Goal: Communication & Community: Answer question/provide support

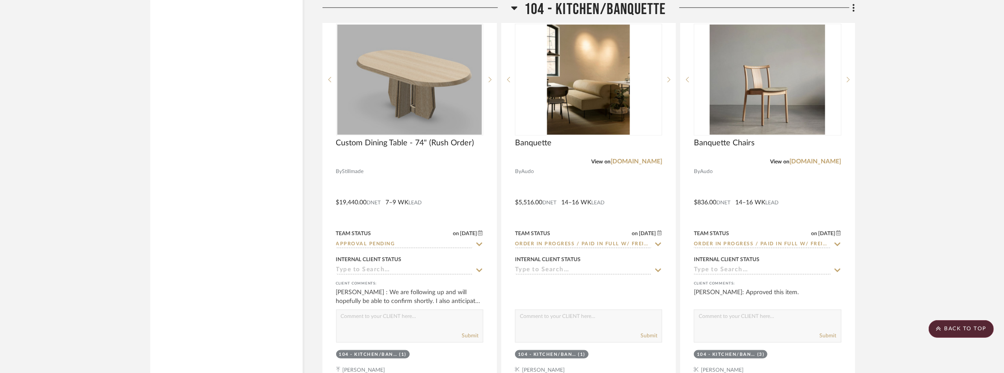
scroll to position [3665, 0]
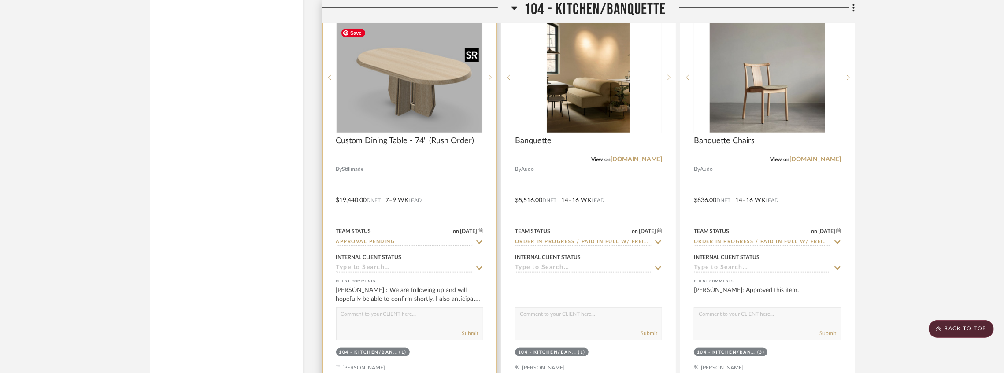
click at [414, 103] on img "0" at bounding box center [409, 77] width 145 height 110
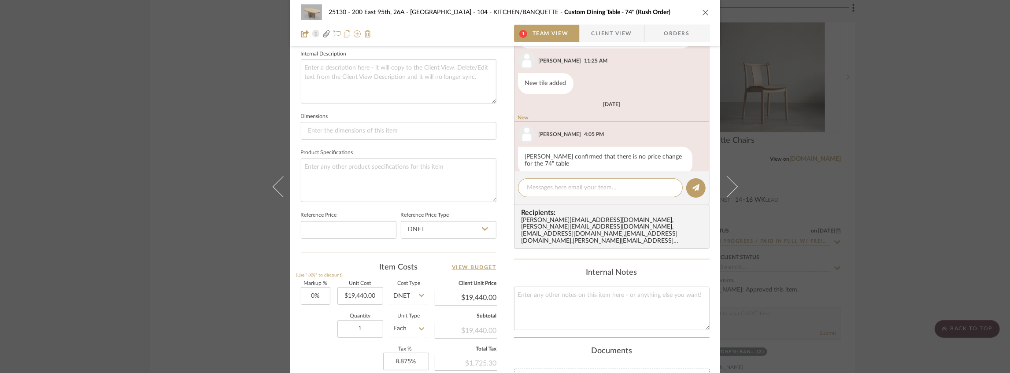
scroll to position [317, 0]
click at [600, 32] on span "Client View" at bounding box center [611, 34] width 41 height 18
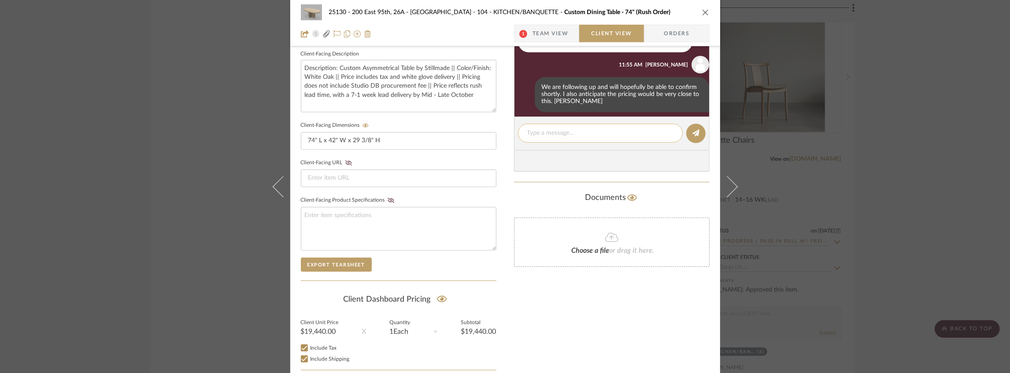
scroll to position [258, 0]
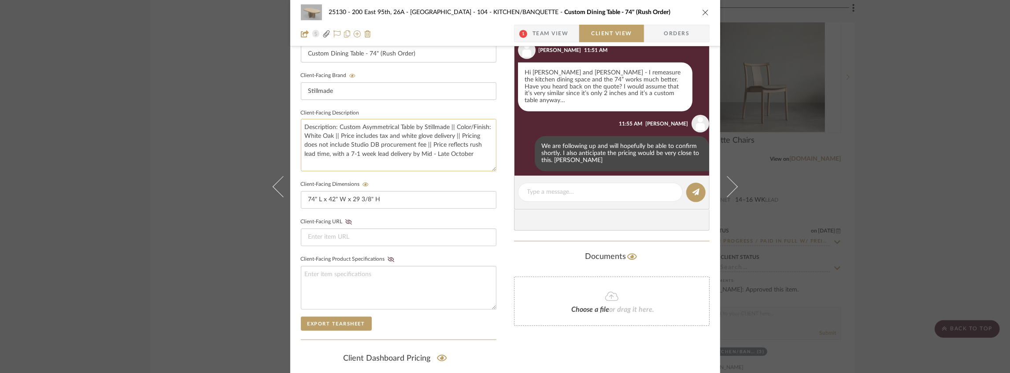
click at [432, 139] on textarea "Description: Custom Asymmetrical Table by Stillmade || Color/Finish: White Oak …" at bounding box center [399, 145] width 196 height 52
click at [344, 152] on textarea "Description: Custom Asymmetrical Table by Stillmade || Color/Finish: White Oak …" at bounding box center [399, 145] width 196 height 52
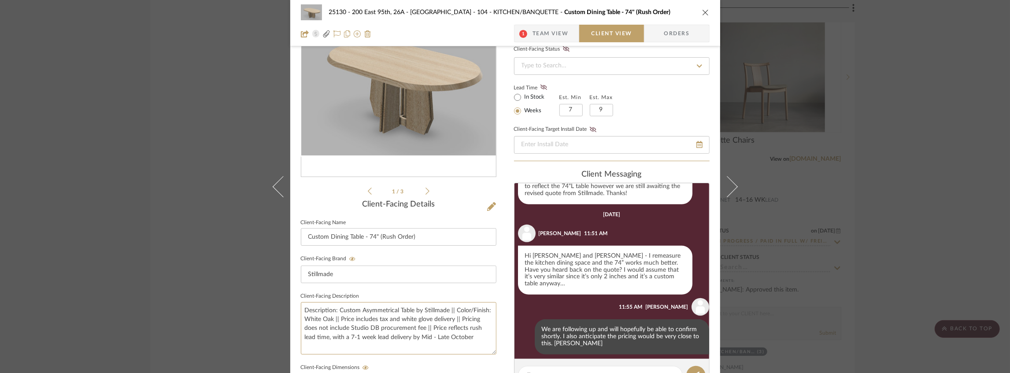
scroll to position [117, 0]
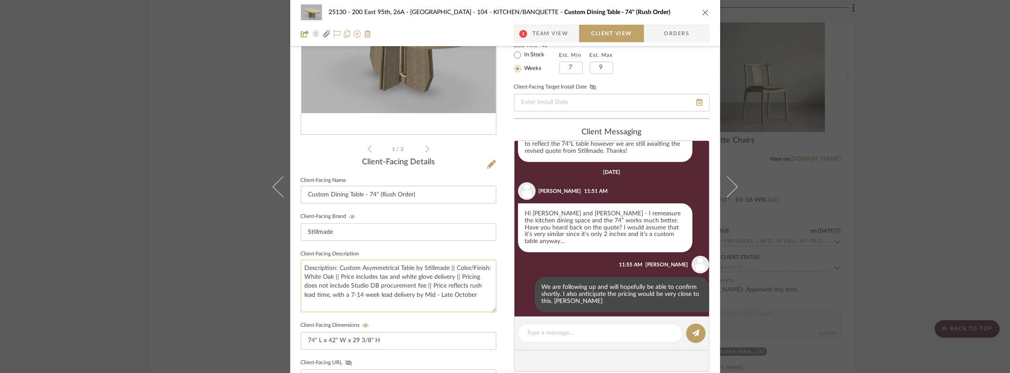
click at [385, 286] on textarea "Description: Custom Asymmetrical Table by Stillmade || Color/Finish: White Oak …" at bounding box center [399, 286] width 196 height 52
click at [461, 296] on textarea "Description: Custom Asymmetrical Table by Stillmade || Color/Finish: White Oak …" at bounding box center [399, 286] width 196 height 52
type textarea "Description: Custom Asymmetrical Table by Stillmade || Color/Finish: White Oak …"
click at [506, 270] on div "25130 - 200 East 95th, 26A - Kosheleva 104 - KITCHEN/BANQUETTE Custom Dining Ta…" at bounding box center [505, 255] width 430 height 733
click at [702, 16] on button "close" at bounding box center [706, 12] width 8 height 8
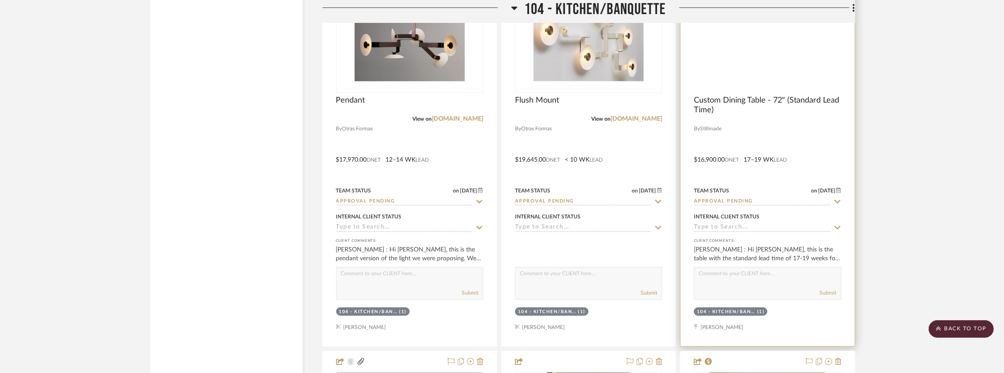
scroll to position [3283, 0]
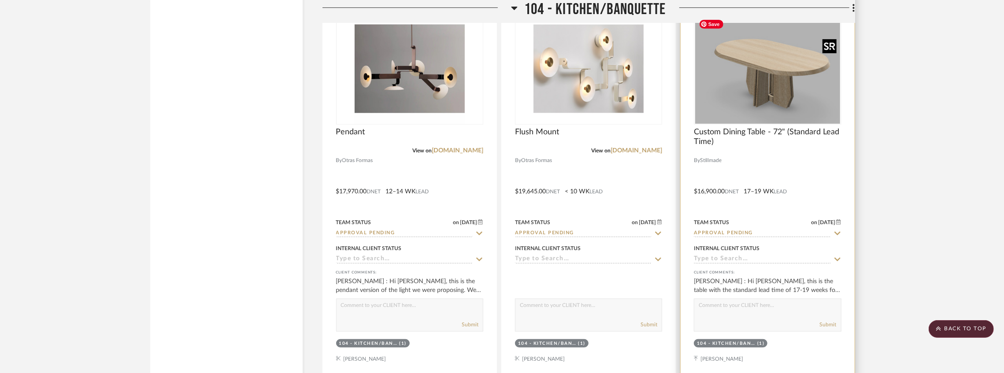
click at [705, 97] on img "0" at bounding box center [767, 69] width 145 height 110
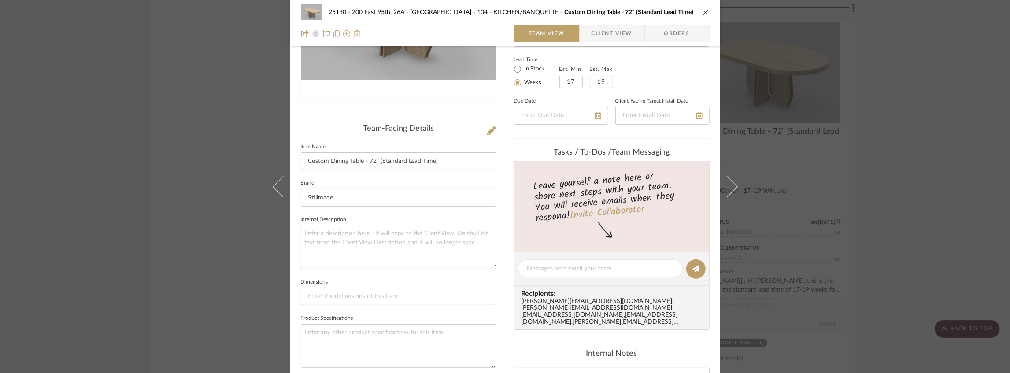
scroll to position [59, 0]
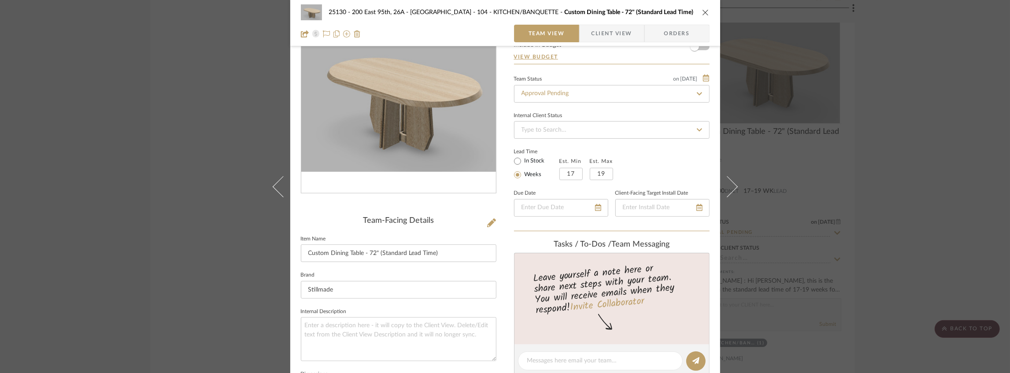
click at [602, 41] on span "Client View" at bounding box center [611, 34] width 41 height 18
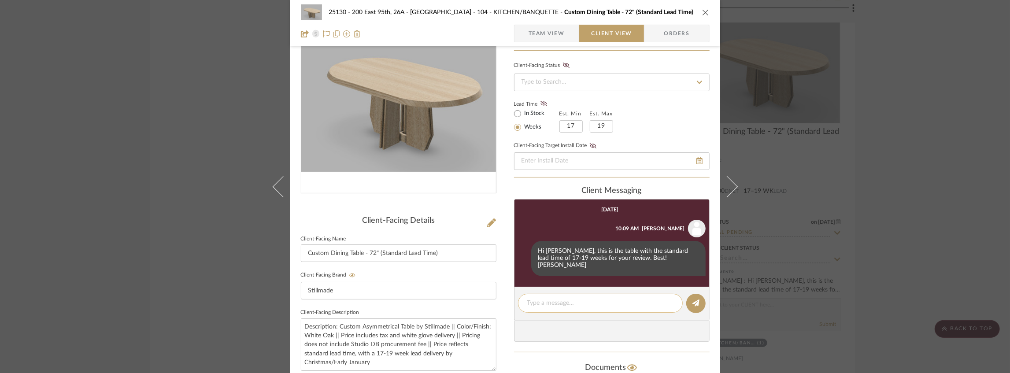
click at [543, 294] on div at bounding box center [600, 303] width 165 height 19
click at [538, 302] on div at bounding box center [600, 303] width 165 height 19
click at [540, 299] on textarea at bounding box center [600, 303] width 146 height 9
type textarea "h"
click at [686, 294] on button at bounding box center [695, 303] width 19 height 19
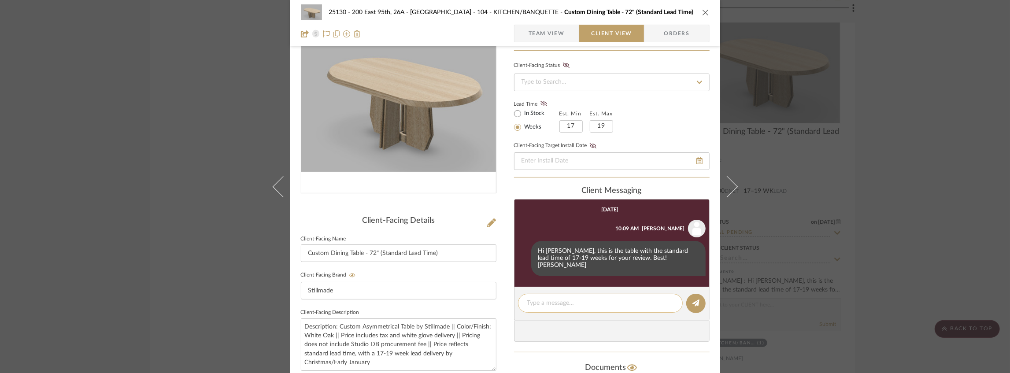
click at [540, 299] on textarea at bounding box center [600, 303] width 146 height 9
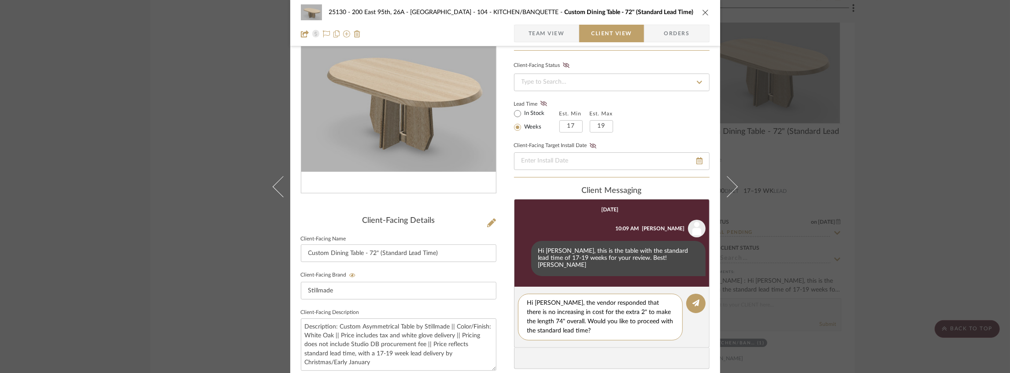
drag, startPoint x: 590, startPoint y: 324, endPoint x: 510, endPoint y: 287, distance: 88.7
click at [510, 287] on div "25130 - 200 East 95th, 26A - Kosheleva 104 - KITCHEN/BANQUETTE Custom Dining Ta…" at bounding box center [505, 314] width 430 height 733
type textarea "Hi [PERSON_NAME], the vendor responded that there is no increasing in cost for …"
click at [689, 295] on button at bounding box center [695, 303] width 19 height 19
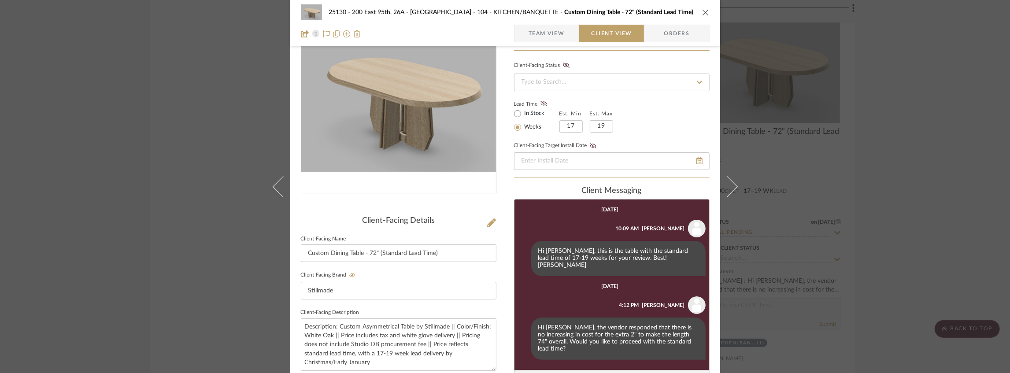
click at [702, 9] on icon "close" at bounding box center [705, 12] width 7 height 7
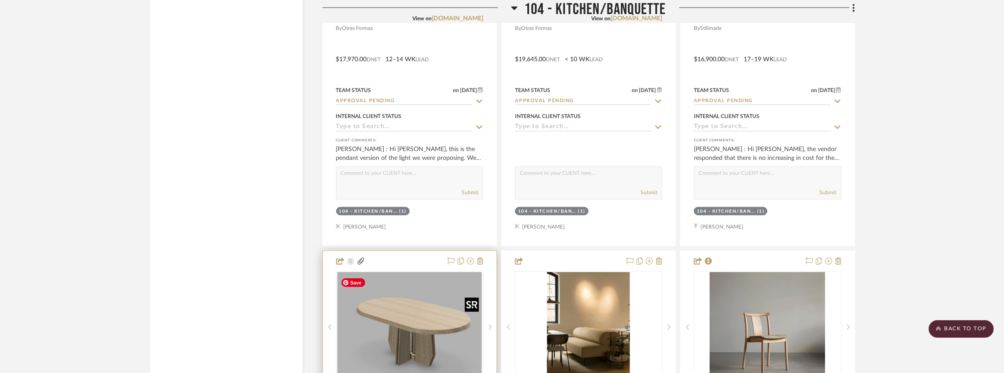
scroll to position [3518, 0]
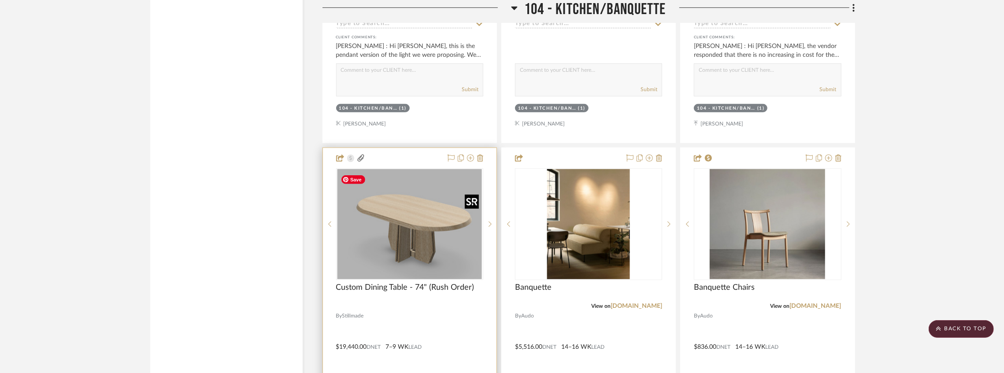
click at [410, 217] on img "0" at bounding box center [409, 224] width 145 height 110
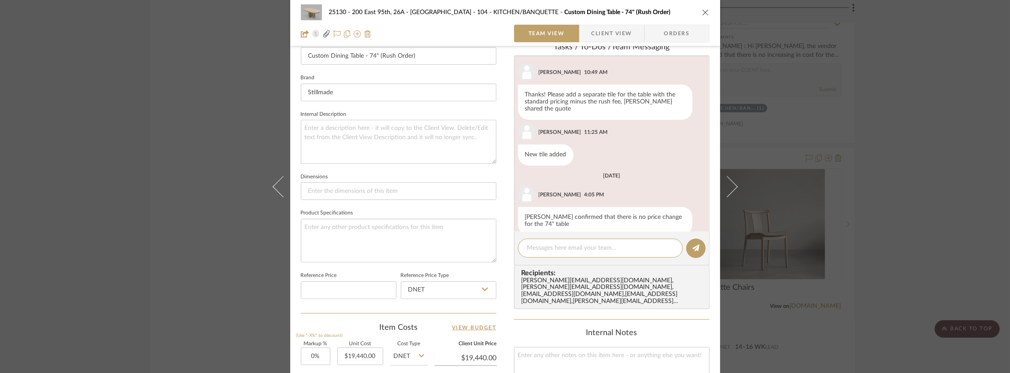
scroll to position [136, 0]
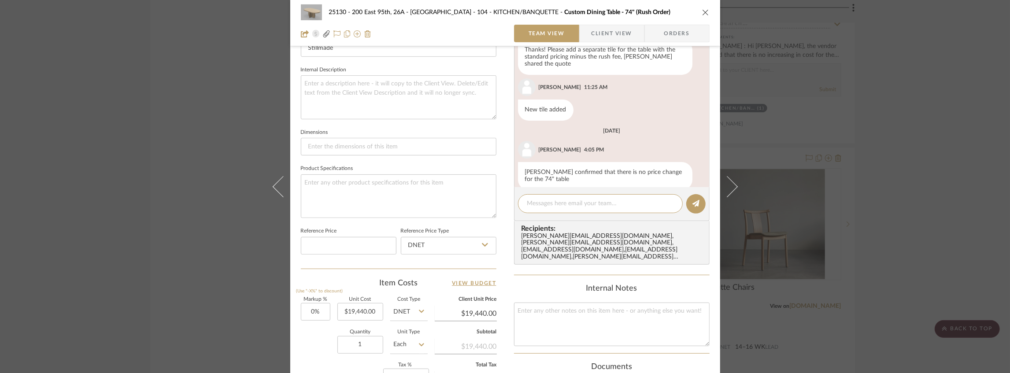
click at [605, 29] on span "Client View" at bounding box center [611, 34] width 41 height 18
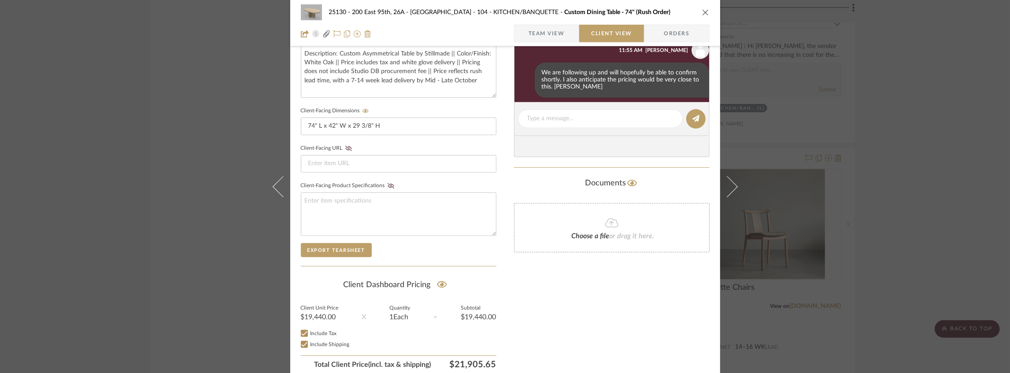
scroll to position [275, 0]
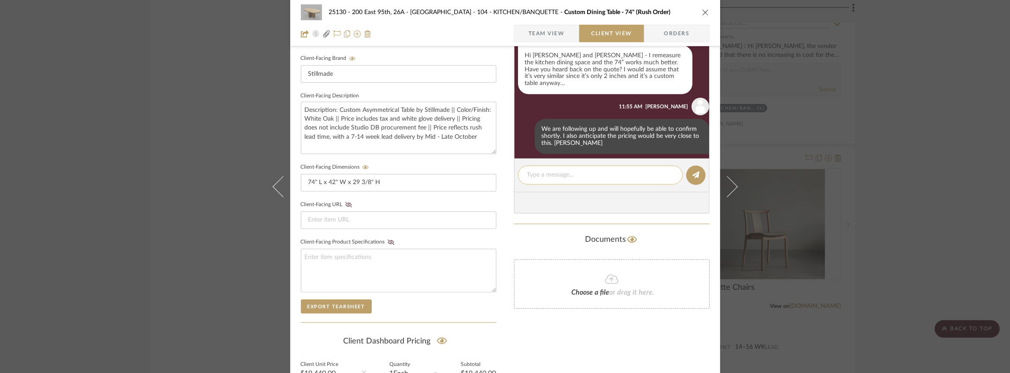
click at [544, 171] on textarea at bounding box center [600, 174] width 146 height 9
paste textarea "Hi [PERSON_NAME], the vendor responded that there is no increasing in cost for …"
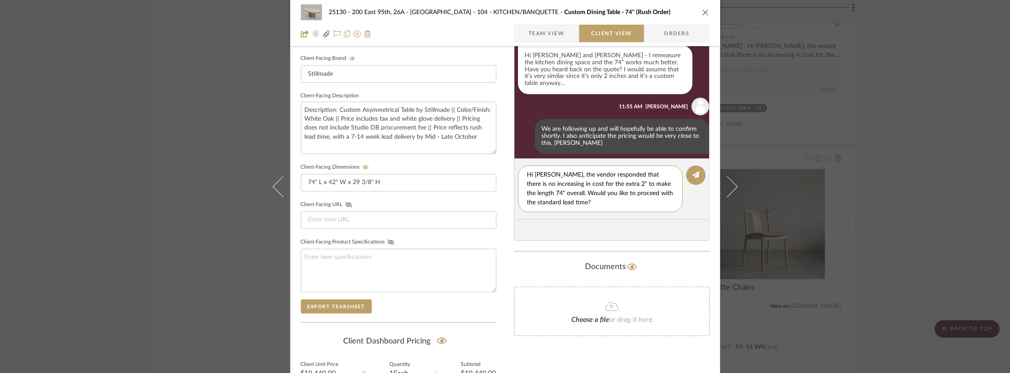
drag, startPoint x: 547, startPoint y: 201, endPoint x: 514, endPoint y: 203, distance: 33.5
click at [514, 203] on editor-of-message "Hi [PERSON_NAME], the vendor responded that there is no increasing in cost for …" at bounding box center [612, 189] width 196 height 61
type textarea "Hi [PERSON_NAME], the vendor responded that there is no increasing in cost for …"
click at [695, 172] on icon at bounding box center [695, 174] width 7 height 7
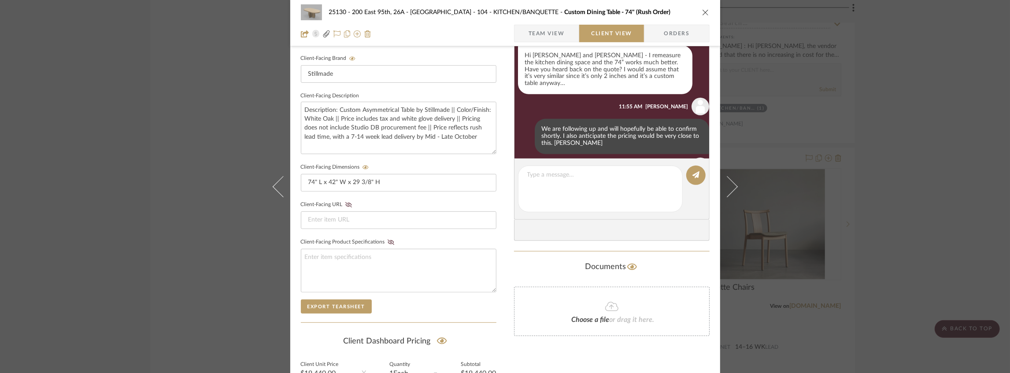
scroll to position [448, 0]
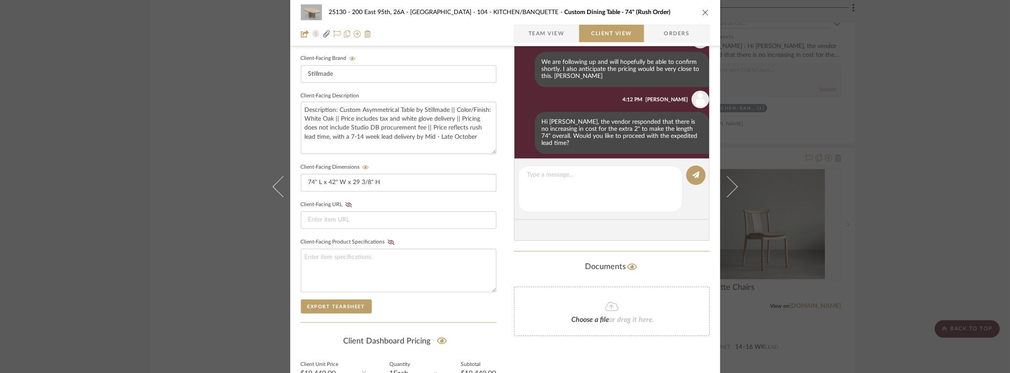
click at [704, 14] on icon "close" at bounding box center [705, 12] width 7 height 7
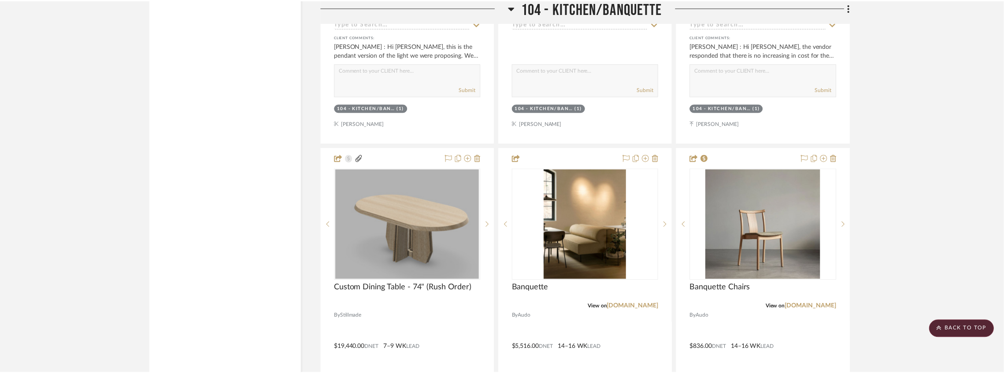
scroll to position [3518, 0]
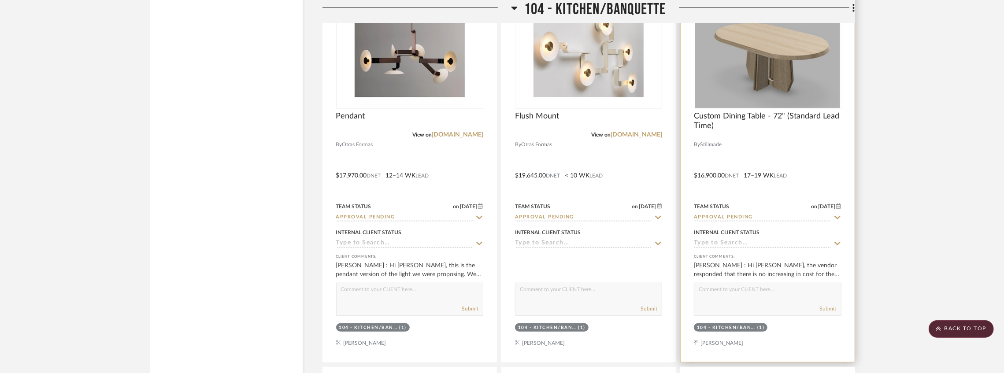
scroll to position [3224, 0]
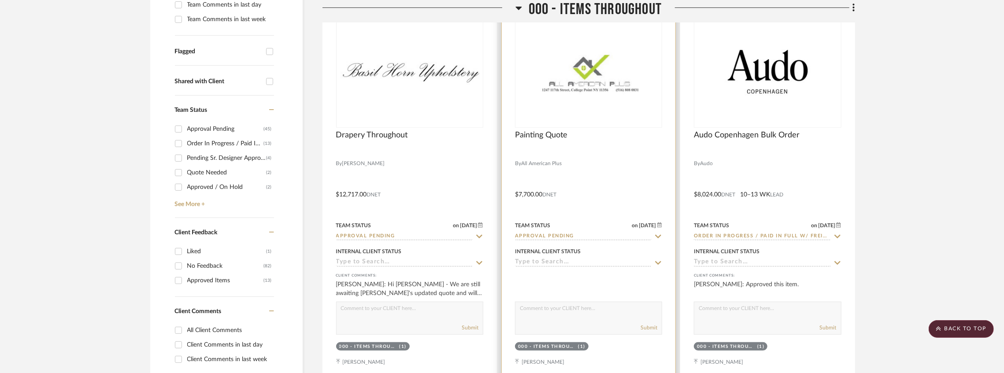
scroll to position [205, 0]
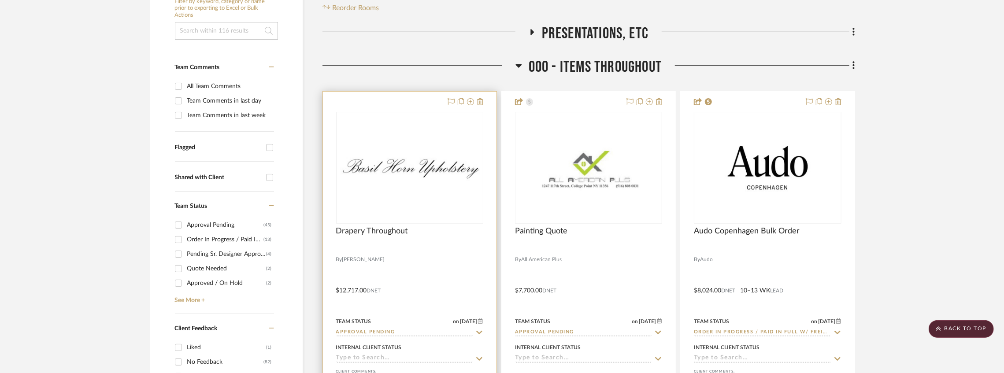
click at [425, 157] on img "0" at bounding box center [409, 167] width 145 height 33
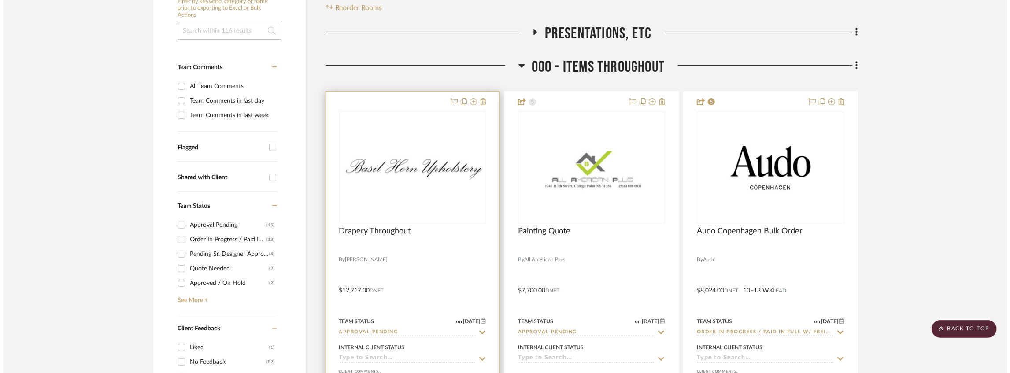
scroll to position [0, 0]
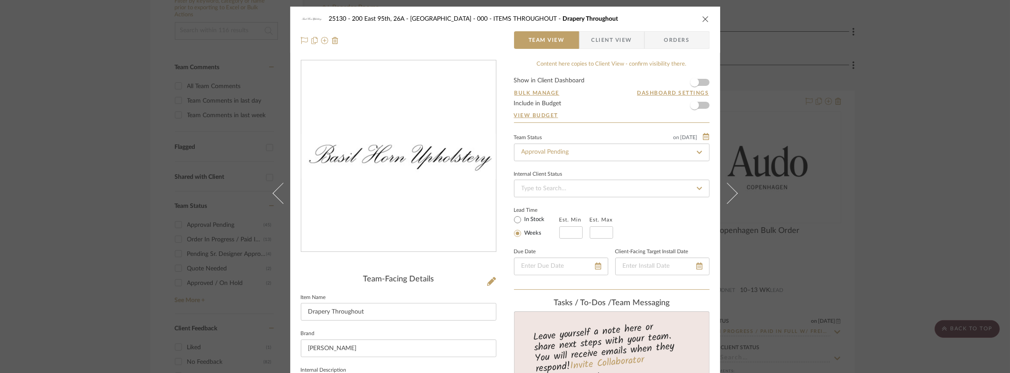
click at [600, 41] on span "Client View" at bounding box center [611, 40] width 41 height 18
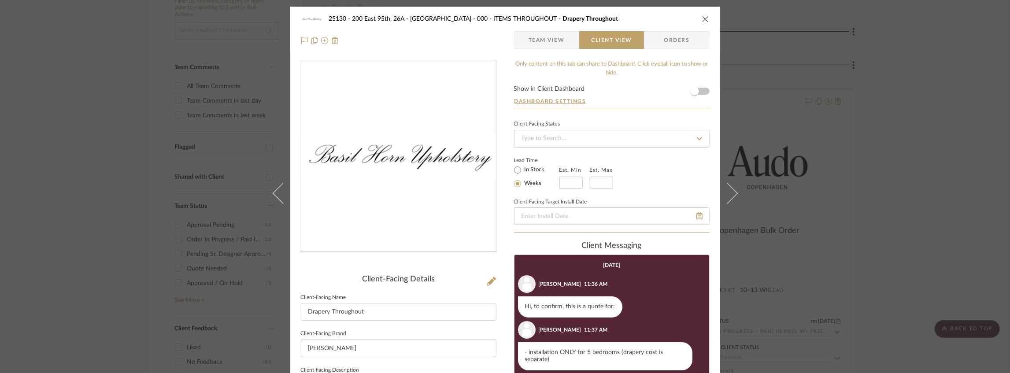
scroll to position [235, 0]
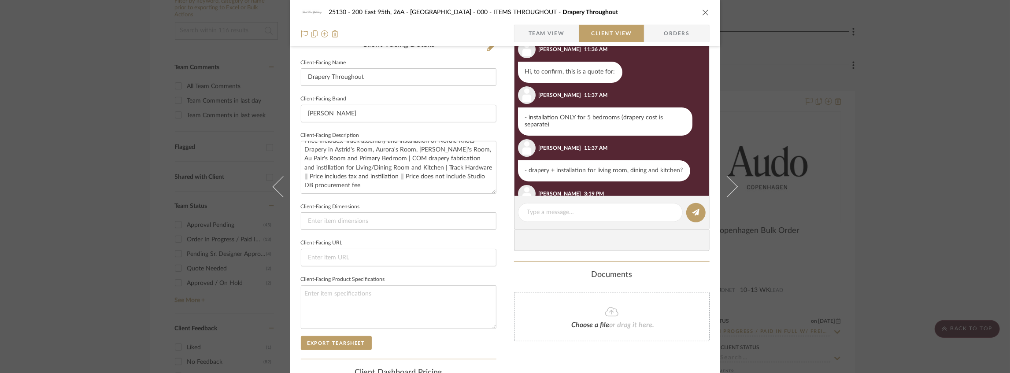
click at [705, 10] on icon "close" at bounding box center [705, 12] width 7 height 7
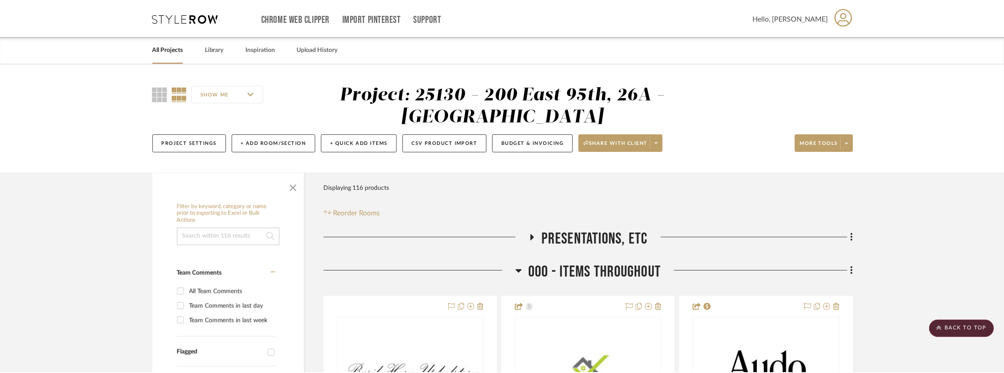
scroll to position [205, 0]
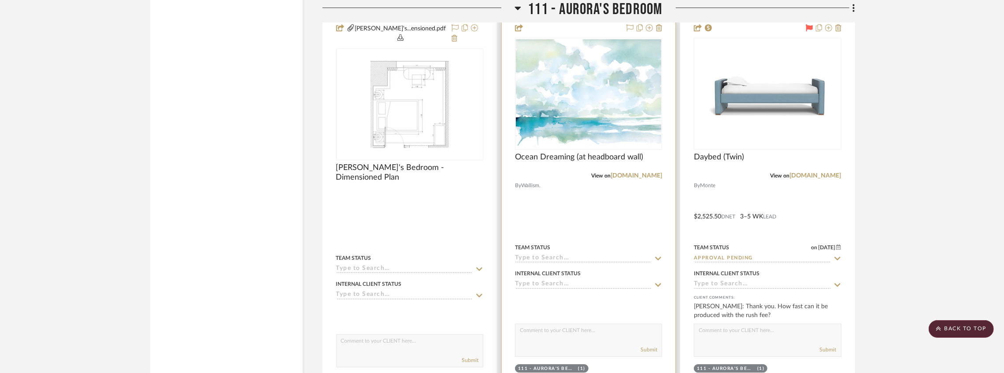
scroll to position [8474, 0]
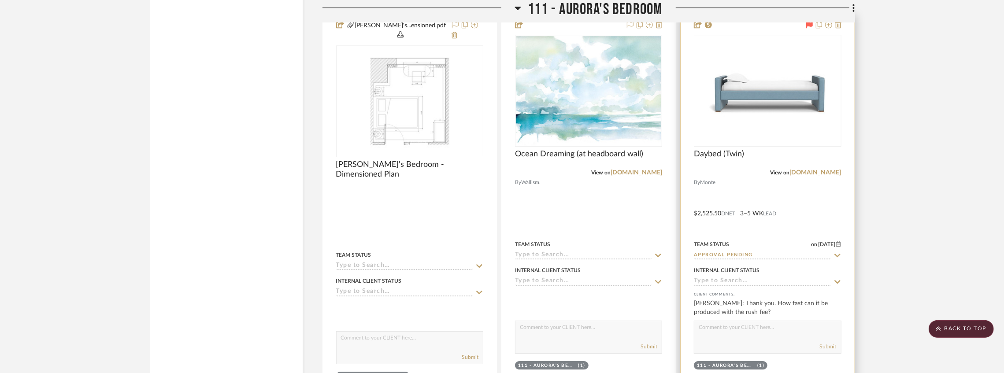
click at [728, 251] on input "Approval Pending" at bounding box center [762, 255] width 137 height 8
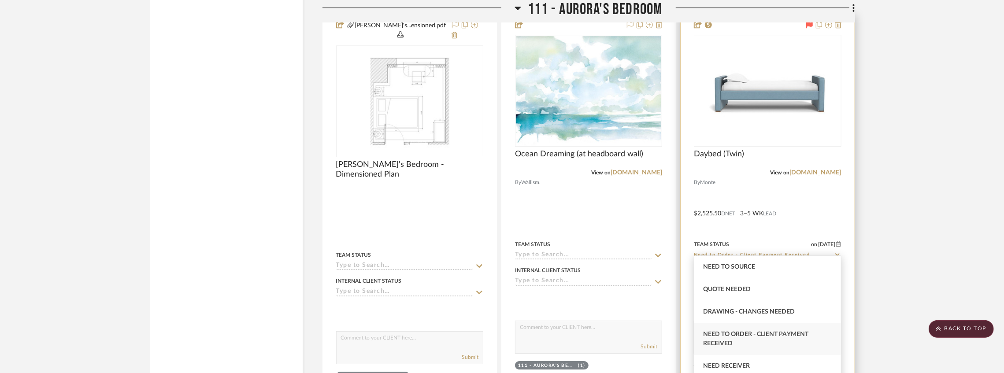
type input "Need to Order - Client Payment Received"
type input "8/28/2025"
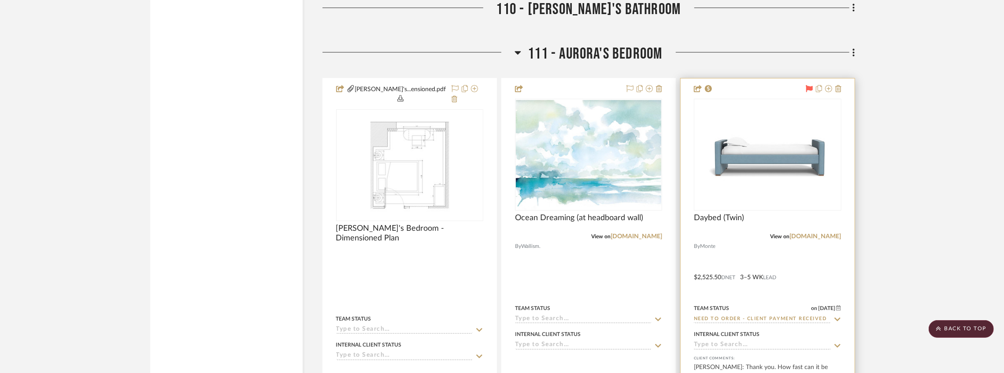
scroll to position [8357, 0]
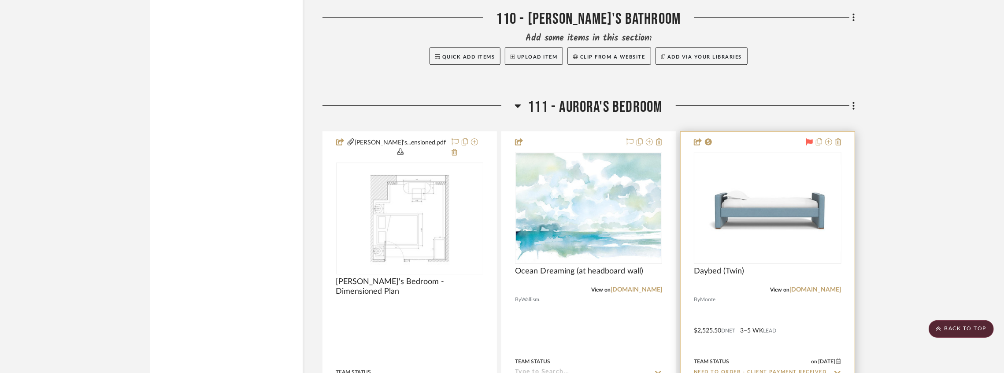
click at [810, 138] on icon at bounding box center [809, 141] width 7 height 7
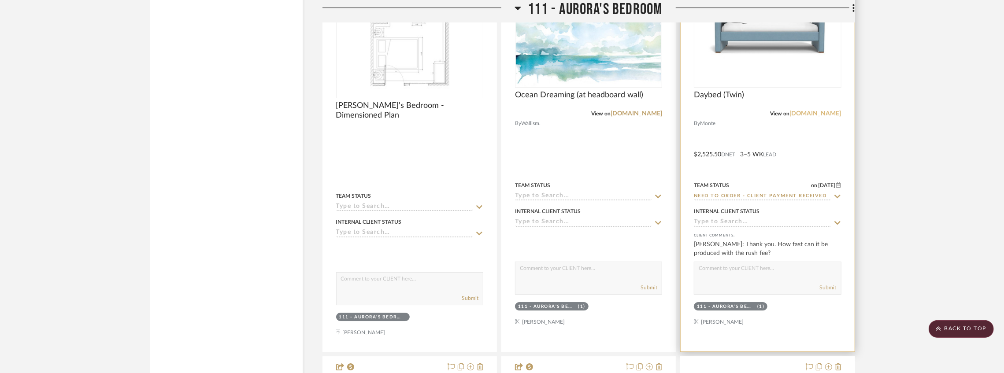
scroll to position [8445, 0]
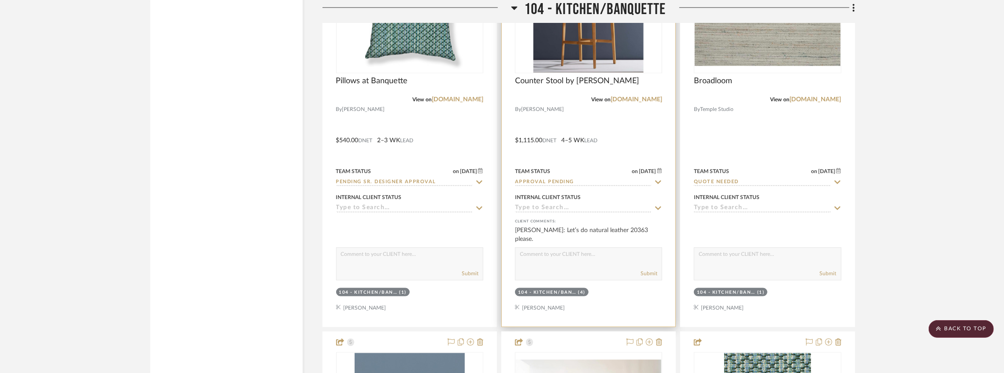
scroll to position [4085, 0]
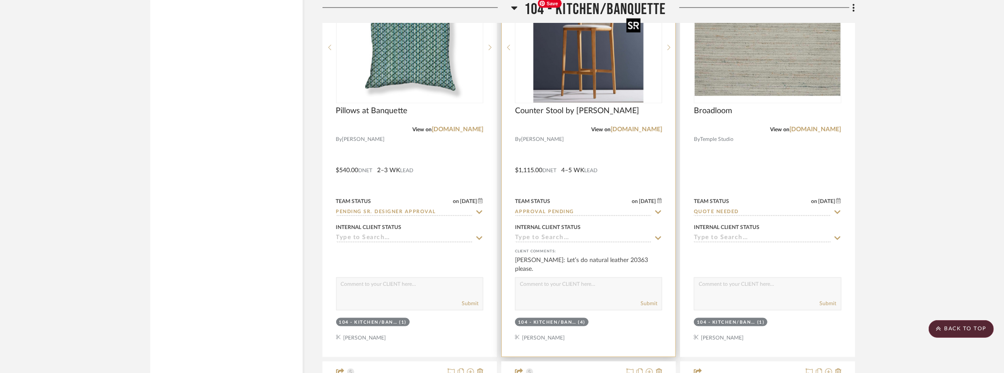
click at [564, 75] on img "0" at bounding box center [588, 48] width 110 height 110
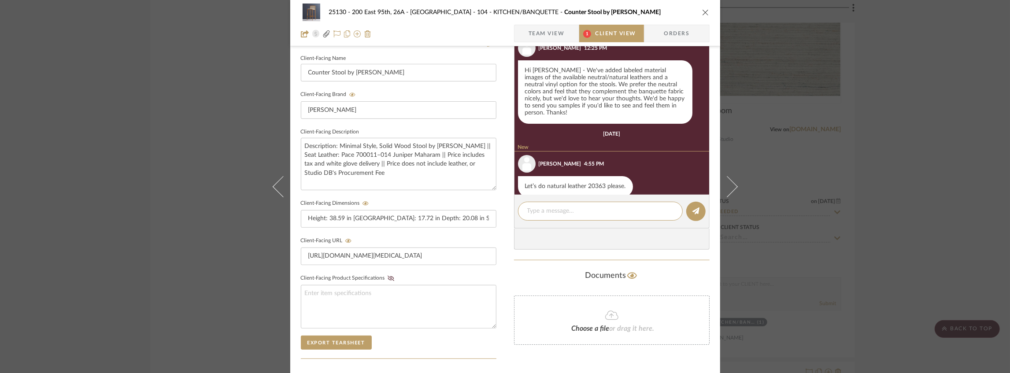
scroll to position [263, 0]
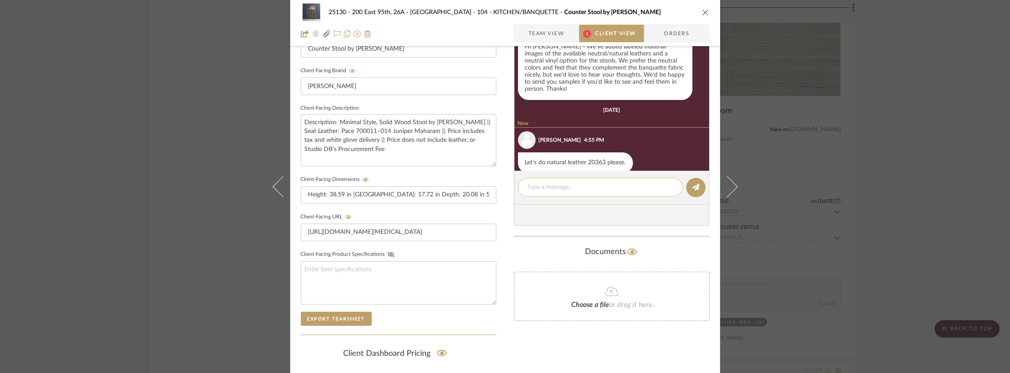
click at [553, 183] on textarea at bounding box center [600, 187] width 146 height 9
type textarea "O"
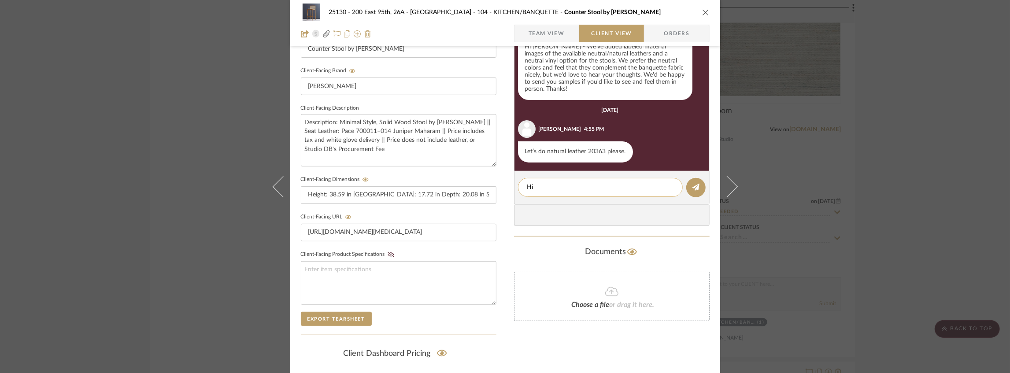
type textarea "H"
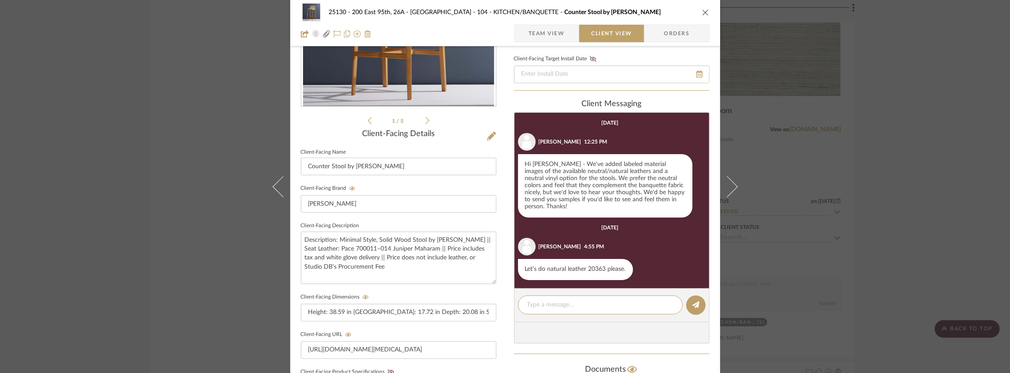
click at [419, 120] on li "1 / 5" at bounding box center [399, 120] width 54 height 11
click at [425, 120] on icon at bounding box center [427, 121] width 4 height 8
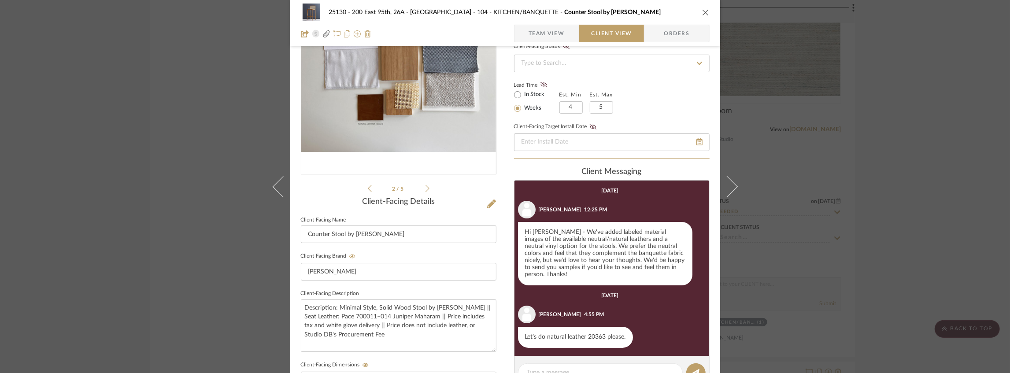
scroll to position [28, 0]
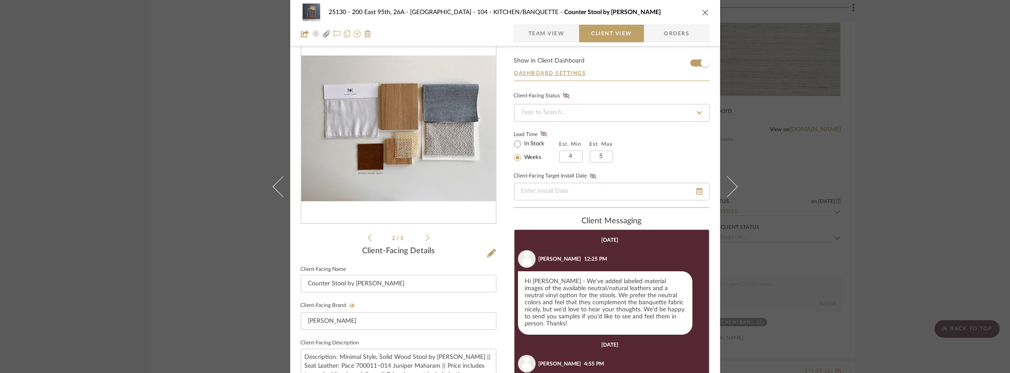
click at [403, 174] on img "1" at bounding box center [398, 128] width 195 height 146
click at [421, 238] on li "2 / 5" at bounding box center [399, 238] width 54 height 11
click at [422, 237] on li "2 / 5" at bounding box center [399, 238] width 54 height 11
click at [425, 236] on icon at bounding box center [427, 238] width 4 height 8
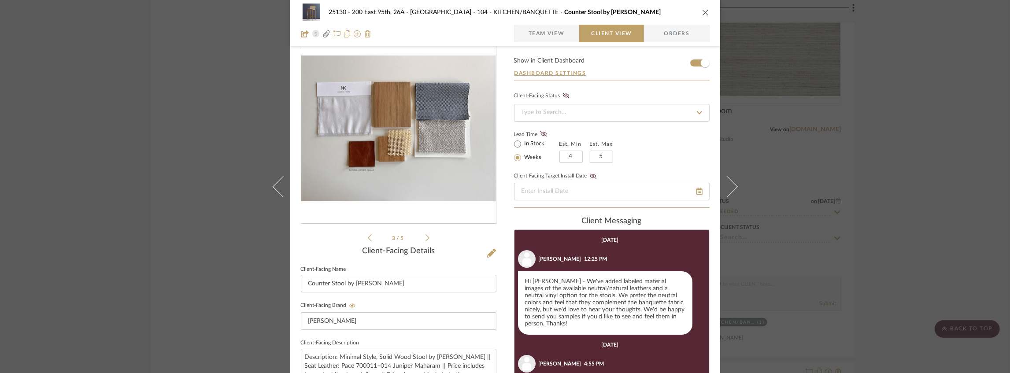
click at [425, 236] on icon at bounding box center [427, 238] width 4 height 8
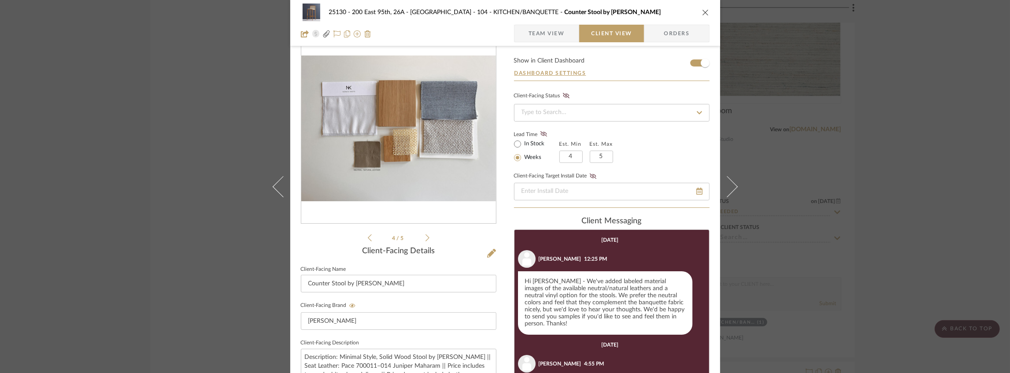
click at [425, 236] on icon at bounding box center [427, 238] width 4 height 8
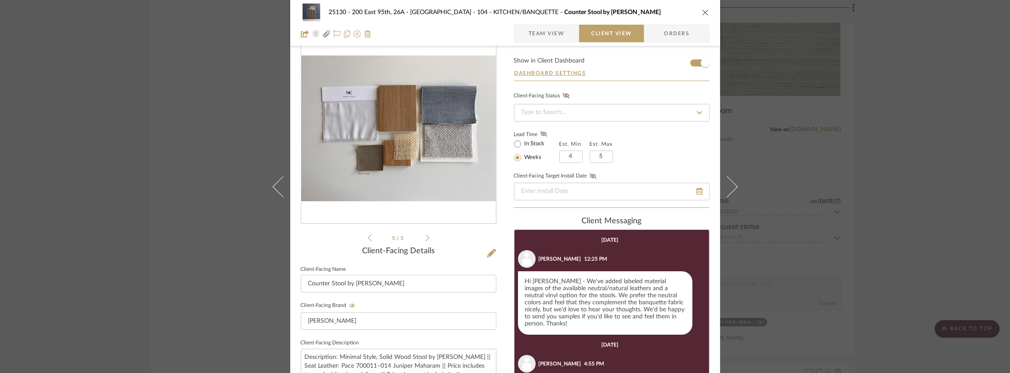
click at [362, 166] on img "4" at bounding box center [398, 128] width 195 height 146
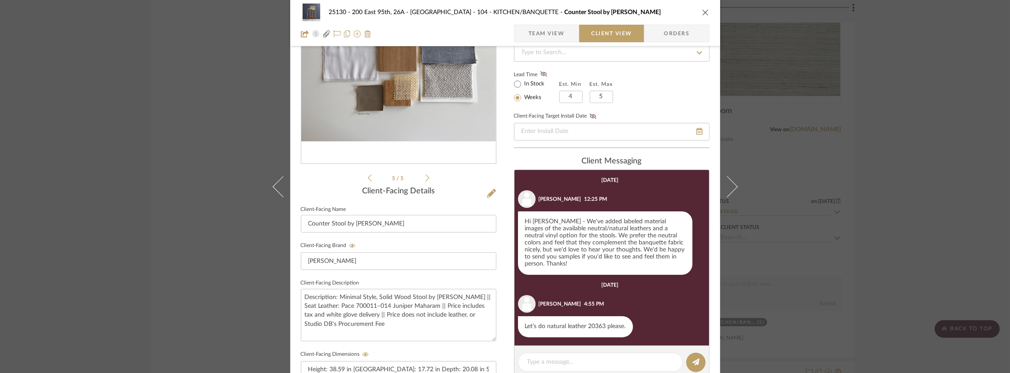
scroll to position [116, 0]
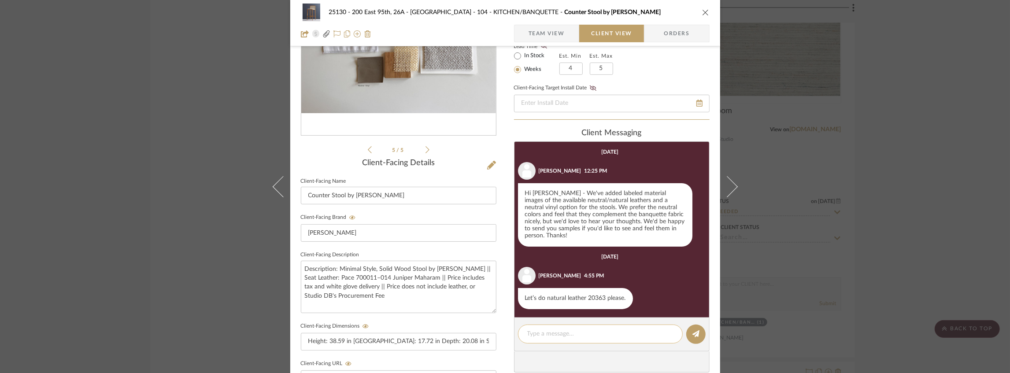
click at [566, 329] on textarea at bounding box center [600, 333] width 146 height 9
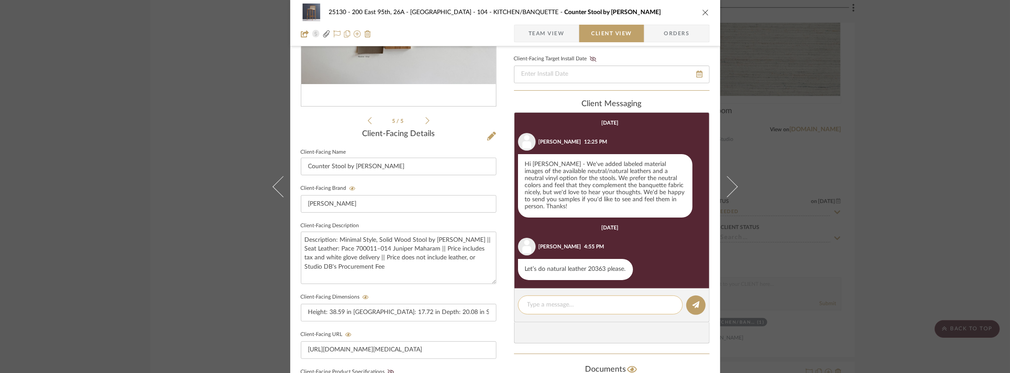
click at [551, 300] on textarea at bounding box center [600, 304] width 146 height 9
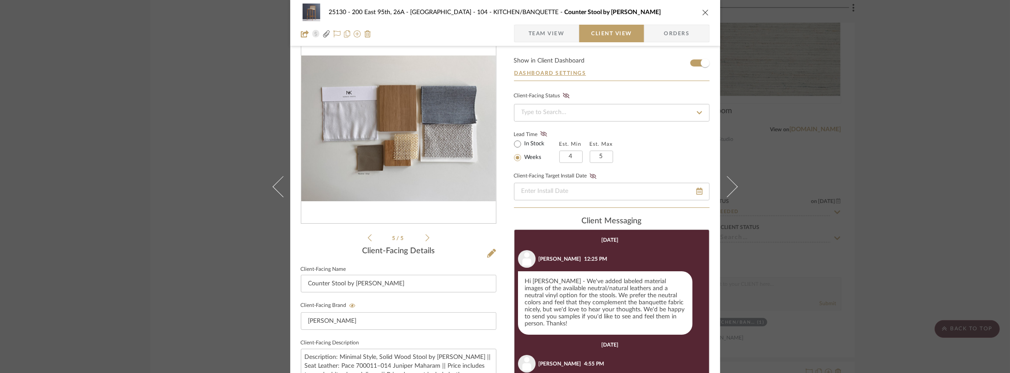
click at [532, 32] on span "Team View" at bounding box center [547, 34] width 36 height 18
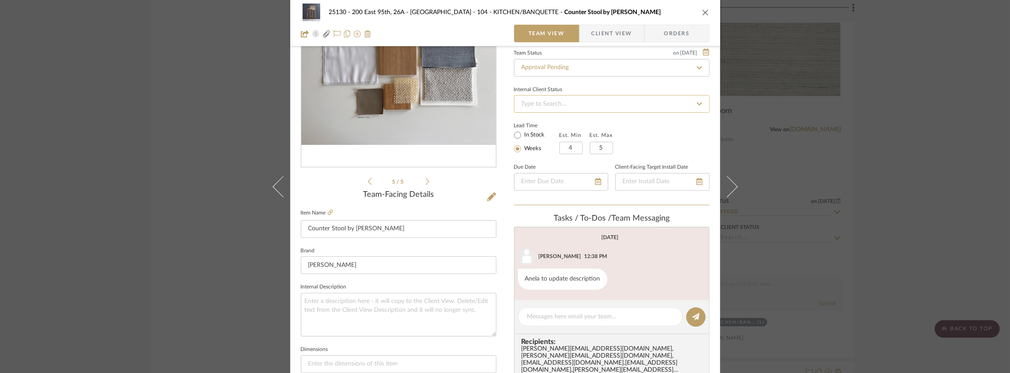
scroll to position [175, 0]
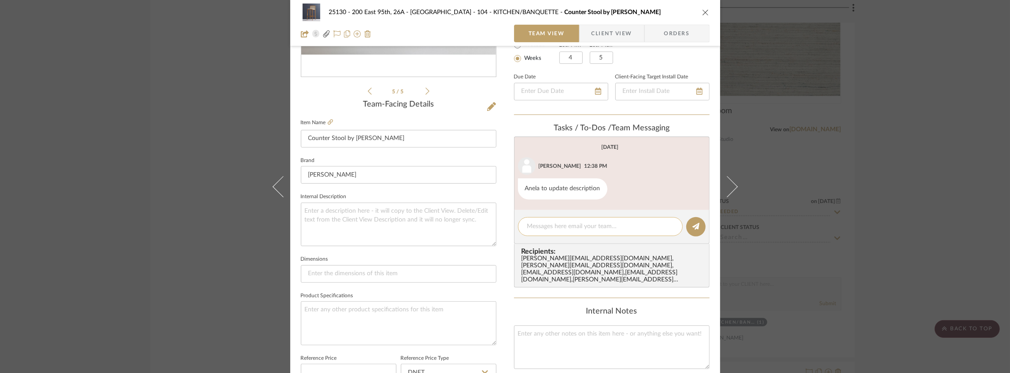
click at [554, 222] on textarea at bounding box center [600, 226] width 146 height 9
type textarea "Please update quote with"
click at [609, 32] on span "Client View" at bounding box center [611, 34] width 41 height 18
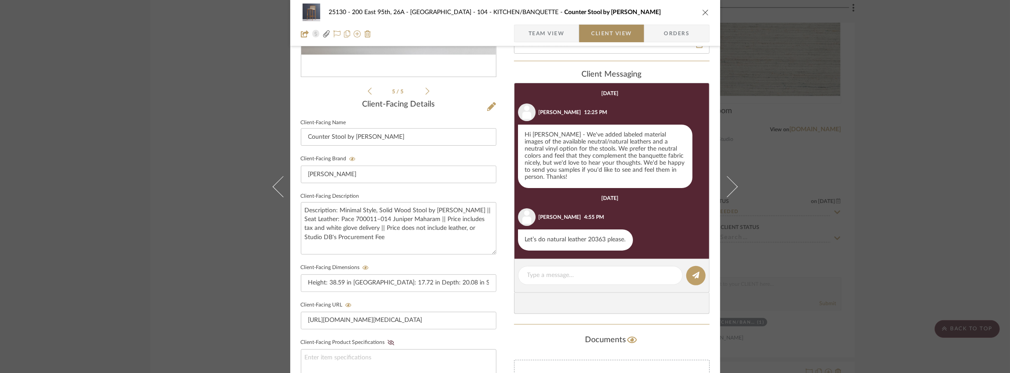
scroll to position [157, 0]
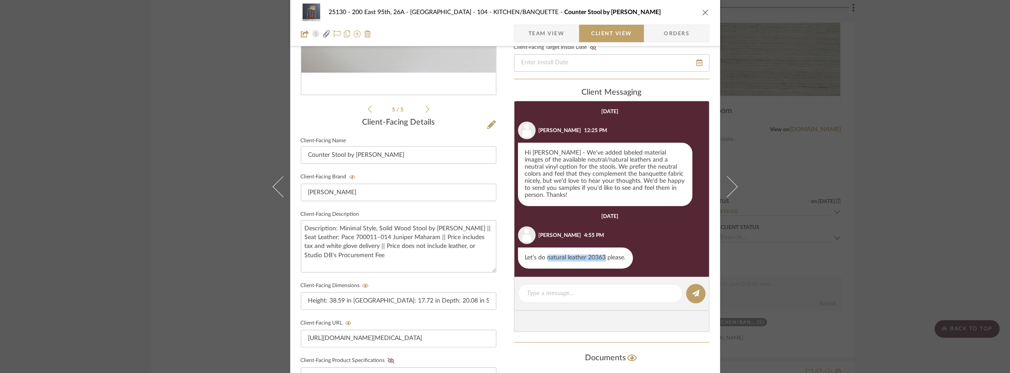
drag, startPoint x: 545, startPoint y: 251, endPoint x: 603, endPoint y: 251, distance: 57.7
click at [603, 251] on div "Let’s do natural leather 20363 please." at bounding box center [575, 258] width 115 height 21
copy div "natural leather 20363"
click at [543, 28] on span "Team View" at bounding box center [547, 34] width 36 height 18
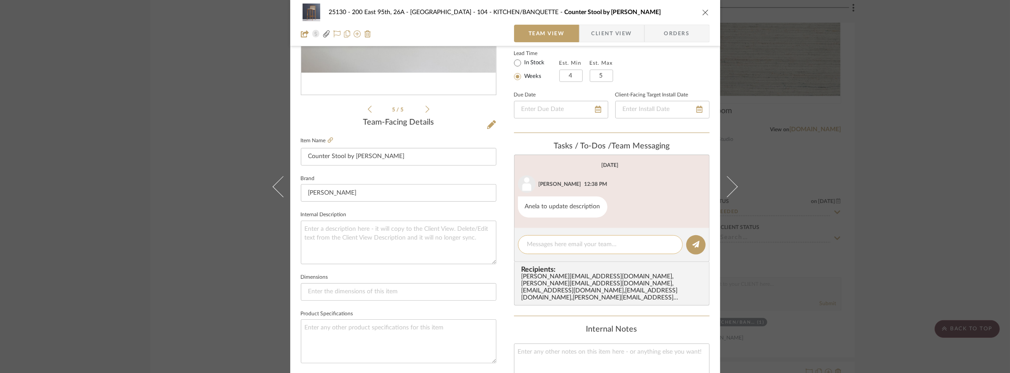
click at [566, 244] on textarea at bounding box center [600, 244] width 146 height 9
paste textarea "natural leather 20363"
click at [594, 244] on textarea "Please update quote with natural leather 20363" at bounding box center [600, 244] width 146 height 9
click at [655, 240] on textarea "Please update quote with "natural leather 20363" at bounding box center [600, 244] width 146 height 9
type textarea "Please update quote with "natural leather 20363""
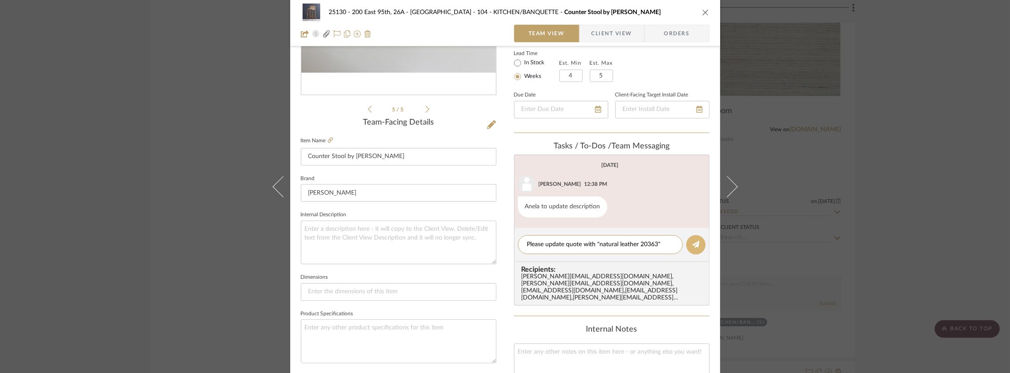
click at [695, 245] on icon at bounding box center [695, 244] width 7 height 7
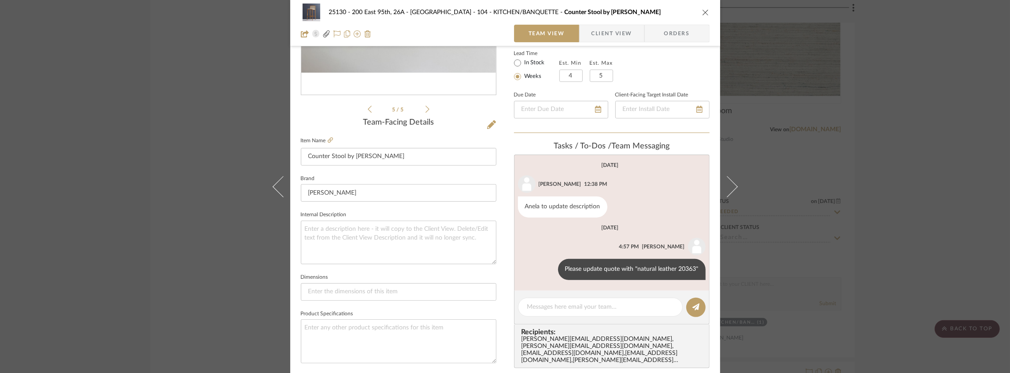
click at [704, 11] on icon "close" at bounding box center [705, 12] width 7 height 7
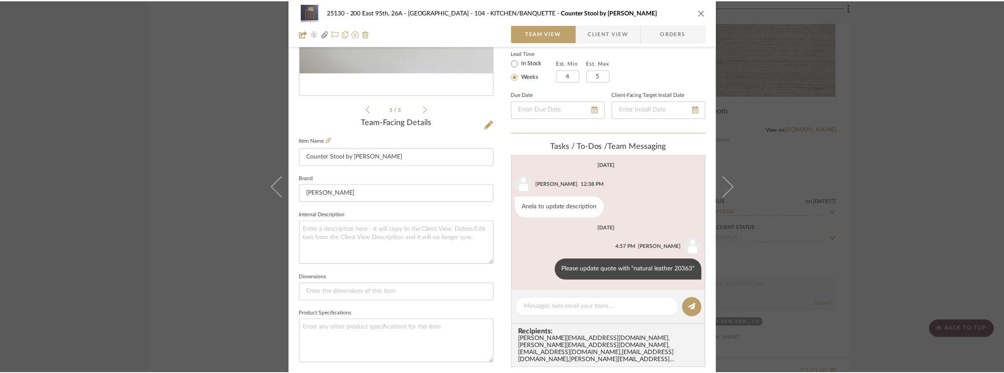
scroll to position [4085, 0]
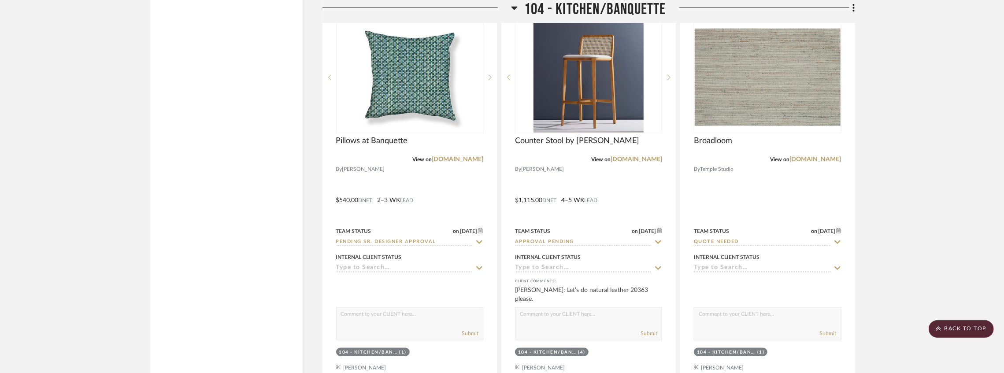
scroll to position [4056, 0]
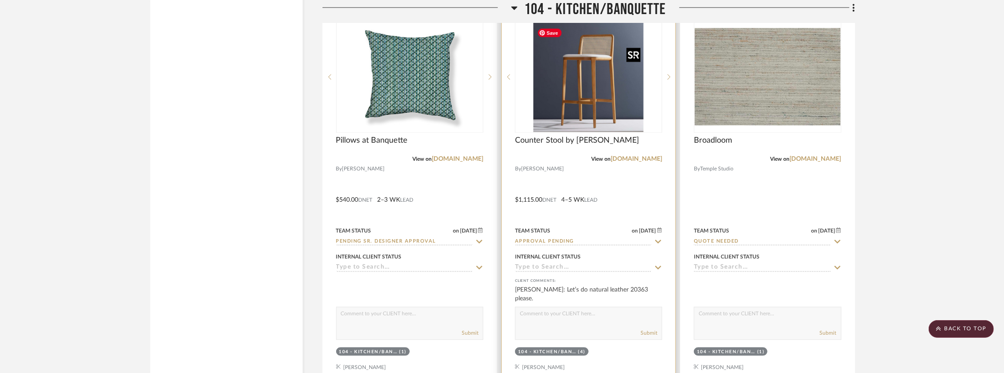
click at [0, 0] on img at bounding box center [0, 0] width 0 height 0
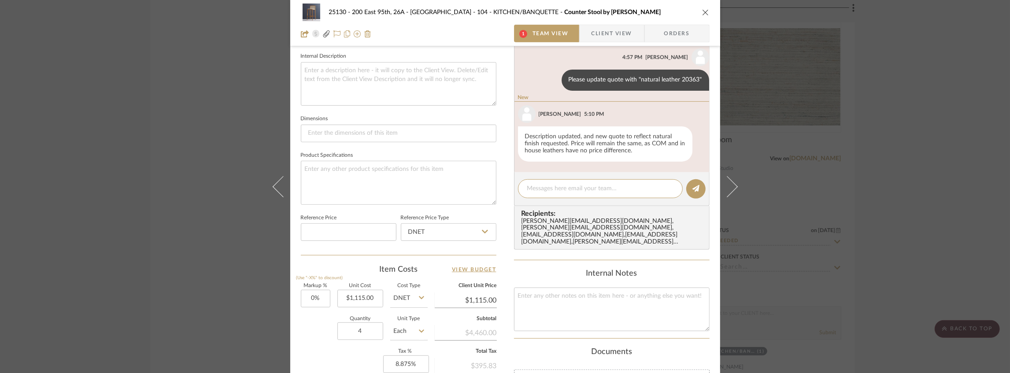
scroll to position [317, 0]
click at [591, 32] on span "Client View" at bounding box center [611, 34] width 41 height 18
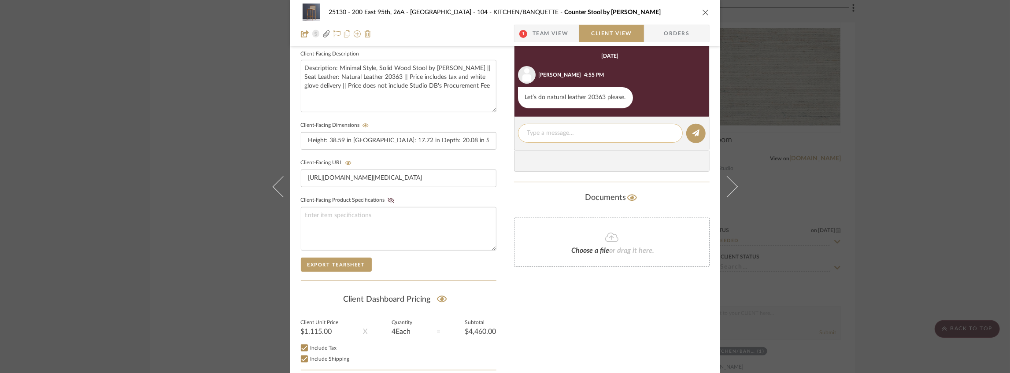
click at [548, 124] on div at bounding box center [600, 133] width 165 height 19
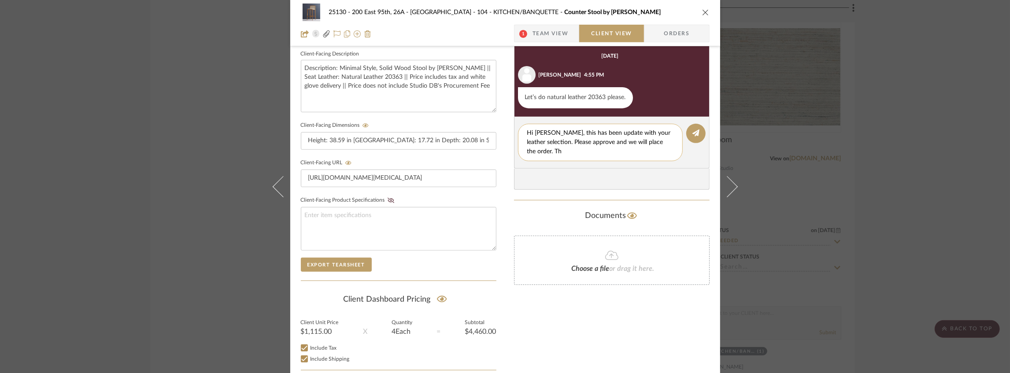
scroll to position [0, 0]
type textarea "Hi [PERSON_NAME], this has been update with your leather selection. Please appr…"
click at [692, 129] on icon at bounding box center [695, 132] width 7 height 7
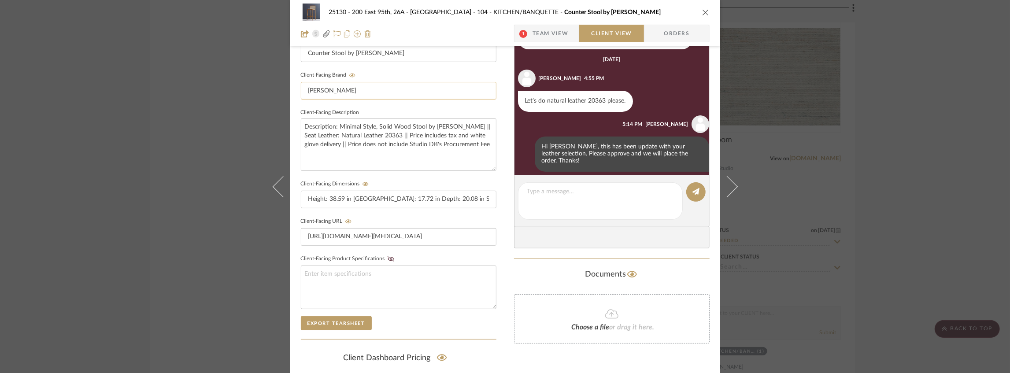
scroll to position [229, 0]
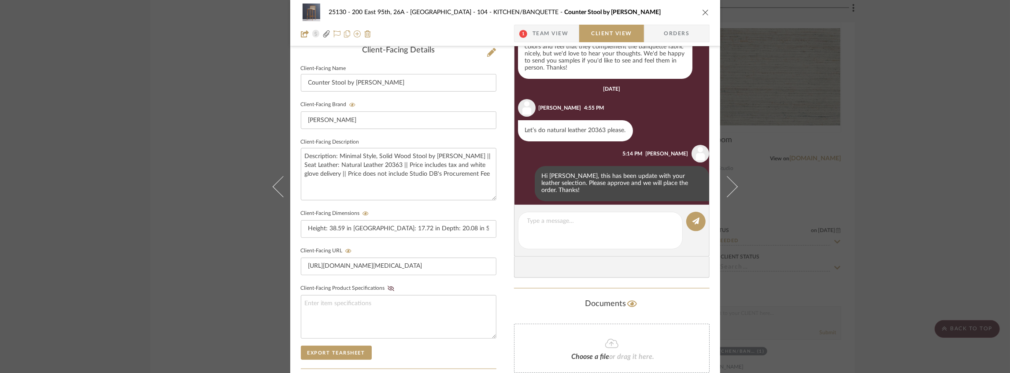
click at [499, 191] on div "25130 - 200 East 95th, 26A - Kosheleva 104 - KITCHEN/BANQUETTE Counter Stool by…" at bounding box center [505, 144] width 430 height 733
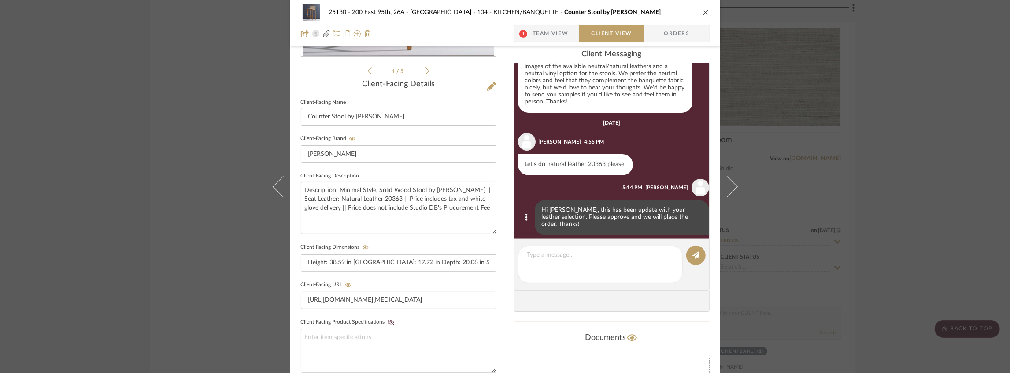
scroll to position [99, 0]
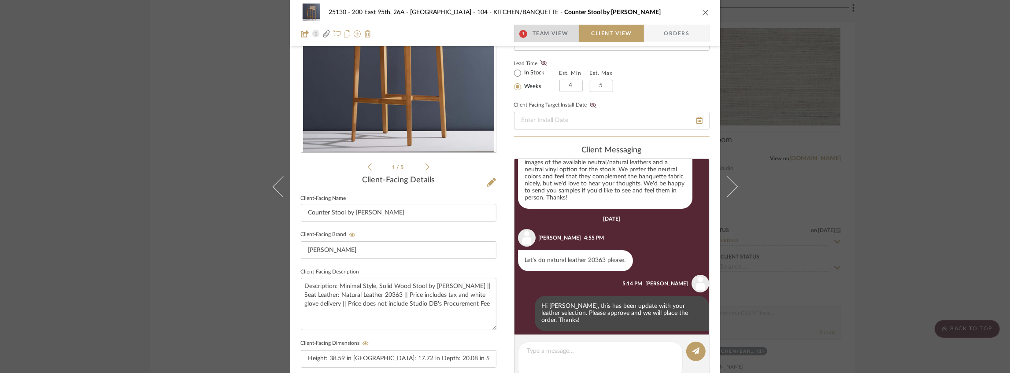
click at [543, 34] on span "Team View" at bounding box center [550, 34] width 36 height 18
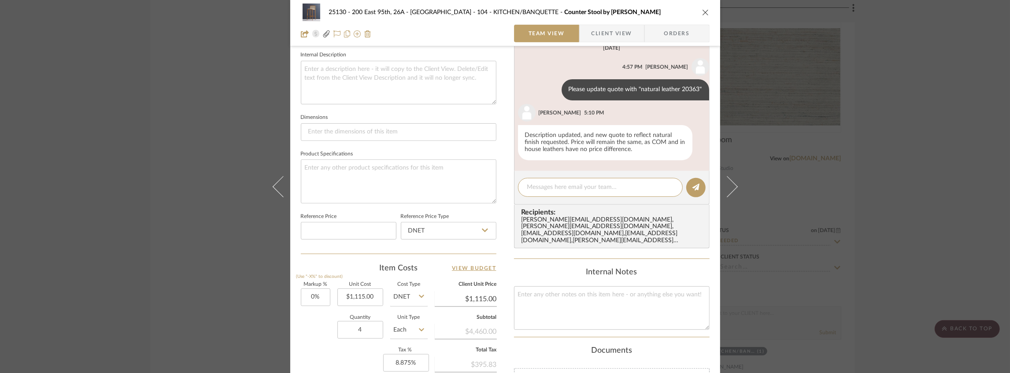
scroll to position [317, 0]
click at [591, 29] on span "Client View" at bounding box center [611, 34] width 41 height 18
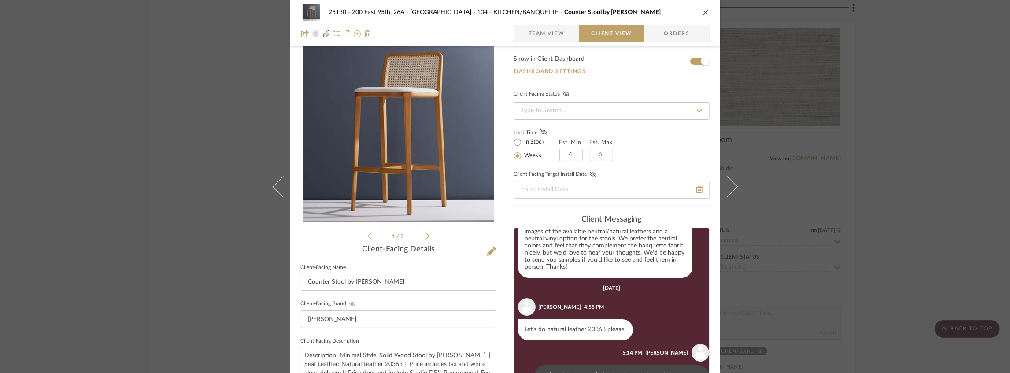
scroll to position [11, 0]
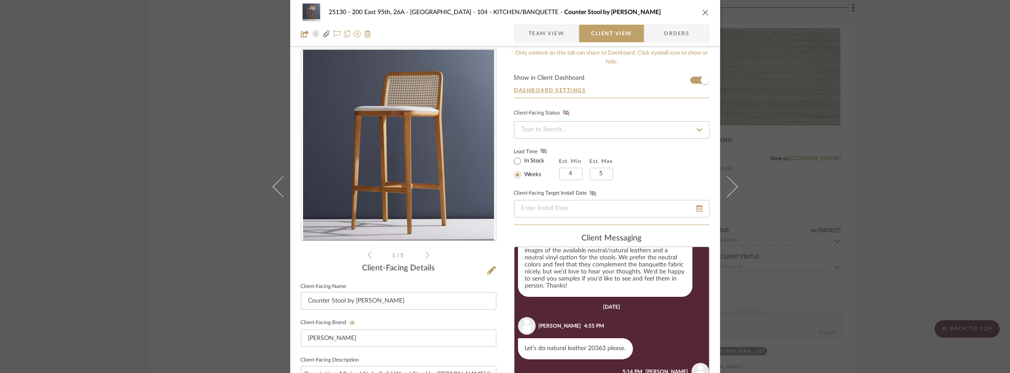
click at [537, 30] on span "Team View" at bounding box center [547, 34] width 36 height 18
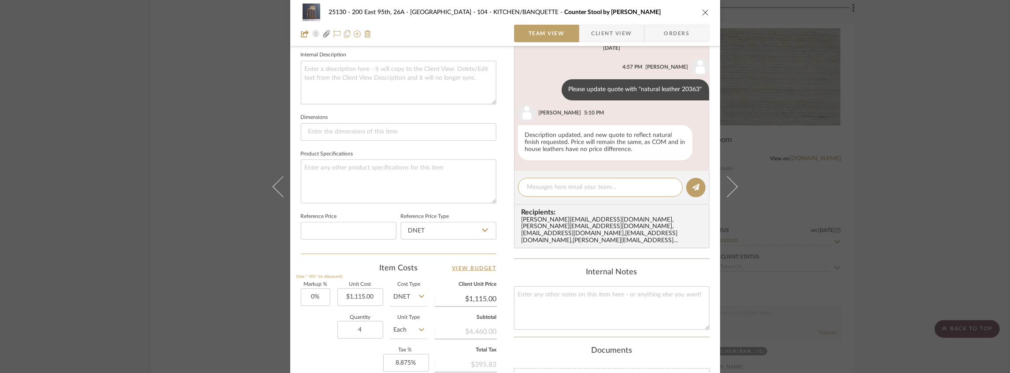
scroll to position [317, 0]
click at [702, 11] on icon "close" at bounding box center [705, 12] width 7 height 7
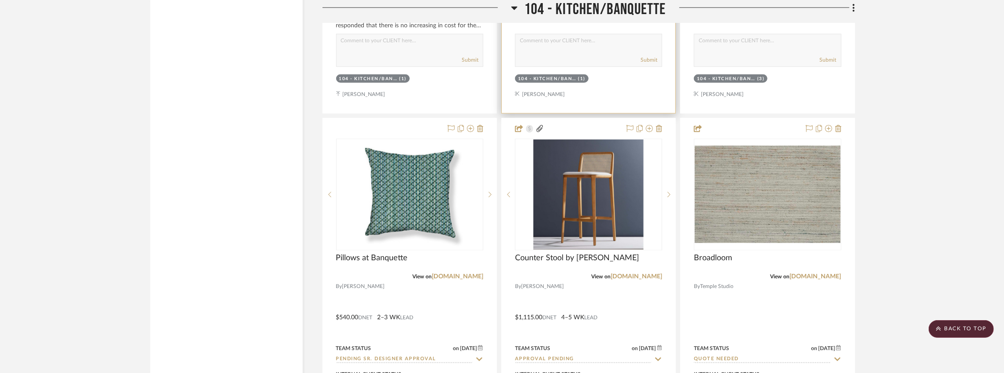
scroll to position [4026, 0]
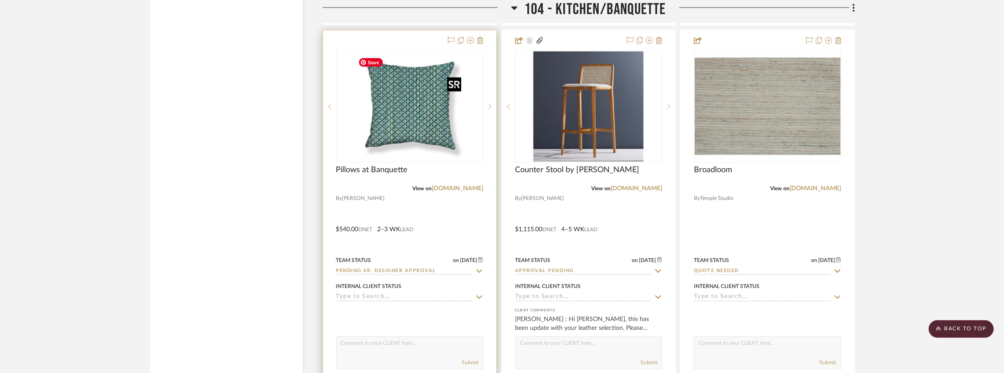
click at [425, 121] on img "0" at bounding box center [410, 107] width 110 height 110
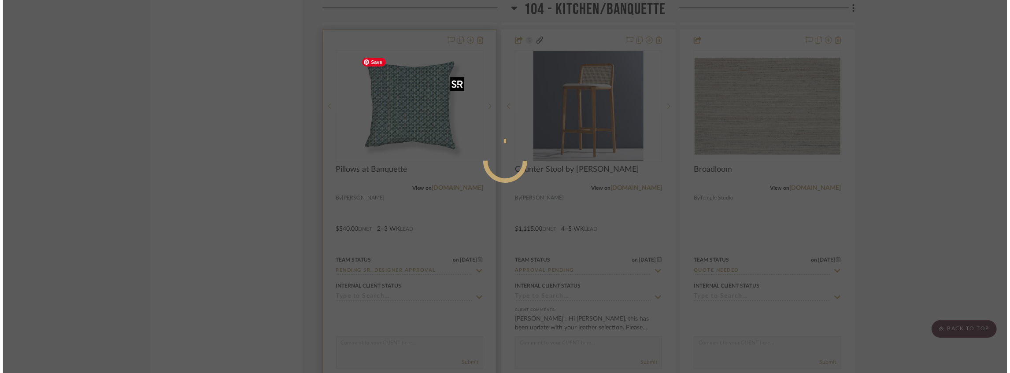
scroll to position [0, 0]
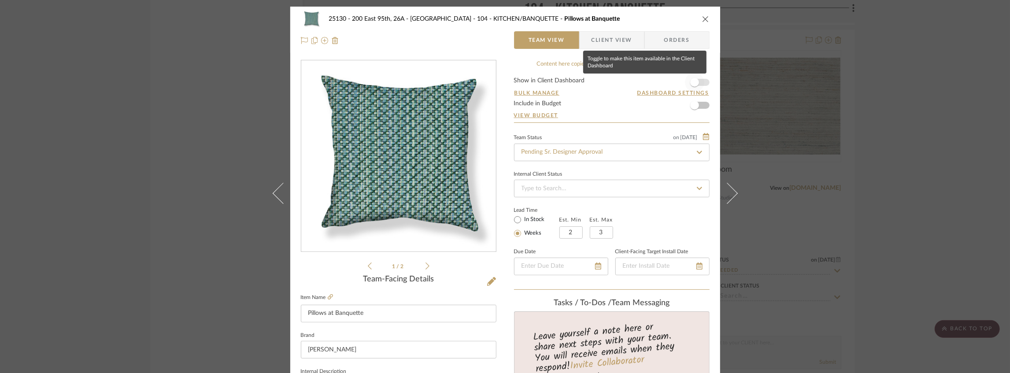
click at [698, 82] on span "button" at bounding box center [694, 82] width 19 height 19
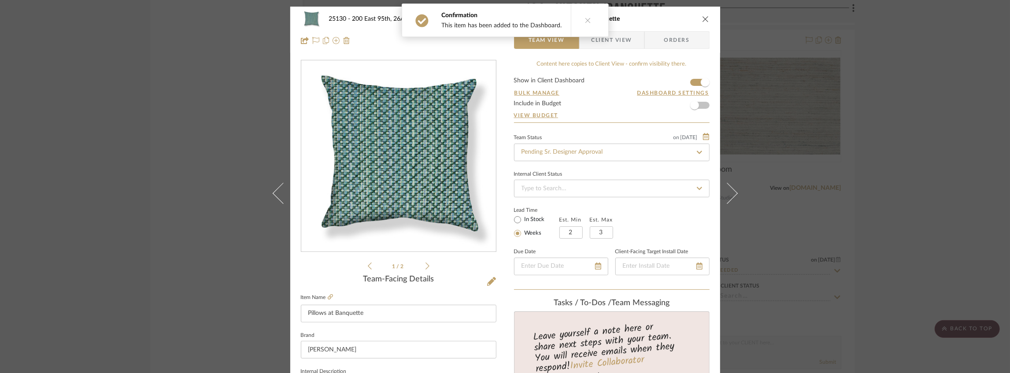
click at [609, 43] on span "Client View" at bounding box center [611, 40] width 41 height 18
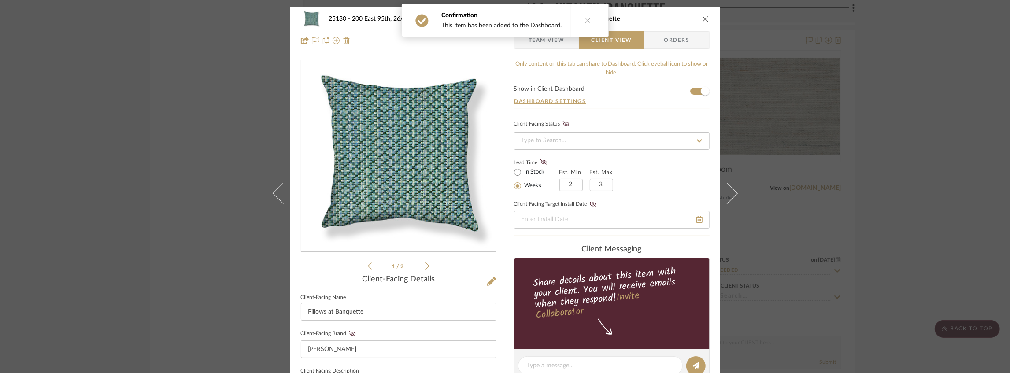
click at [585, 17] on icon at bounding box center [588, 20] width 6 height 6
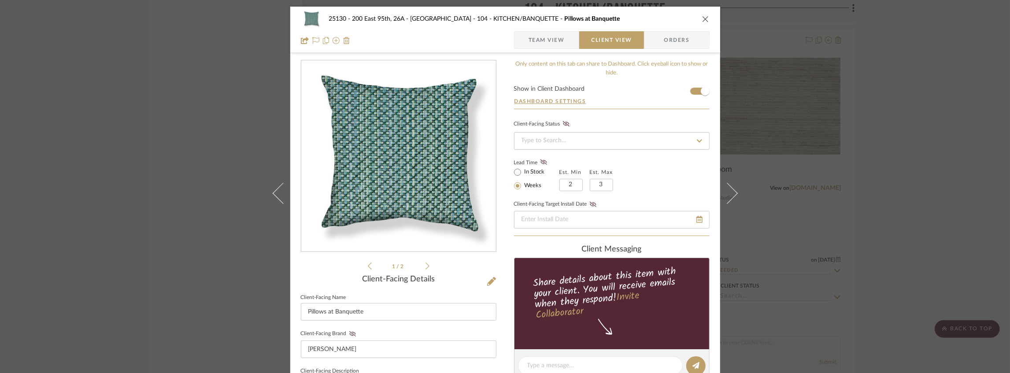
scroll to position [176, 0]
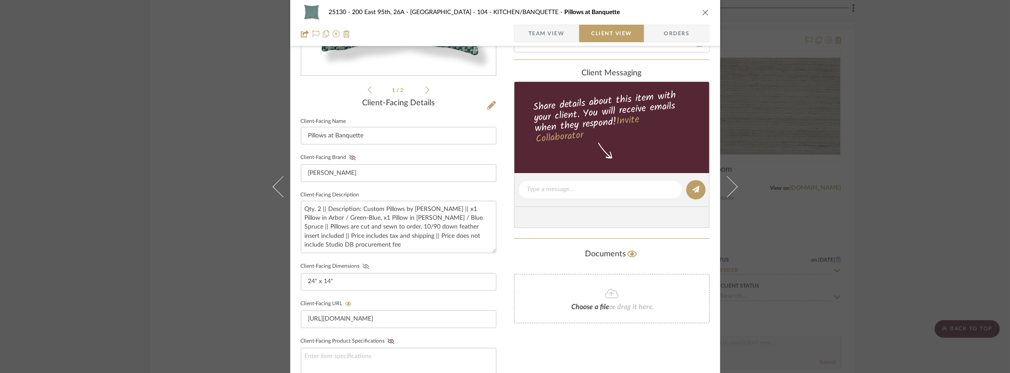
click at [365, 265] on icon at bounding box center [365, 266] width 7 height 5
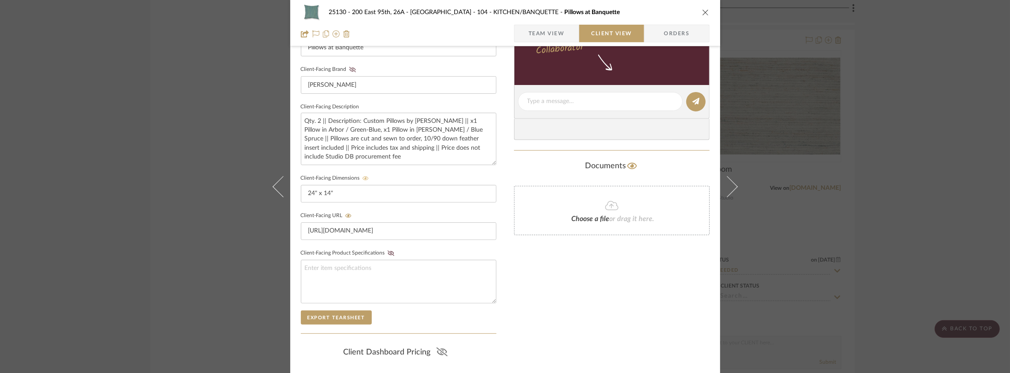
click at [440, 350] on icon at bounding box center [441, 351] width 11 height 9
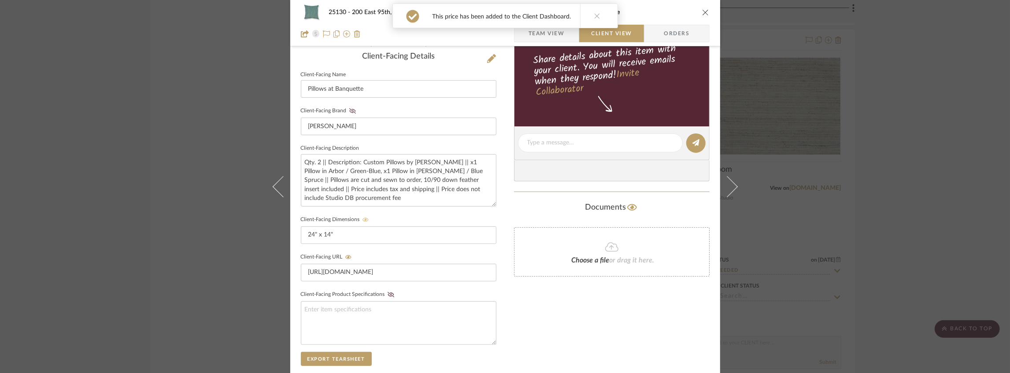
scroll to position [99, 0]
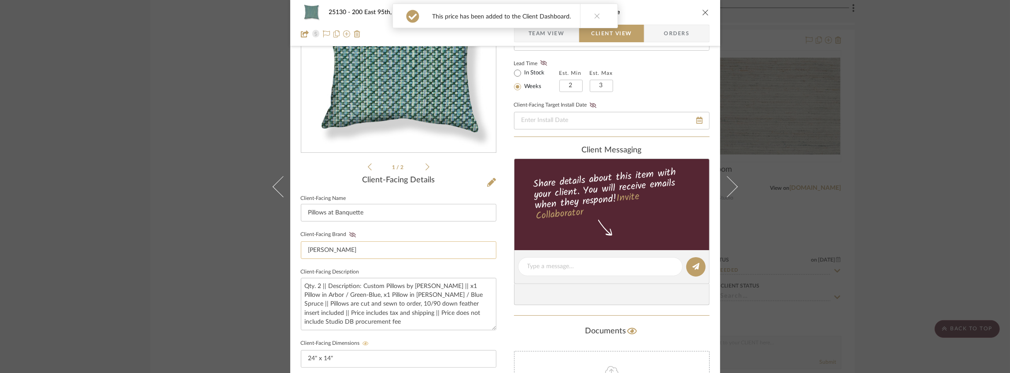
click at [347, 241] on input "[PERSON_NAME]" at bounding box center [399, 250] width 196 height 18
click at [350, 235] on icon at bounding box center [352, 234] width 7 height 5
click at [541, 39] on span "Team View" at bounding box center [547, 34] width 36 height 18
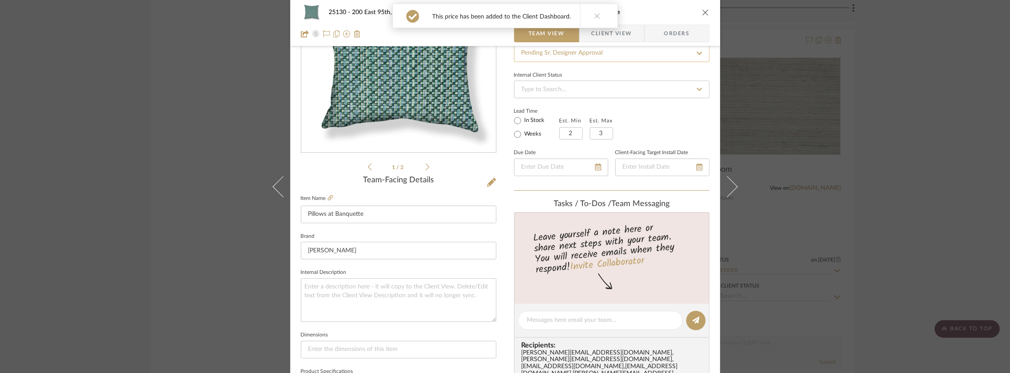
click at [559, 56] on input "Pending Sr. Designer Approval" at bounding box center [612, 53] width 196 height 18
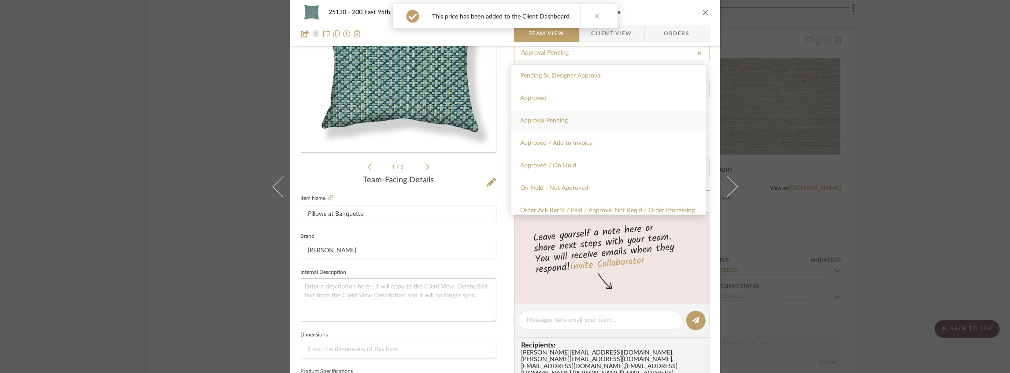
type input "Approval Pending"
type input "[DATE]"
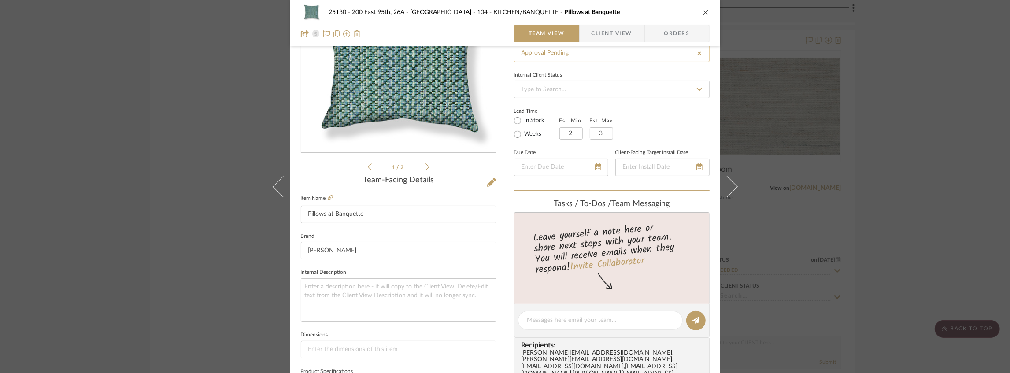
type input "[DATE]"
type input "Approval Pending"
click at [614, 21] on div "25130 - 200 East 95th, 26A - Kosheleva 104 - KITCHEN/BANQUETTE Pillows at Banqu…" at bounding box center [505, 13] width 409 height 18
click at [606, 28] on span "Client View" at bounding box center [611, 34] width 41 height 18
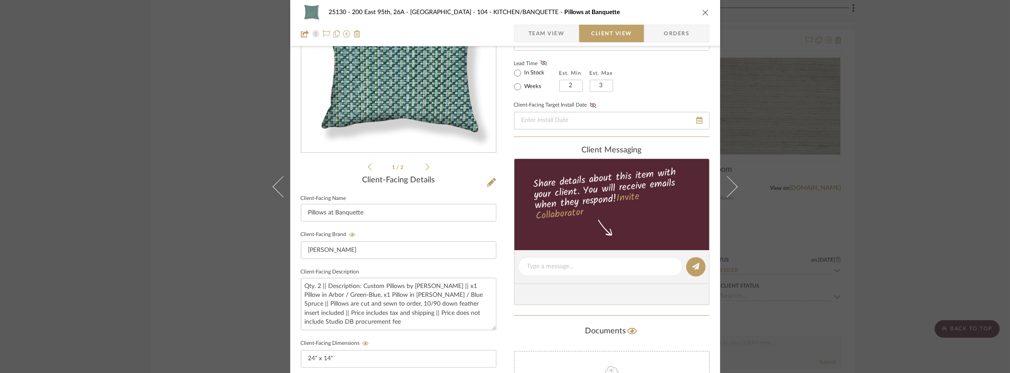
click at [704, 13] on icon "close" at bounding box center [705, 12] width 7 height 7
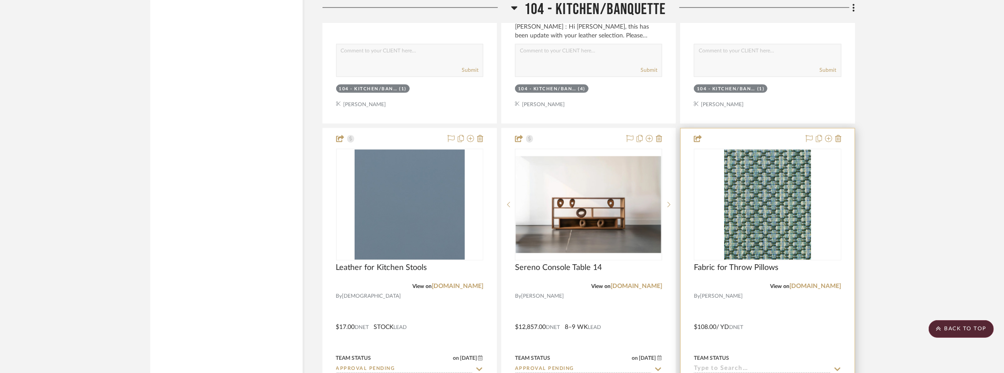
scroll to position [4379, 0]
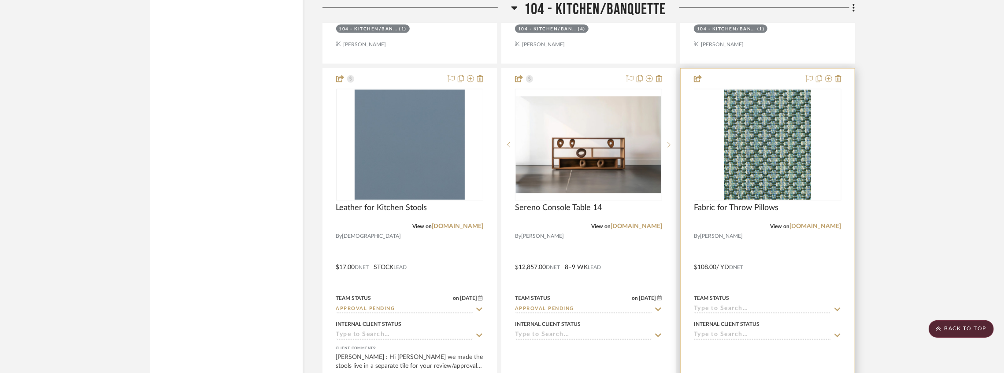
click at [758, 205] on div at bounding box center [767, 261] width 174 height 385
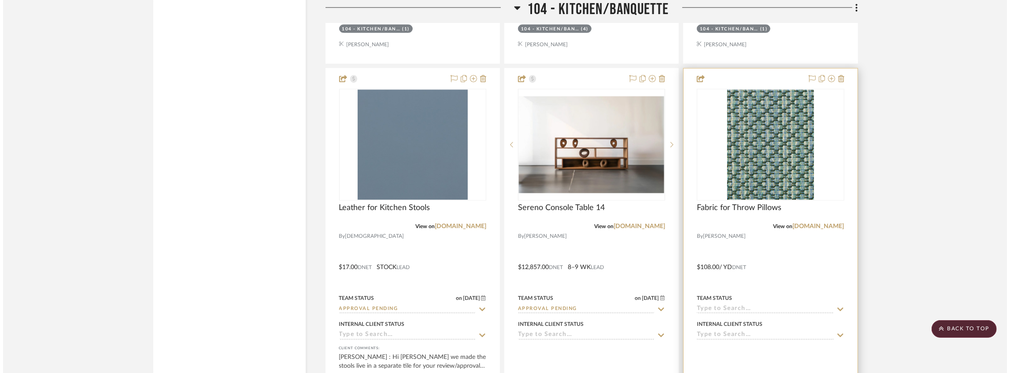
scroll to position [0, 0]
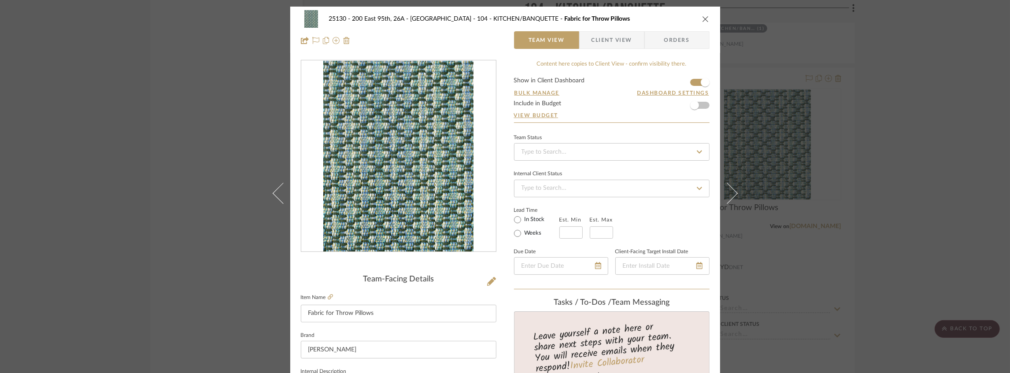
click at [691, 83] on form "Show in Client Dashboard Bulk Manage Dashboard Settings Include in Budget View …" at bounding box center [612, 100] width 196 height 45
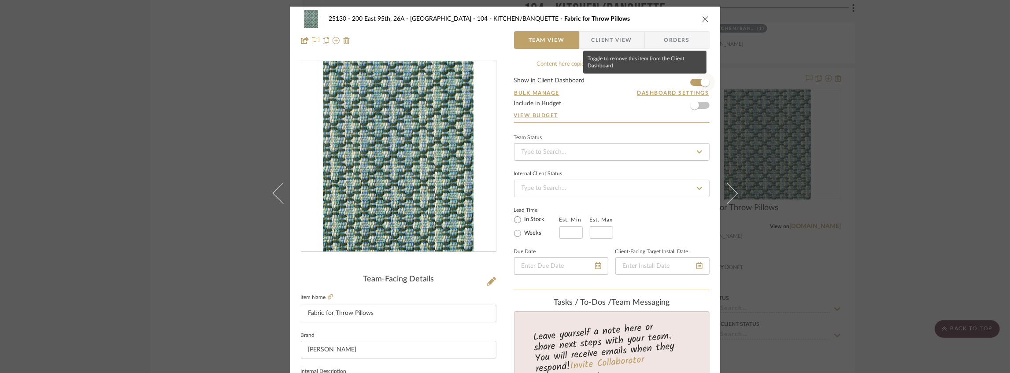
click at [697, 81] on span "button" at bounding box center [704, 82] width 19 height 19
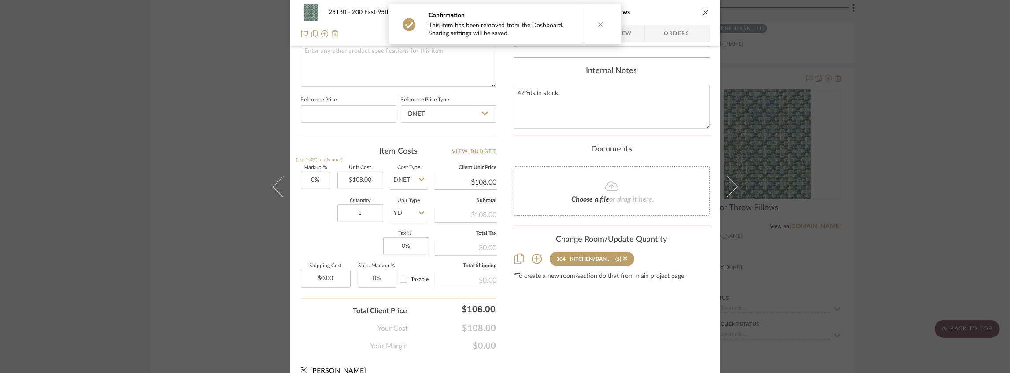
scroll to position [440, 0]
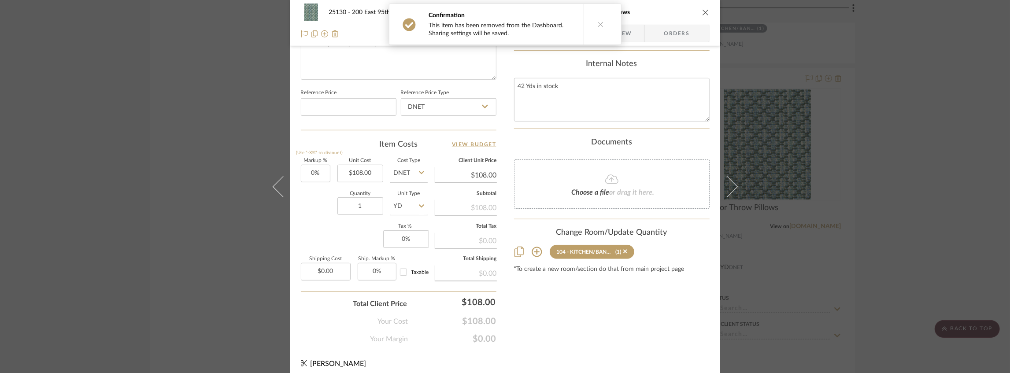
click at [704, 12] on icon "close" at bounding box center [705, 12] width 7 height 7
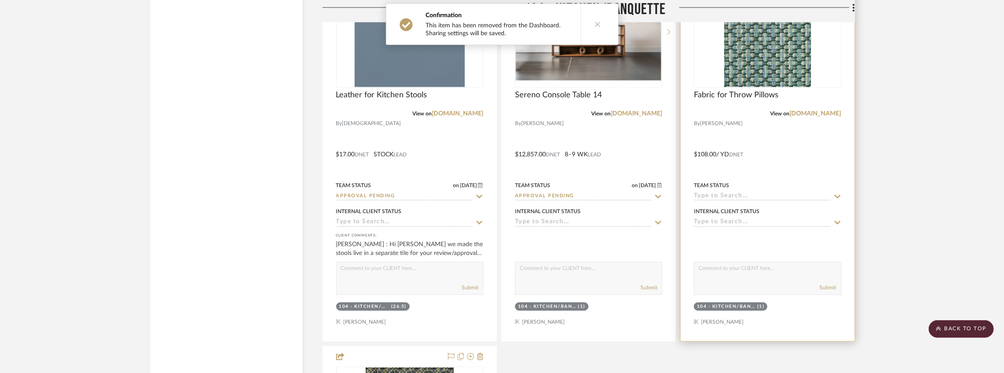
scroll to position [4584, 0]
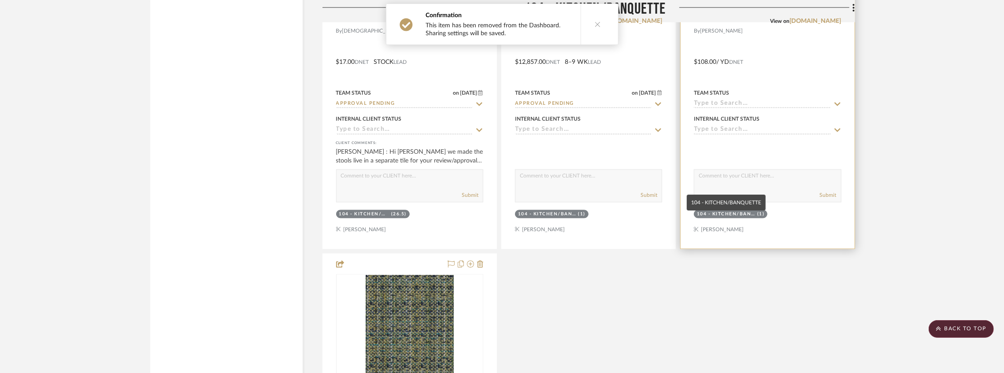
click at [750, 218] on div "104 - KITCHEN/BANQUETTE" at bounding box center [726, 214] width 58 height 7
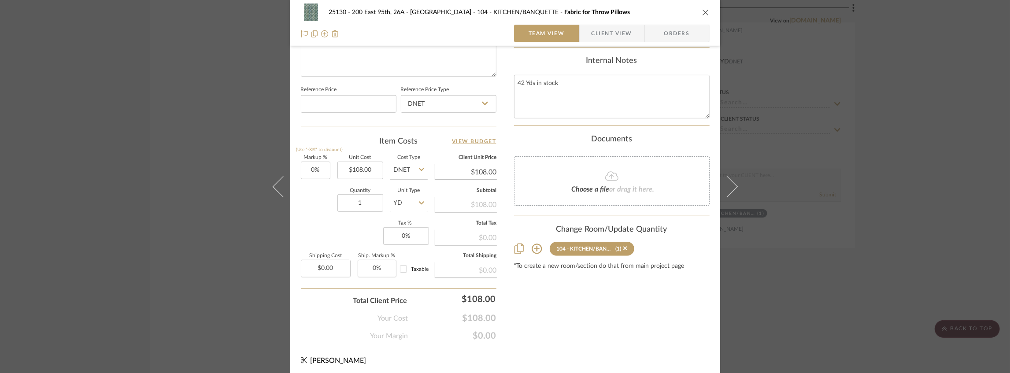
scroll to position [445, 0]
click at [623, 244] on icon at bounding box center [625, 247] width 4 height 6
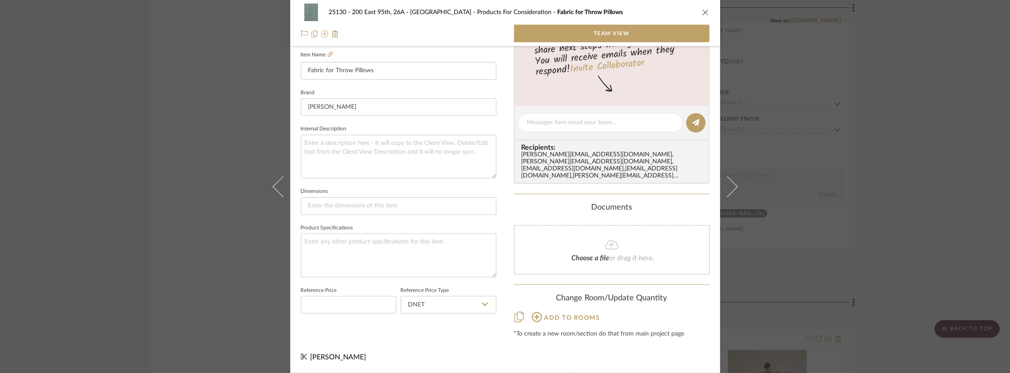
scroll to position [241, 0]
click at [703, 9] on icon "close" at bounding box center [705, 12] width 7 height 7
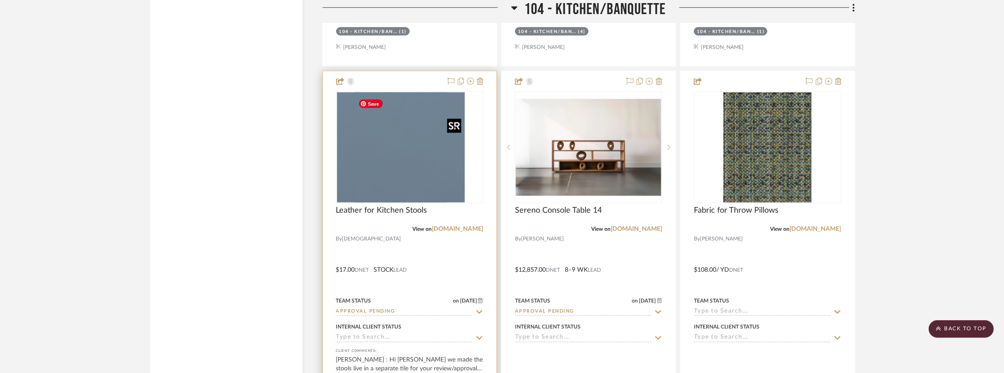
scroll to position [4379, 0]
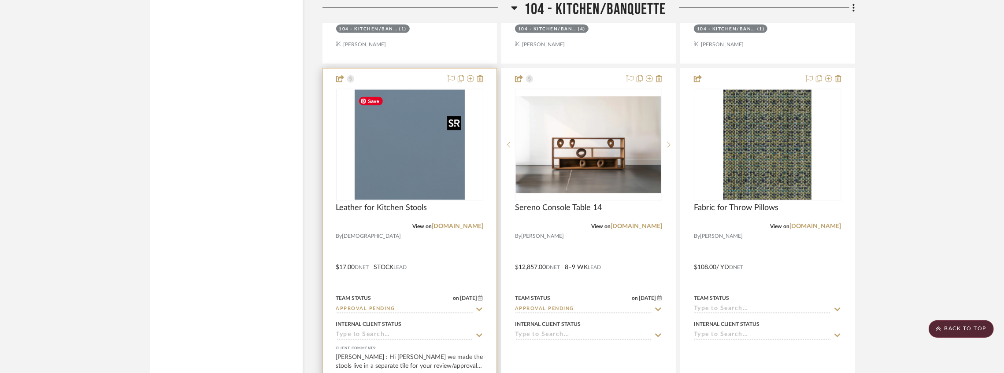
click at [423, 151] on img "0" at bounding box center [410, 145] width 110 height 110
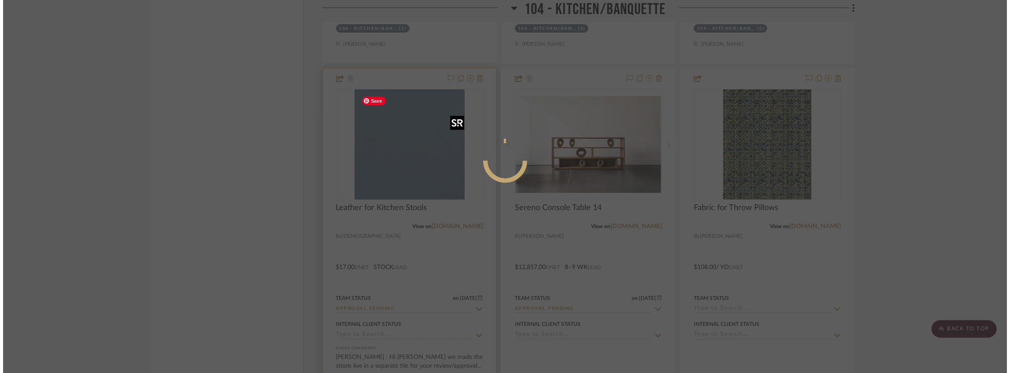
scroll to position [0, 0]
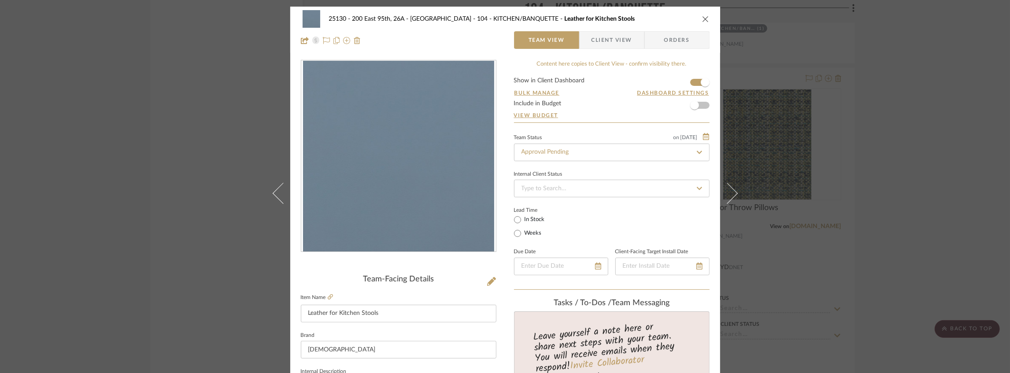
click at [602, 37] on span "Client View" at bounding box center [611, 40] width 41 height 18
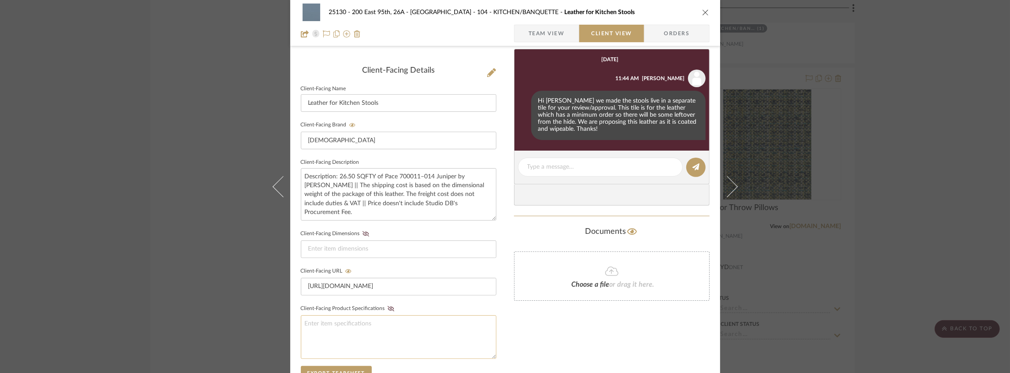
scroll to position [41, 0]
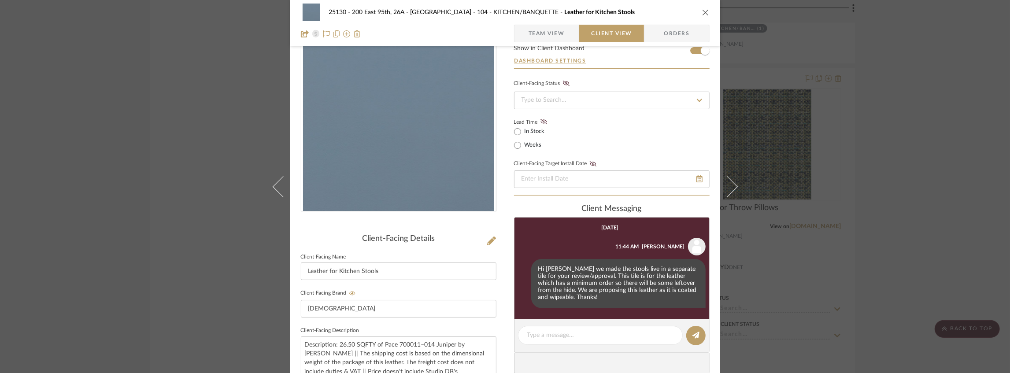
click at [559, 33] on span "Team View" at bounding box center [547, 34] width 36 height 18
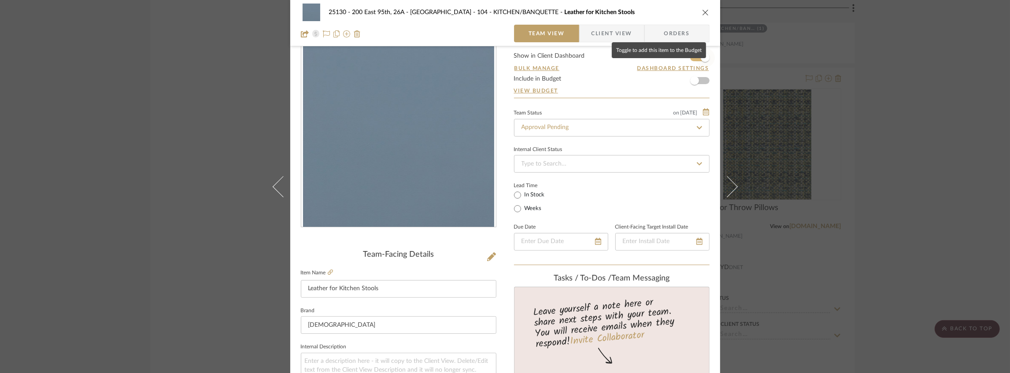
scroll to position [0, 0]
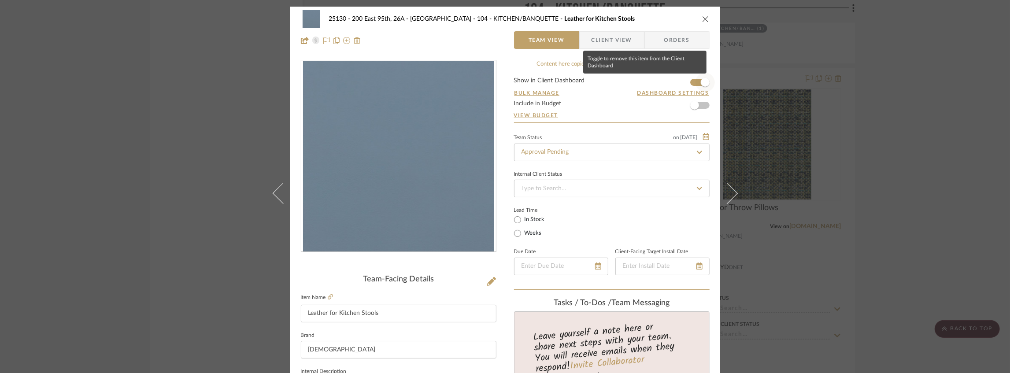
click at [695, 79] on span "button" at bounding box center [704, 82] width 19 height 19
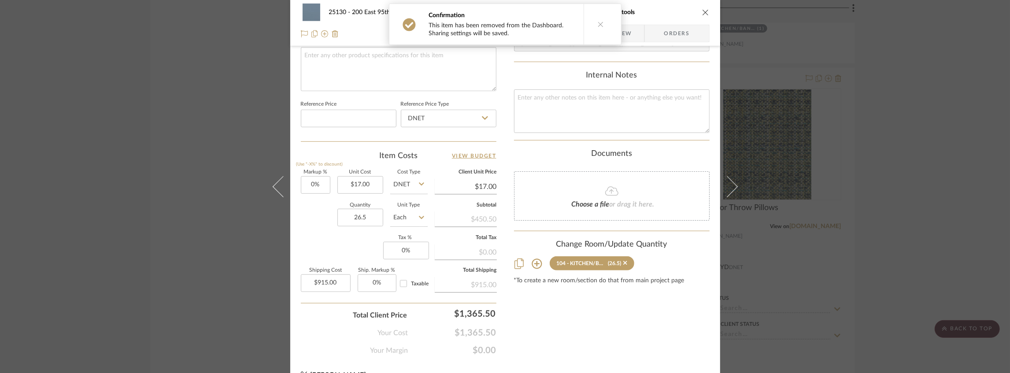
scroll to position [445, 0]
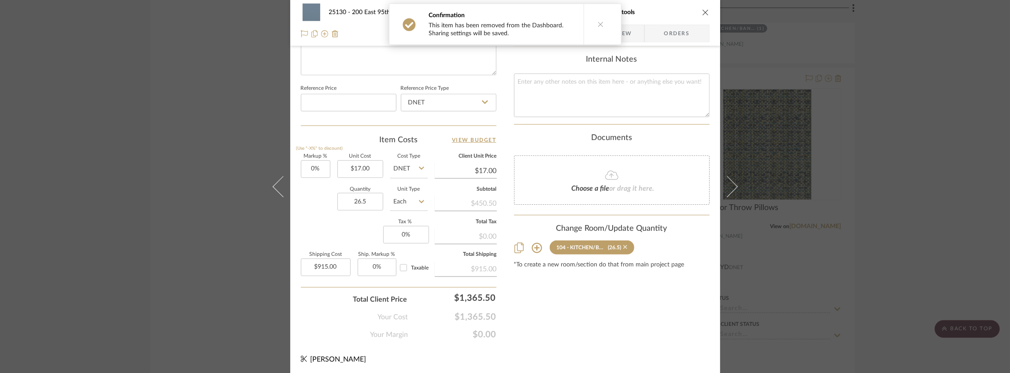
click at [623, 244] on icon at bounding box center [625, 247] width 4 height 6
radio input "false"
radio input "true"
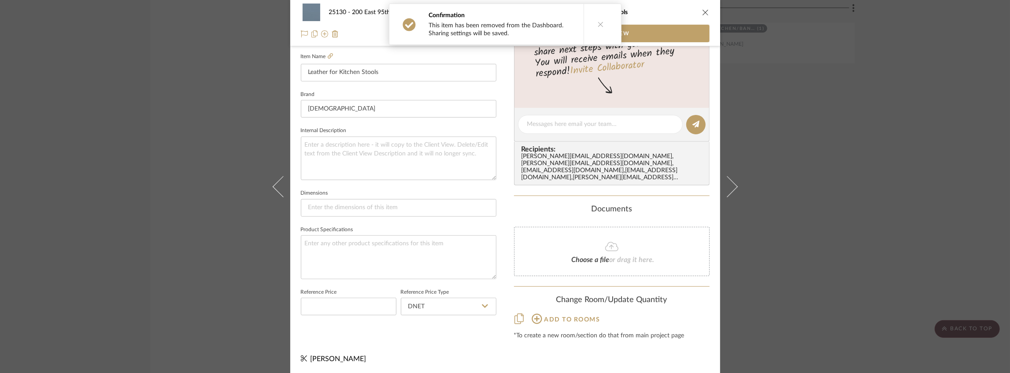
click at [702, 9] on icon "close" at bounding box center [705, 12] width 7 height 7
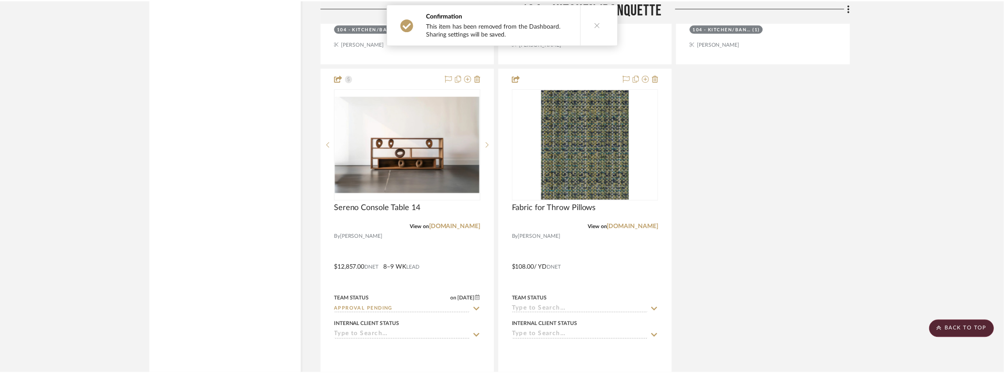
scroll to position [4379, 0]
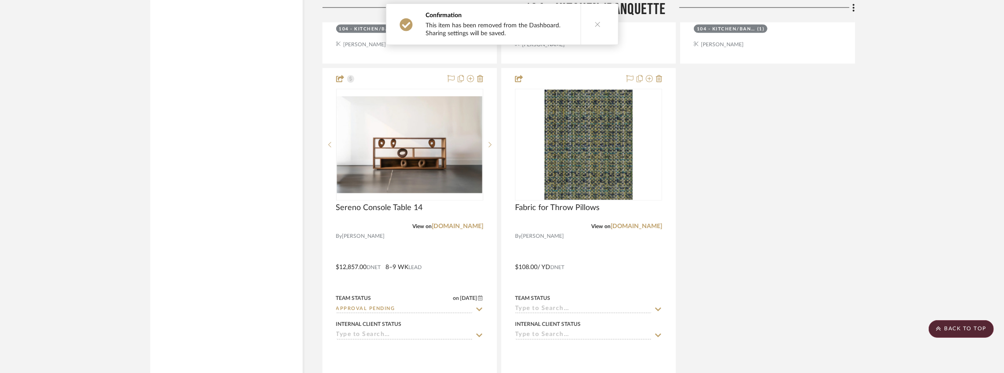
click at [588, 23] on button at bounding box center [597, 24] width 34 height 41
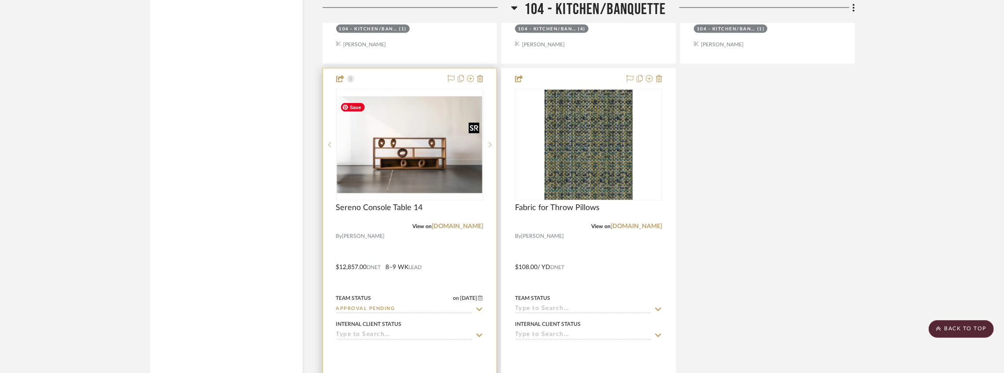
click at [397, 153] on img "0" at bounding box center [409, 144] width 145 height 97
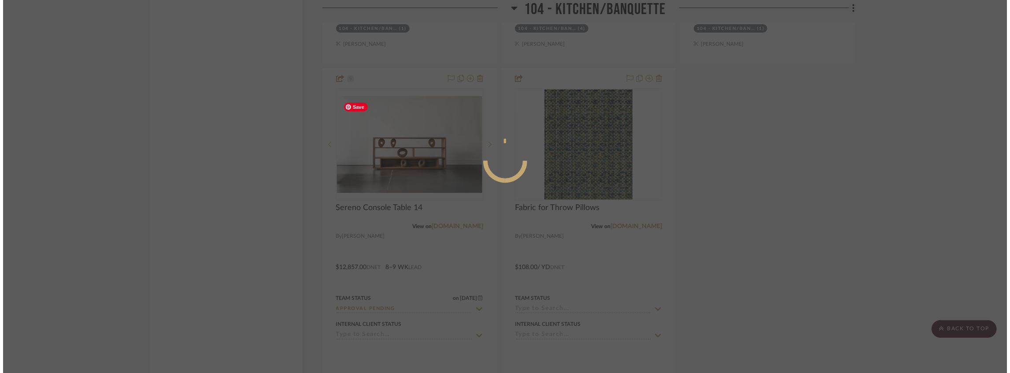
scroll to position [0, 0]
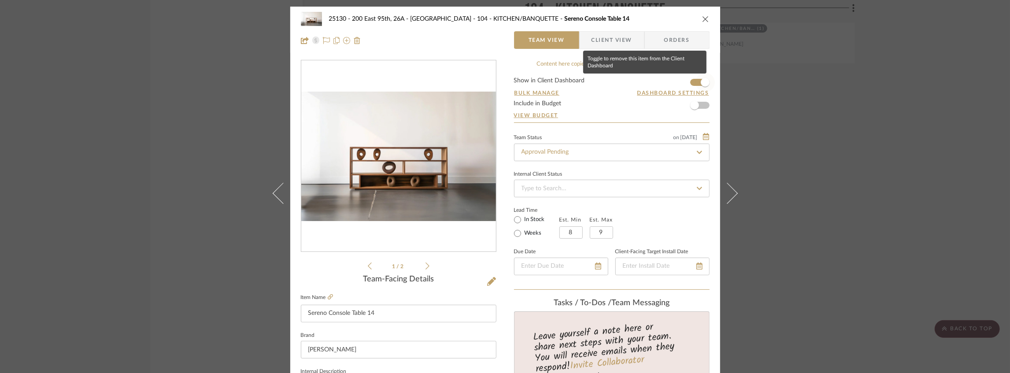
click at [695, 85] on span "button" at bounding box center [704, 82] width 19 height 19
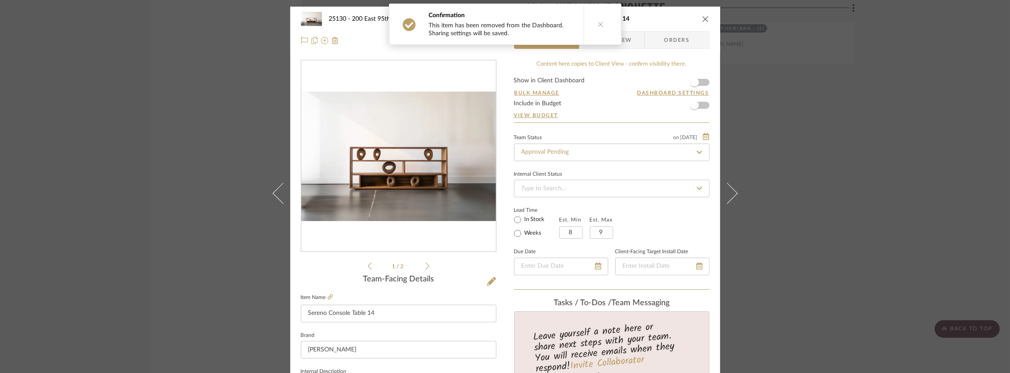
click at [598, 20] on button at bounding box center [601, 24] width 34 height 41
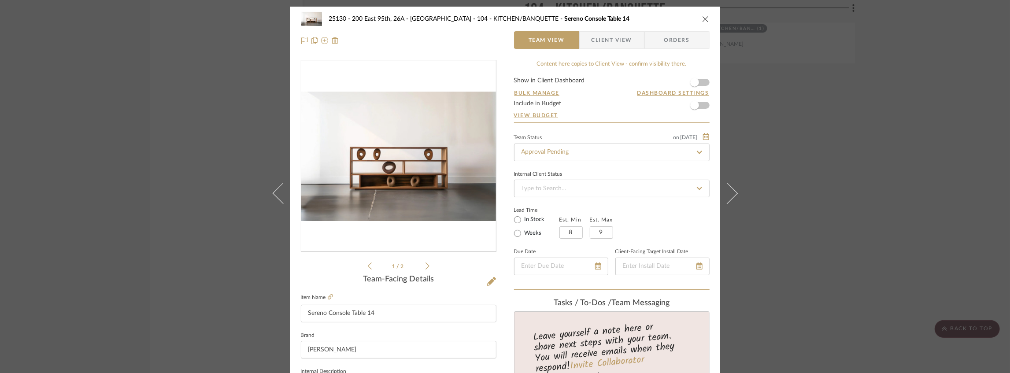
click at [702, 19] on icon "close" at bounding box center [705, 18] width 7 height 7
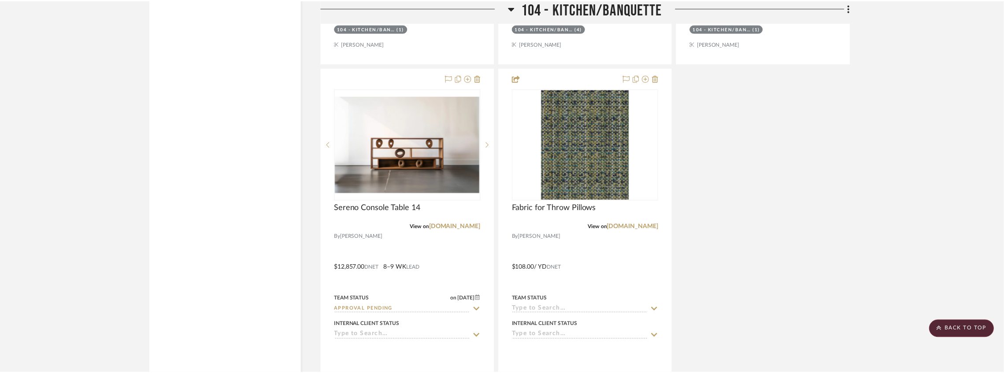
scroll to position [4379, 0]
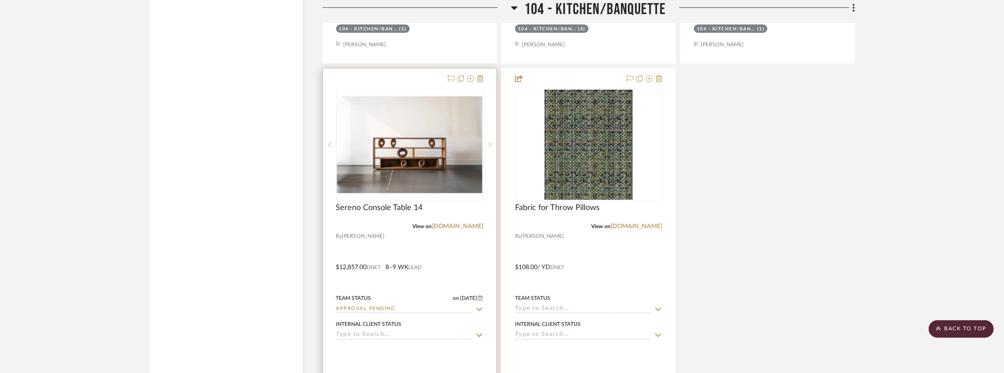
click at [464, 314] on input "Approval Pending" at bounding box center [404, 310] width 137 height 8
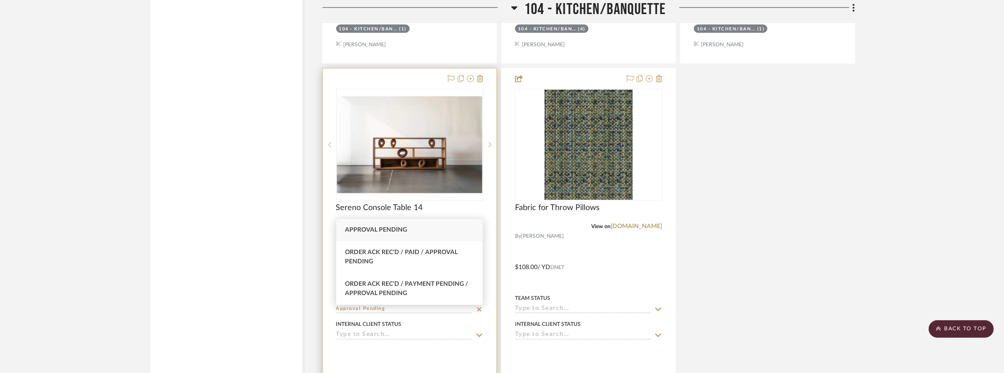
click at [480, 311] on icon at bounding box center [479, 309] width 8 height 7
type input "[DATE]"
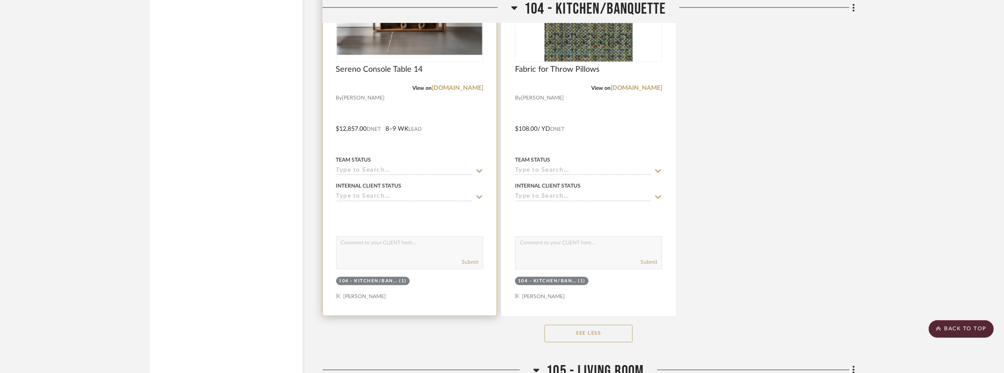
scroll to position [4526, 0]
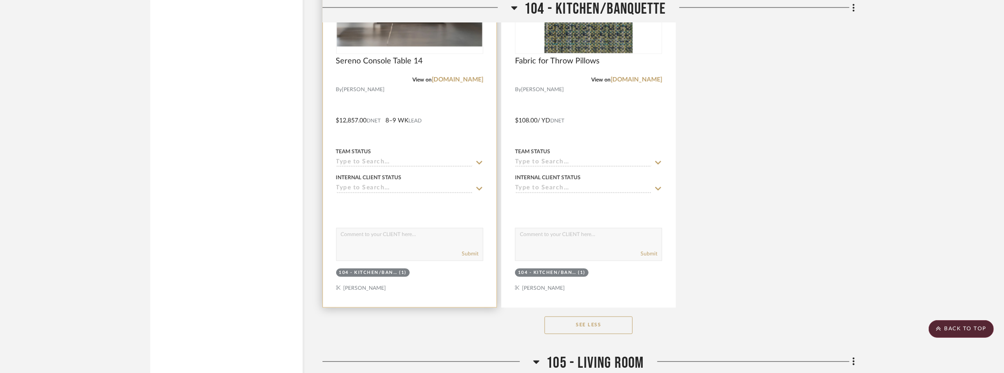
click at [404, 276] on div "(1)" at bounding box center [402, 273] width 7 height 7
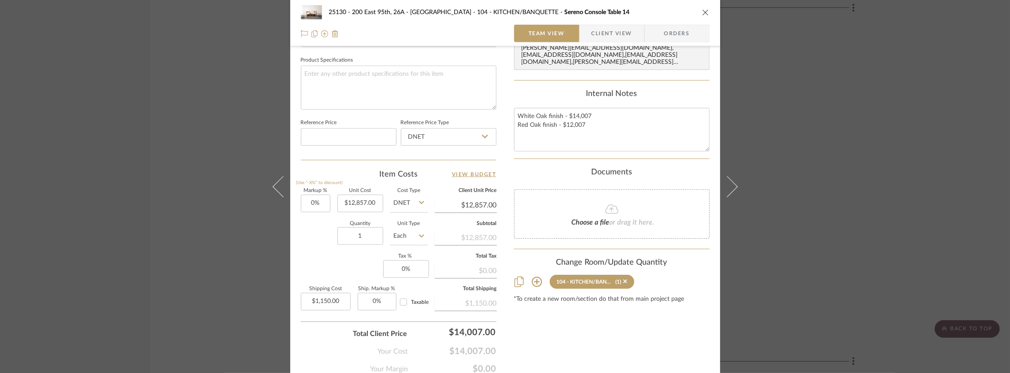
scroll to position [445, 0]
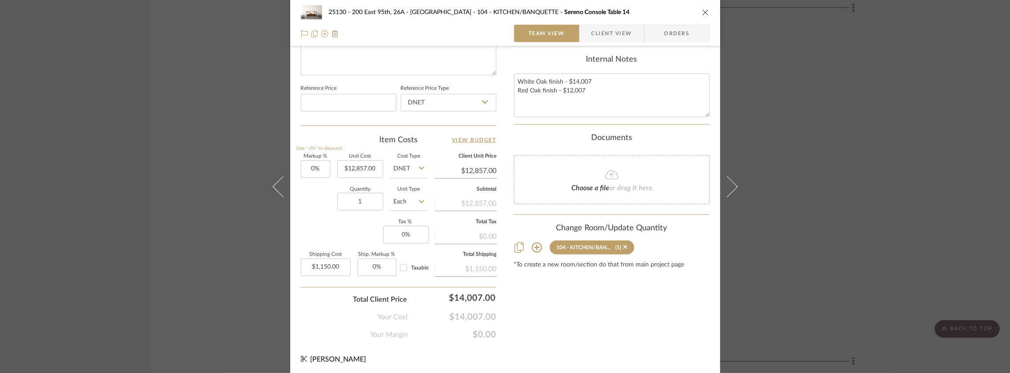
click at [619, 245] on div "(1)" at bounding box center [621, 247] width 12 height 6
click at [623, 245] on icon at bounding box center [625, 247] width 4 height 6
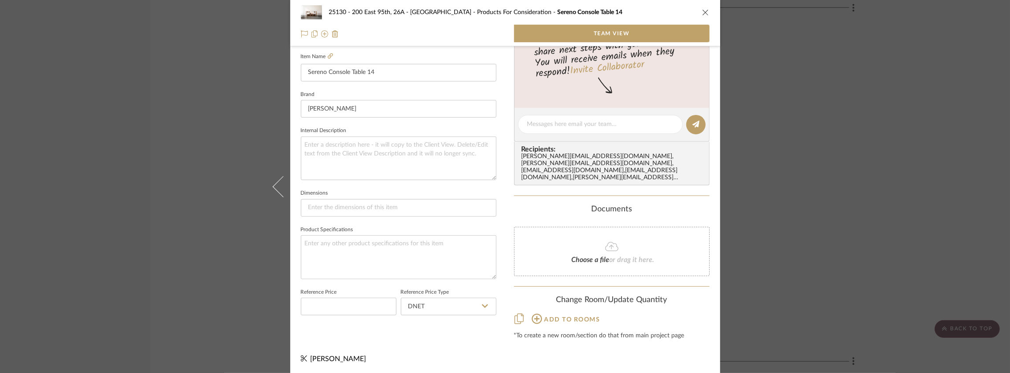
click at [703, 8] on button "close" at bounding box center [706, 12] width 8 height 8
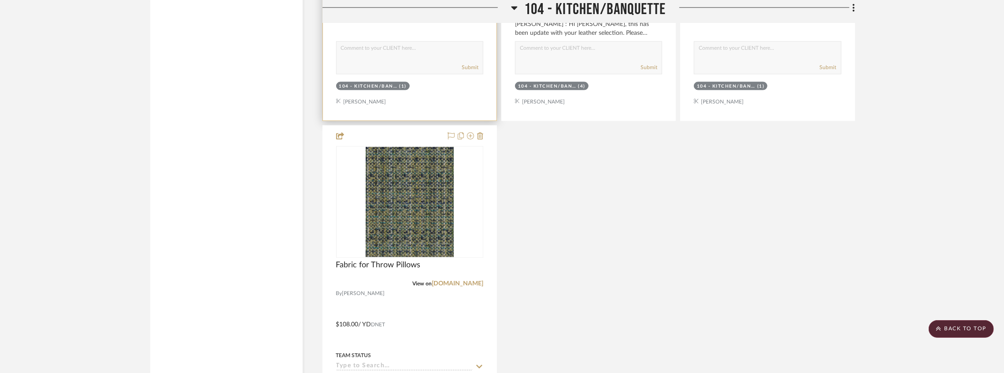
scroll to position [4350, 0]
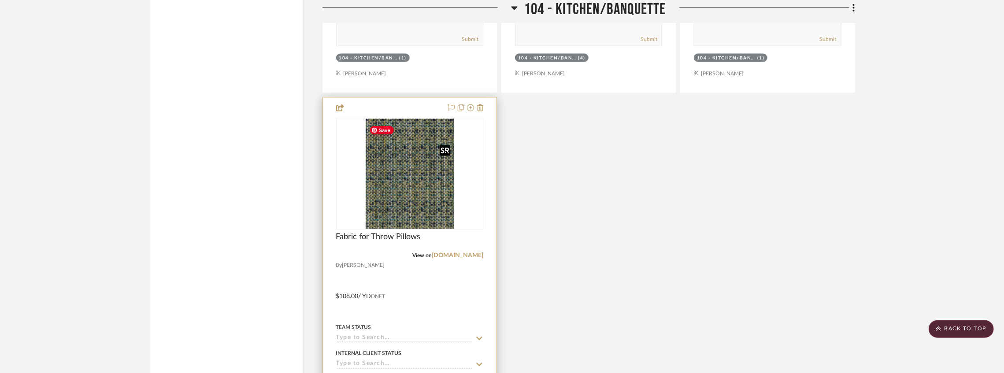
click at [409, 207] on img "0" at bounding box center [410, 174] width 88 height 110
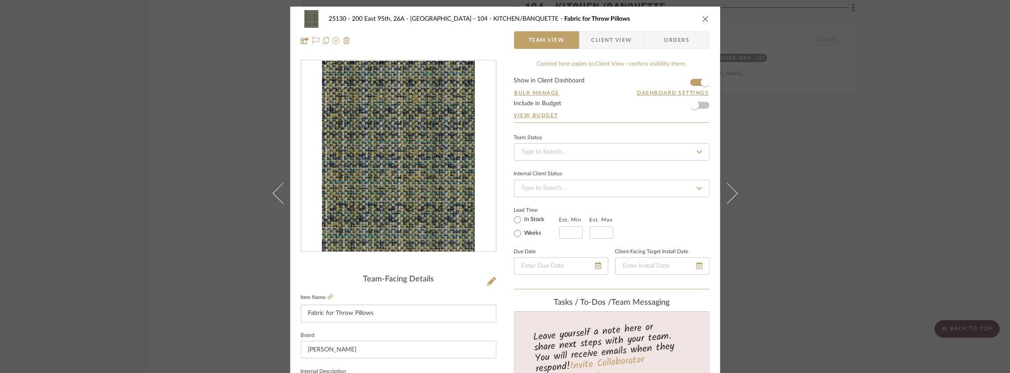
scroll to position [176, 0]
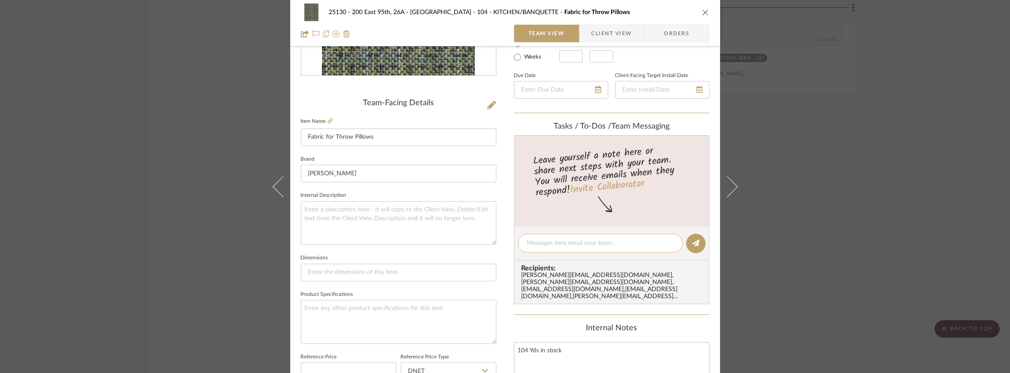
click at [559, 237] on div at bounding box center [600, 243] width 165 height 19
click at [560, 239] on textarea at bounding box center [600, 243] width 146 height 9
type textarea "d"
type textarea "Does this come premade like the other pillow?"
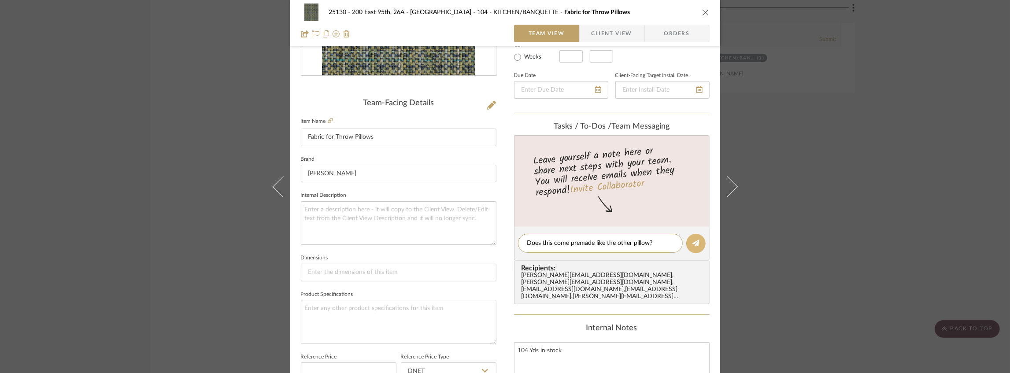
click at [694, 242] on icon at bounding box center [695, 243] width 7 height 7
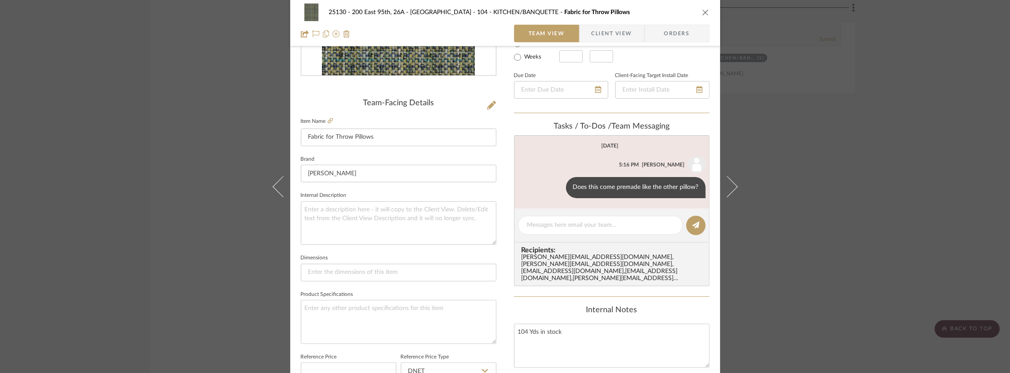
click at [702, 18] on div "25130 - 200 East 95th, 26A - Kosheleva 104 - KITCHEN/BANQUETTE Fabric for Throw…" at bounding box center [505, 13] width 409 height 18
click at [703, 11] on icon "close" at bounding box center [705, 12] width 7 height 7
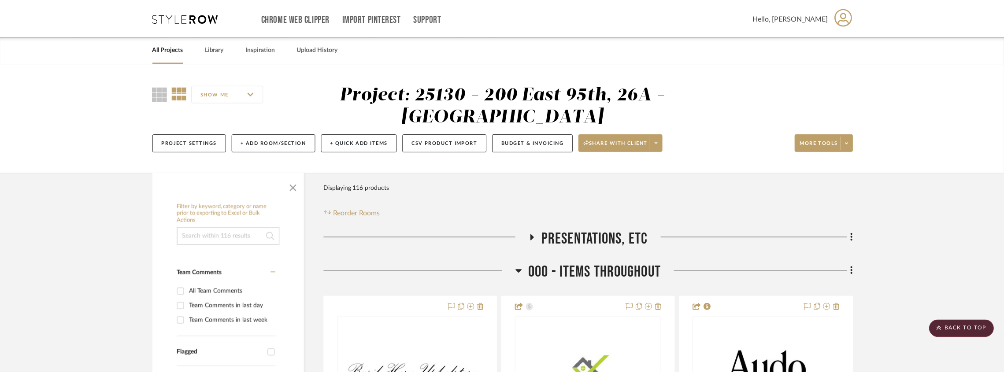
scroll to position [4350, 0]
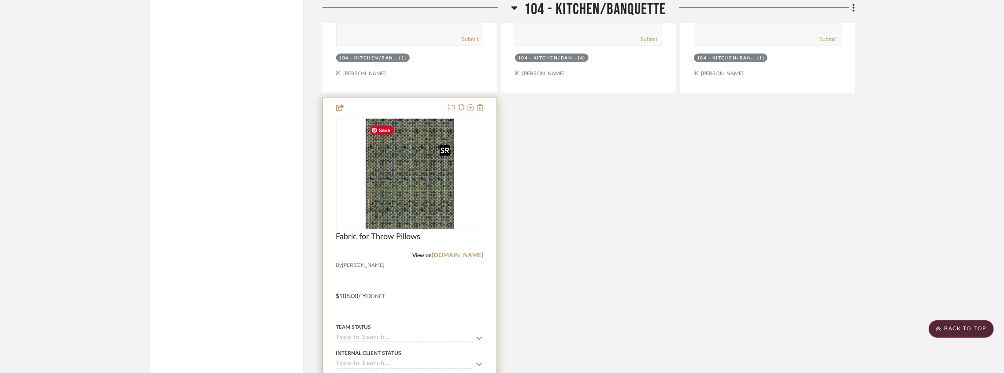
click at [401, 176] on img "0" at bounding box center [410, 174] width 88 height 110
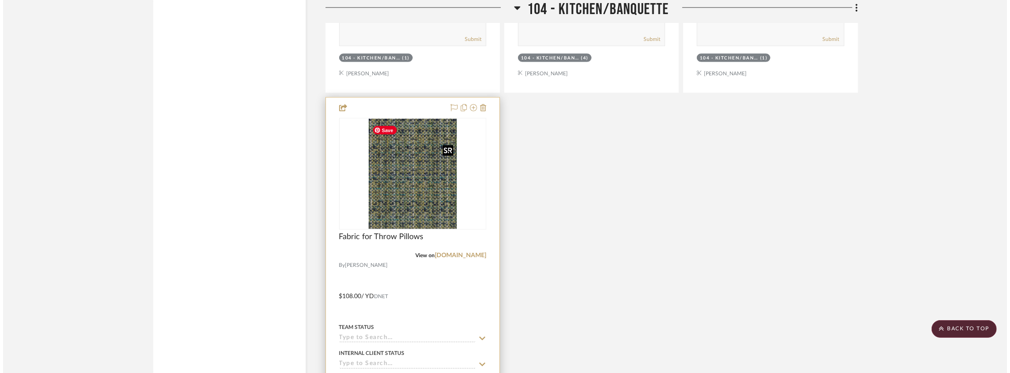
scroll to position [0, 0]
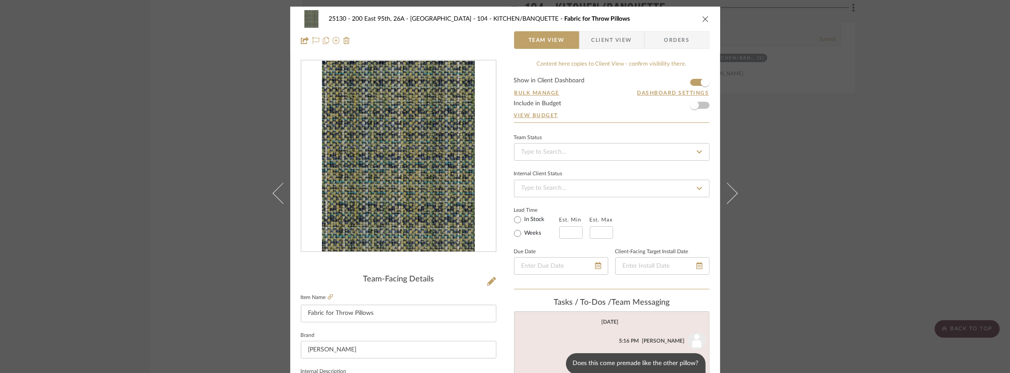
click at [702, 18] on icon "close" at bounding box center [705, 18] width 7 height 7
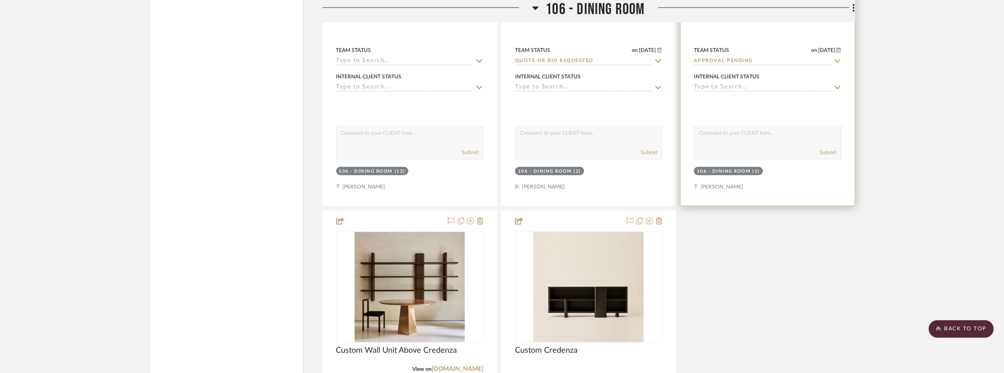
scroll to position [6845, 0]
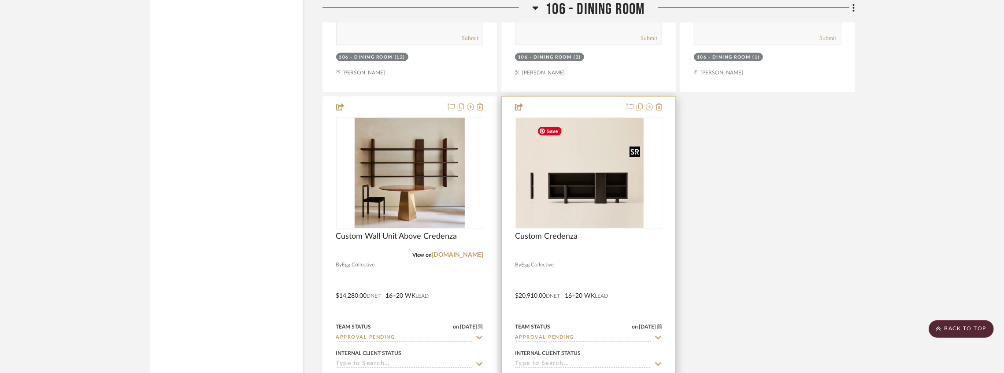
click at [606, 182] on img at bounding box center [588, 173] width 110 height 110
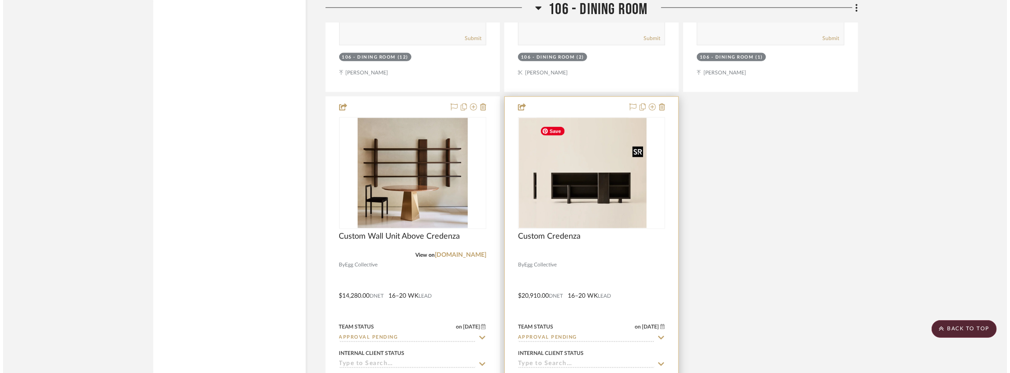
scroll to position [0, 0]
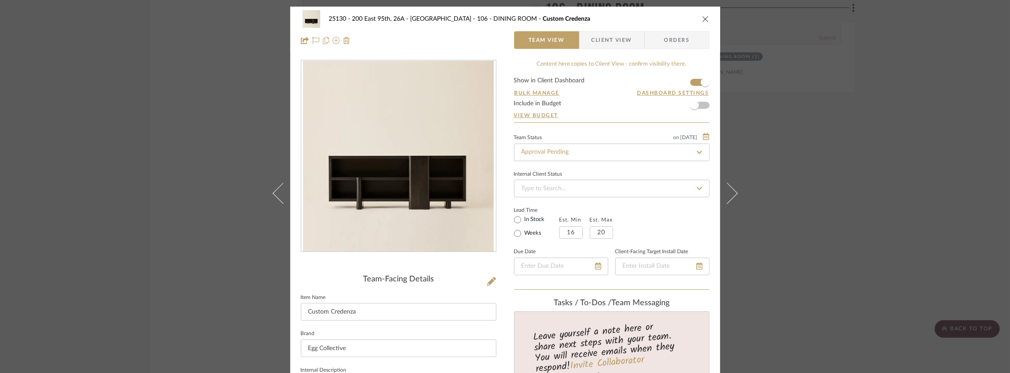
click at [702, 18] on icon "close" at bounding box center [705, 18] width 7 height 7
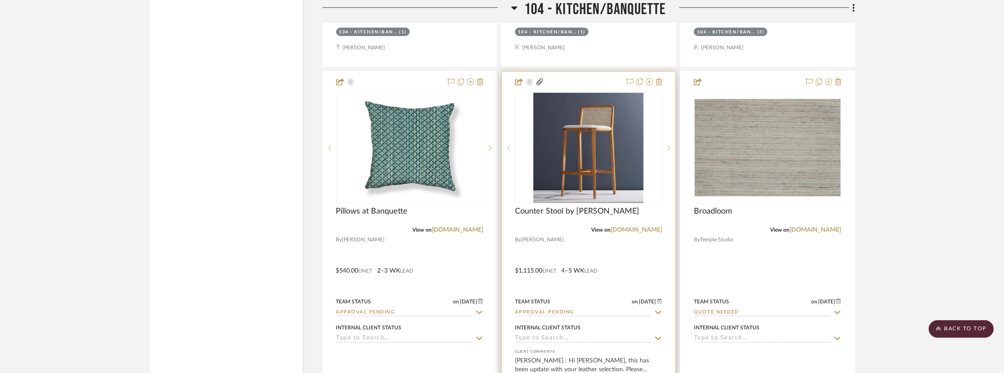
scroll to position [4056, 0]
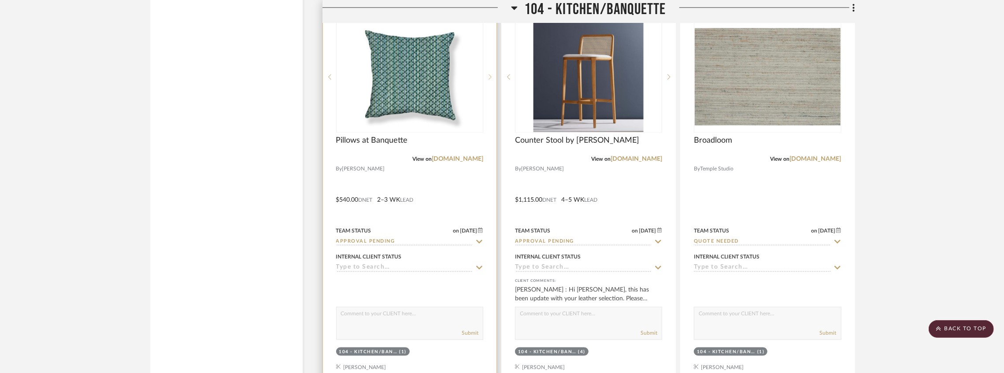
click at [493, 80] on sr-next-btn at bounding box center [489, 77] width 13 height 6
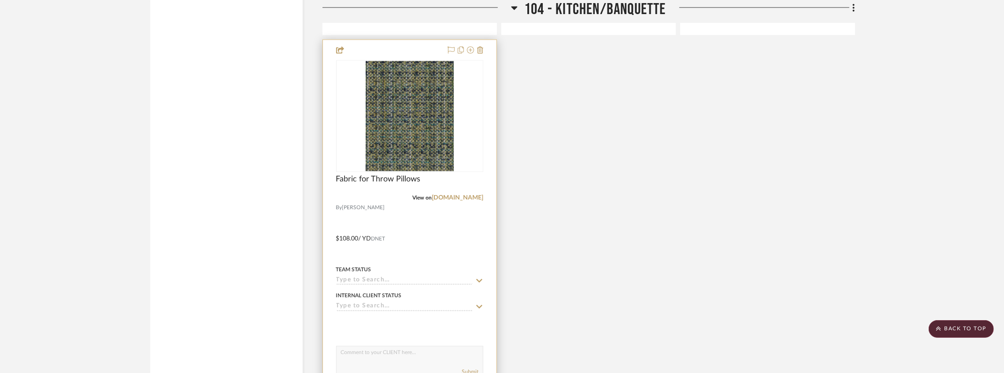
scroll to position [4379, 0]
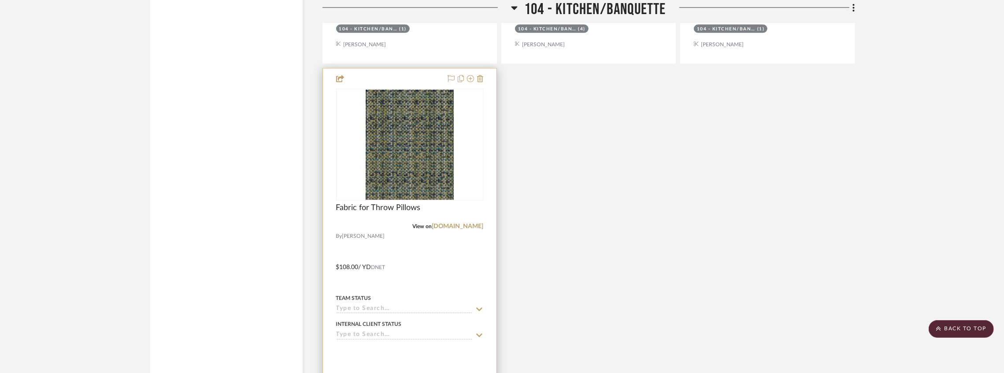
click at [412, 114] on img "0" at bounding box center [410, 145] width 88 height 110
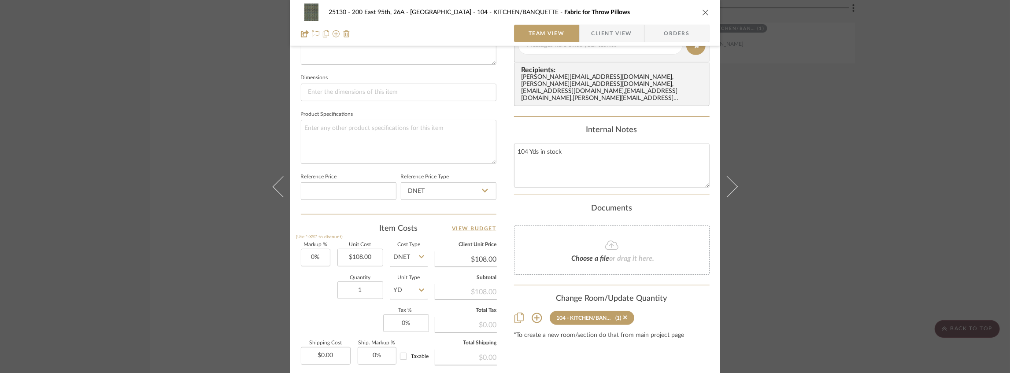
scroll to position [440, 0]
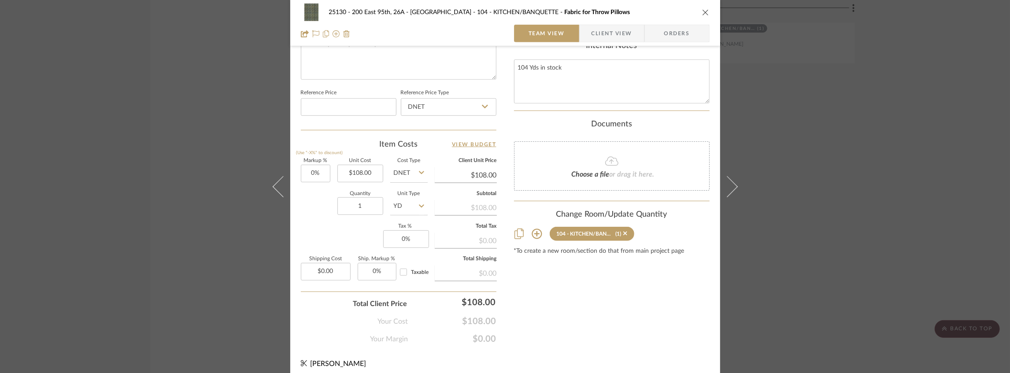
click at [625, 234] on sr-tag "104 - KITCHEN/BANQUETTE (1)" at bounding box center [592, 234] width 85 height 14
click at [625, 229] on sr-tag "104 - KITCHEN/BANQUETTE (1)" at bounding box center [592, 234] width 85 height 14
click at [623, 231] on icon at bounding box center [625, 233] width 4 height 4
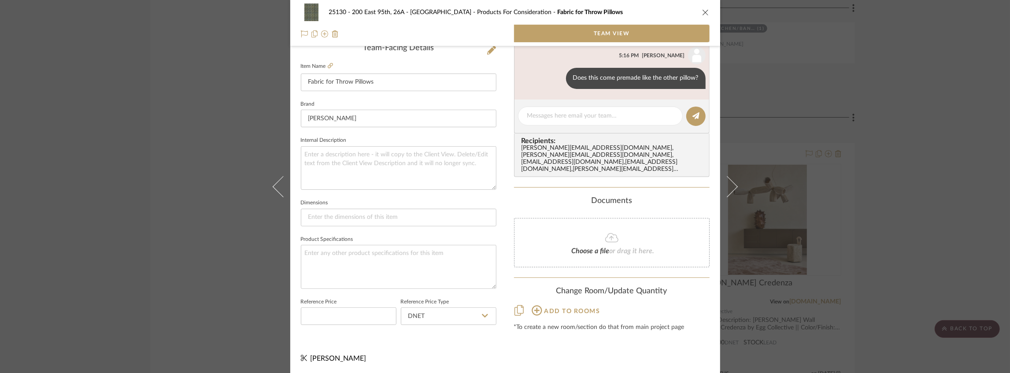
click at [702, 10] on icon "close" at bounding box center [705, 12] width 7 height 7
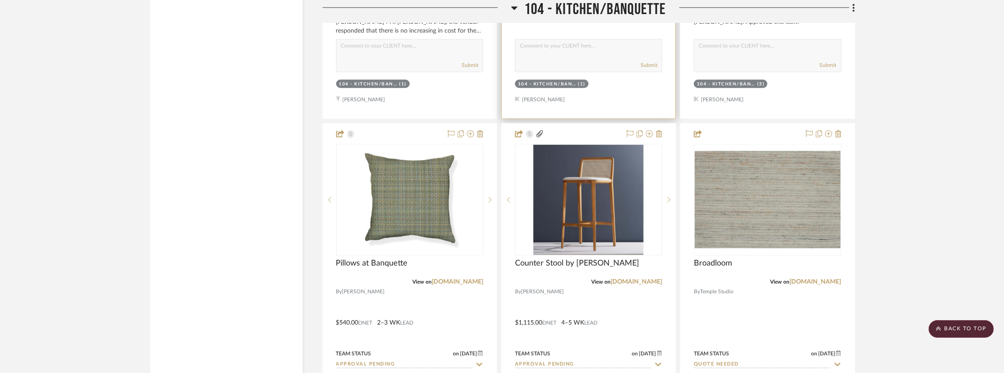
scroll to position [3997, 0]
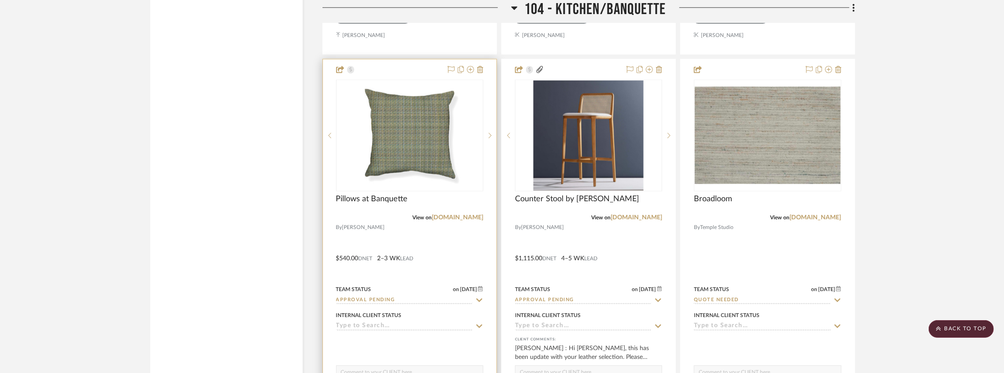
click at [383, 150] on img "1" at bounding box center [410, 136] width 110 height 110
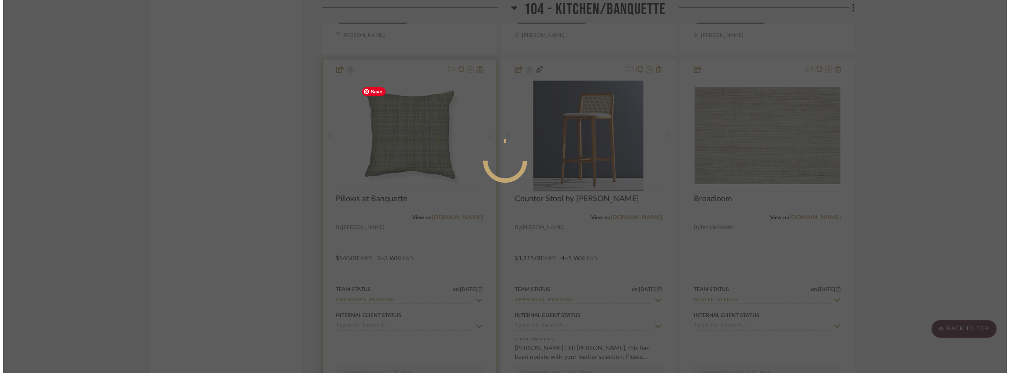
scroll to position [0, 0]
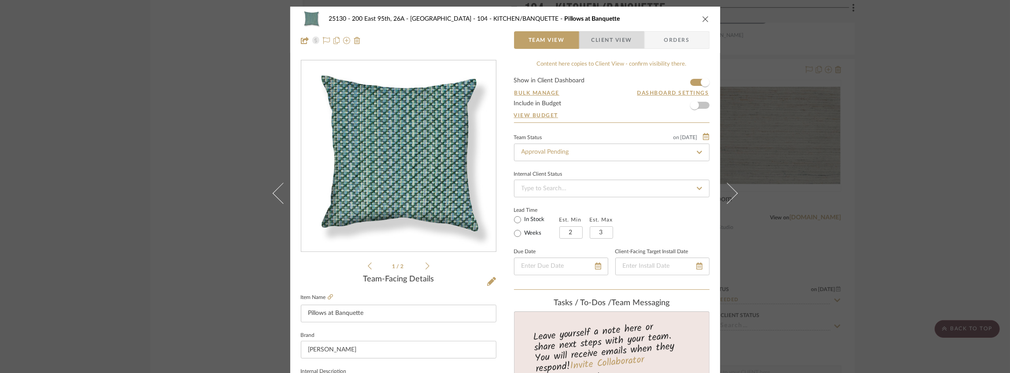
click at [604, 43] on span "Client View" at bounding box center [611, 40] width 41 height 18
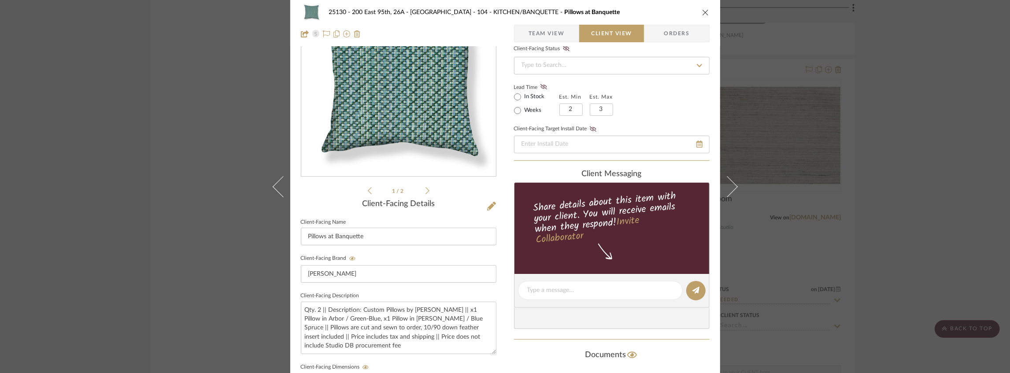
scroll to position [117, 0]
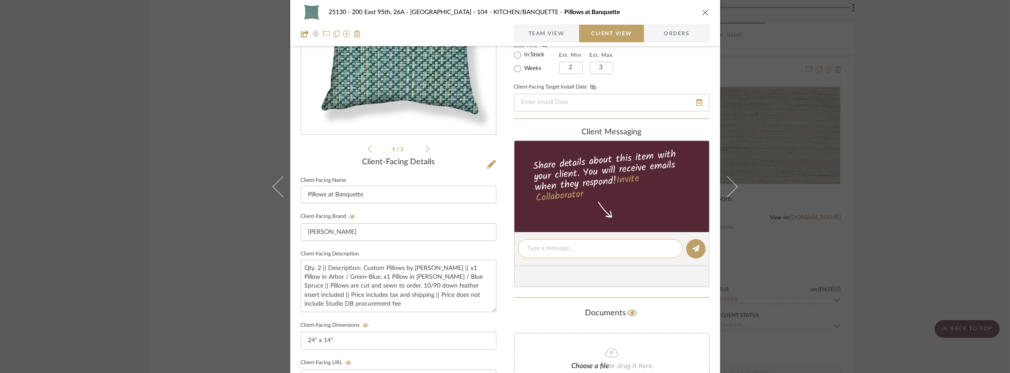
click at [555, 253] on div at bounding box center [600, 248] width 165 height 19
click at [554, 251] on textarea at bounding box center [600, 248] width 146 height 9
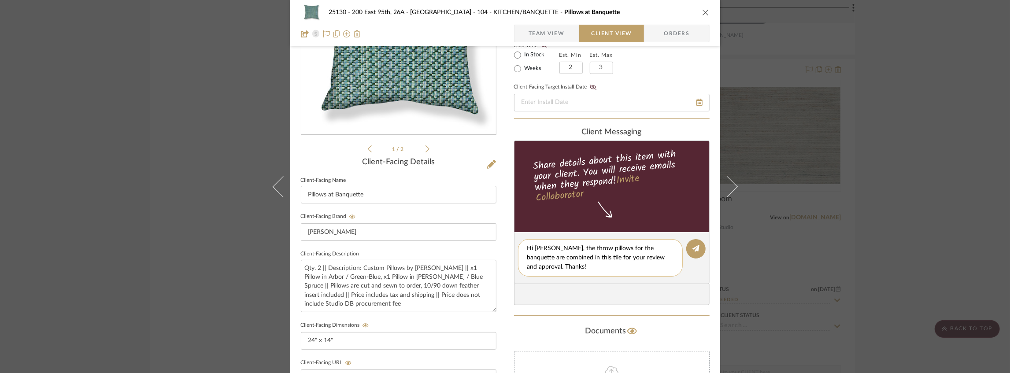
type textarea "Hi [PERSON_NAME], the throw pillows for the banquette are combined in this tile…"
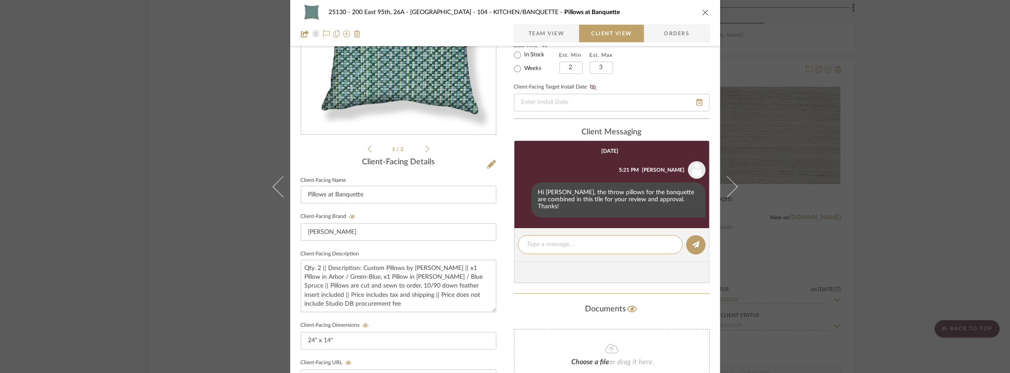
click at [702, 9] on icon "close" at bounding box center [705, 12] width 7 height 7
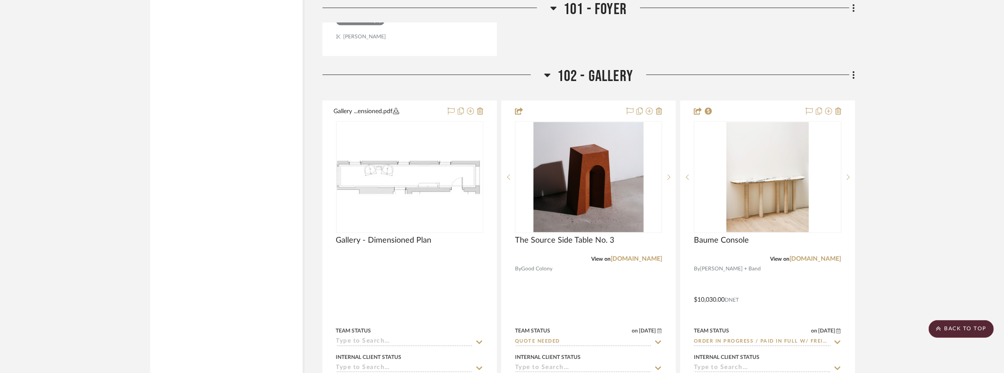
scroll to position [2030, 0]
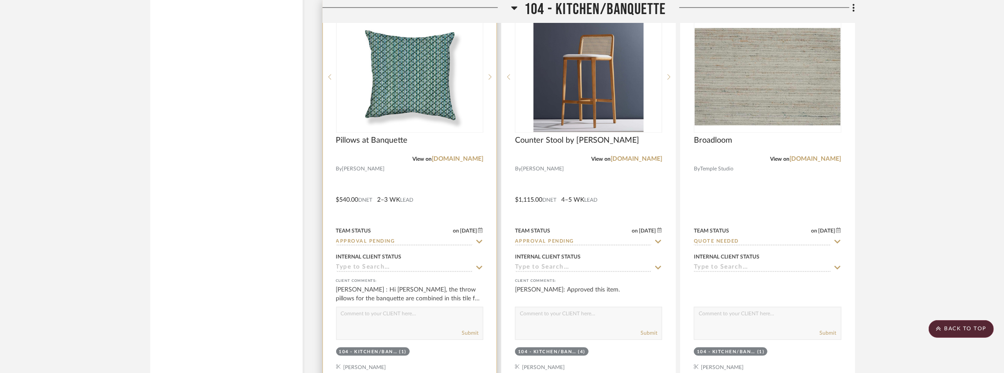
scroll to position [3997, 0]
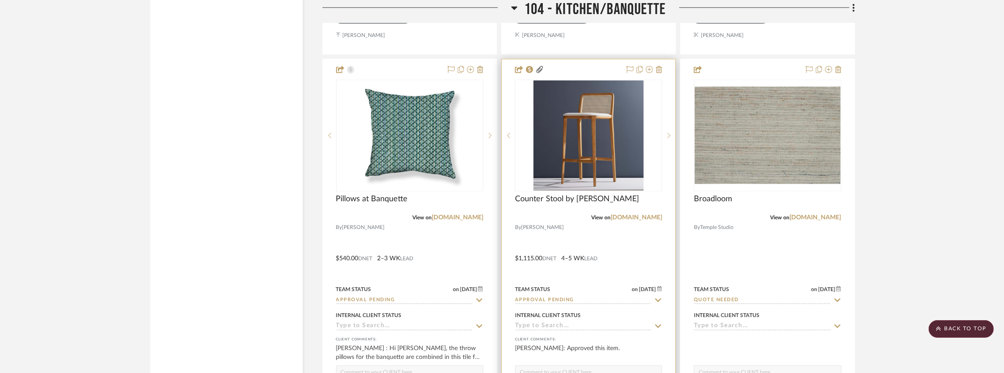
click at [557, 305] on input "Approval Pending" at bounding box center [583, 300] width 137 height 8
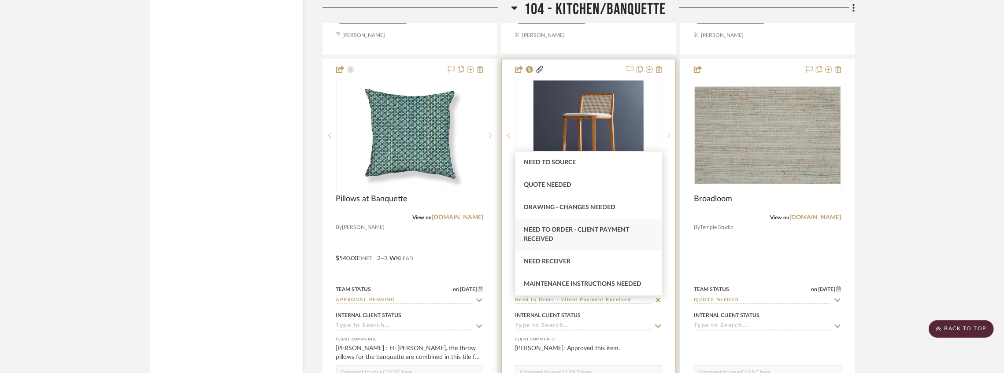
type input "Need to Order - Client Payment Received"
type input "[DATE]"
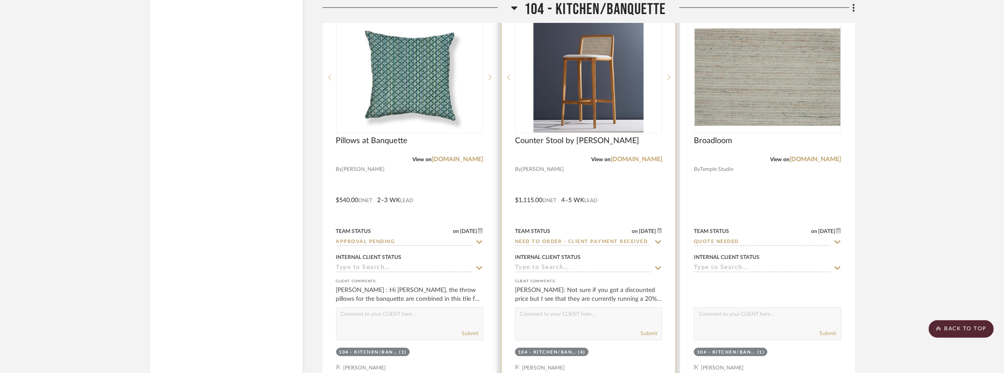
scroll to position [4056, 0]
click at [577, 107] on img "0" at bounding box center [588, 77] width 110 height 110
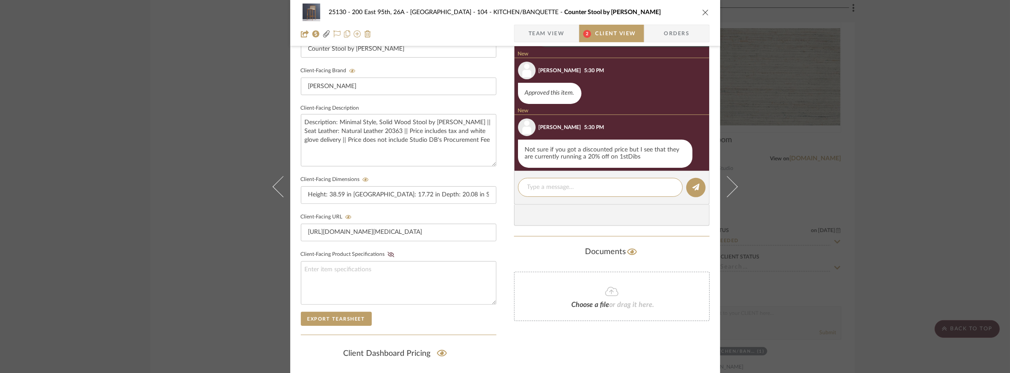
scroll to position [233, 0]
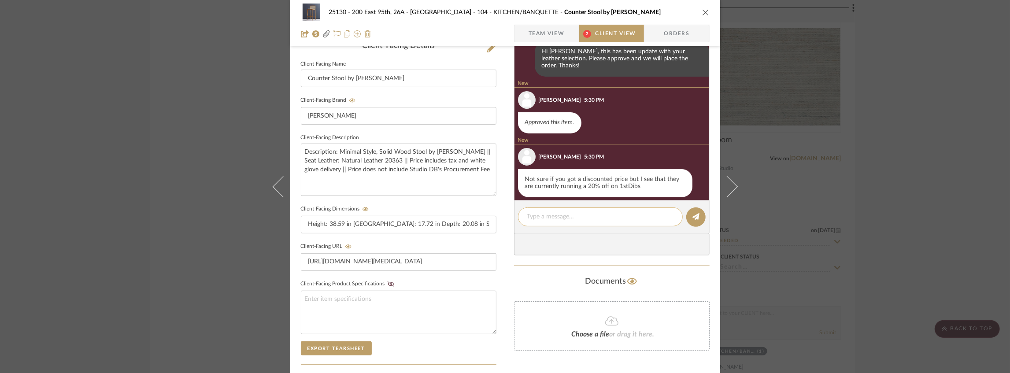
click at [553, 223] on div at bounding box center [600, 216] width 165 height 19
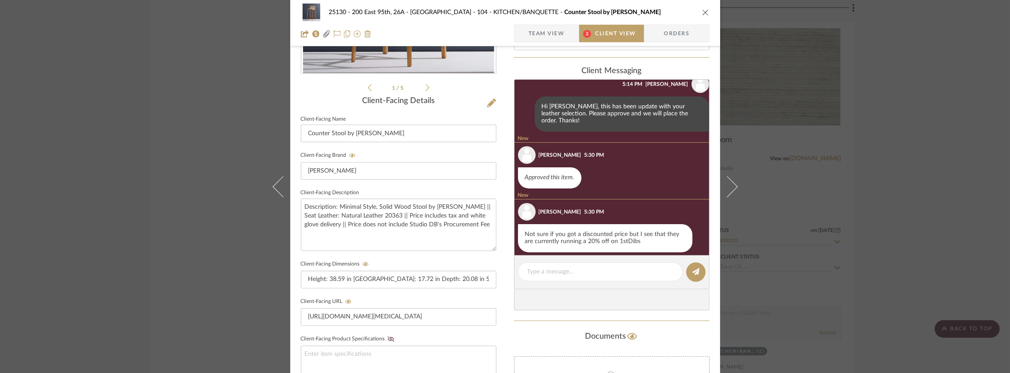
scroll to position [116, 0]
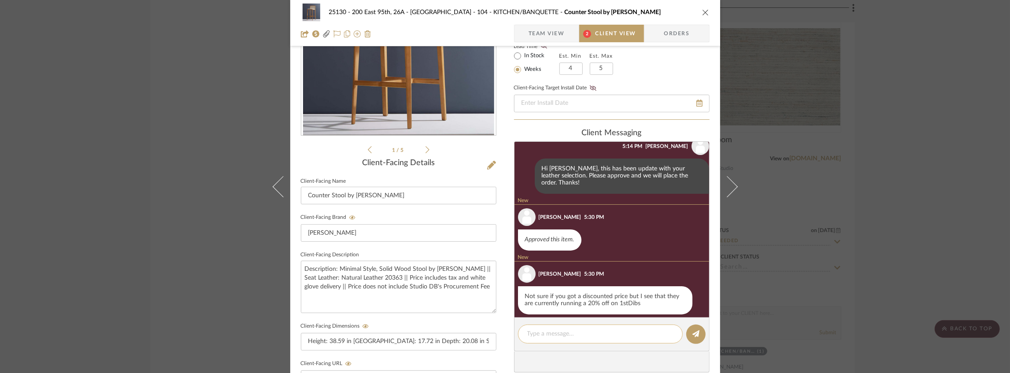
click at [572, 334] on textarea at bounding box center [600, 333] width 146 height 9
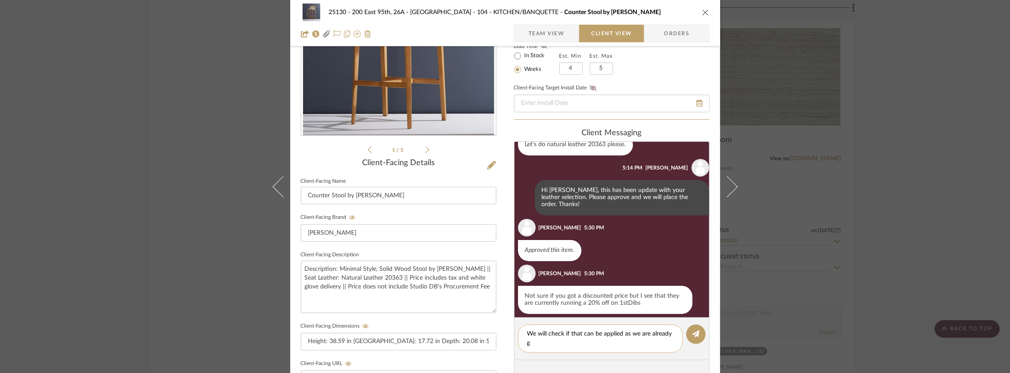
scroll to position [0, 0]
click at [622, 333] on textarea "We will check if that can be applied as we are already getting trade pricing." at bounding box center [600, 338] width 146 height 18
click at [608, 343] on textarea "We will check if that can be applied to the order as we are already getting tra…" at bounding box center [600, 338] width 146 height 18
type textarea "We will check if that can be applied to the order as we are already getting tra…"
click at [693, 332] on icon at bounding box center [695, 333] width 7 height 7
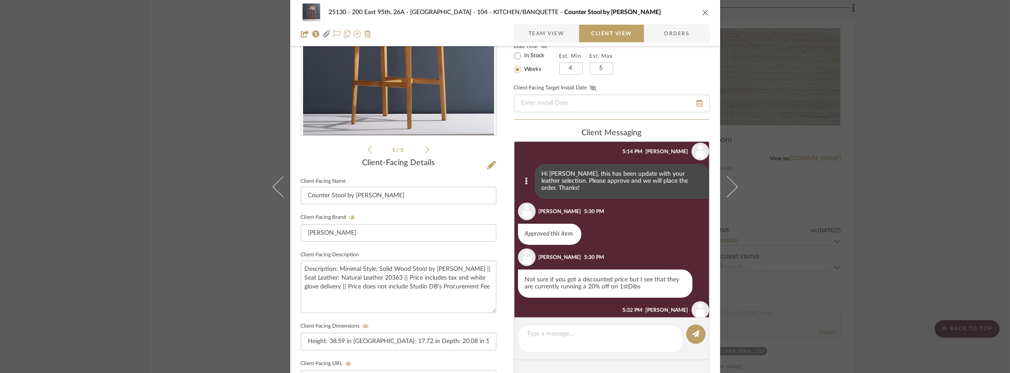
scroll to position [207, 0]
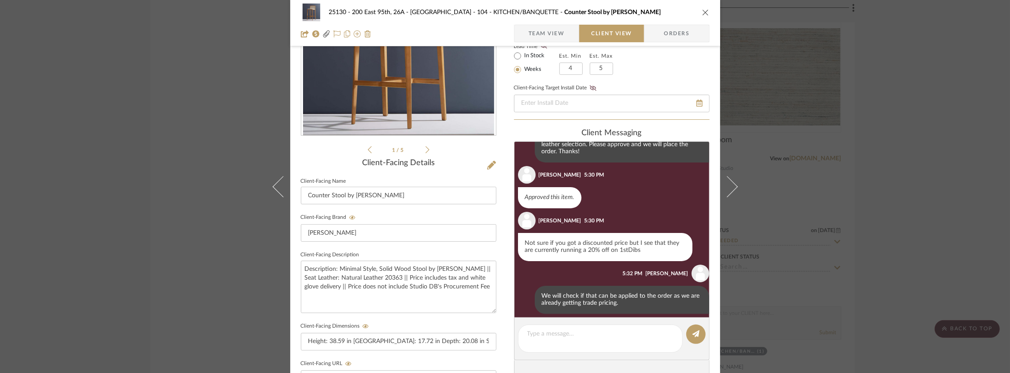
click at [638, 245] on div "Not sure if you got a discounted price but I see that they are currently runnin…" at bounding box center [605, 247] width 174 height 28
click at [702, 14] on icon "close" at bounding box center [705, 12] width 7 height 7
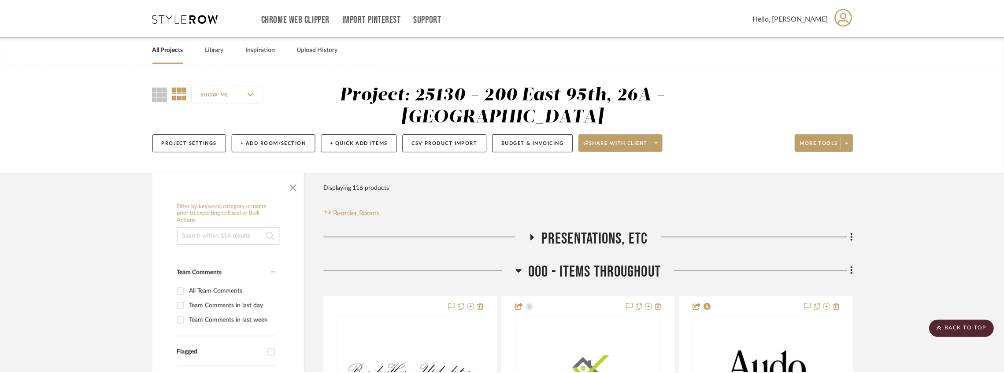
scroll to position [4056, 0]
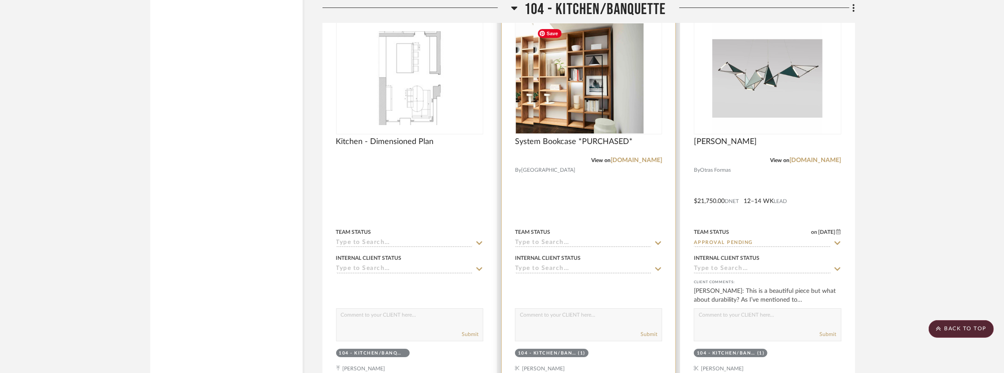
scroll to position [2883, 0]
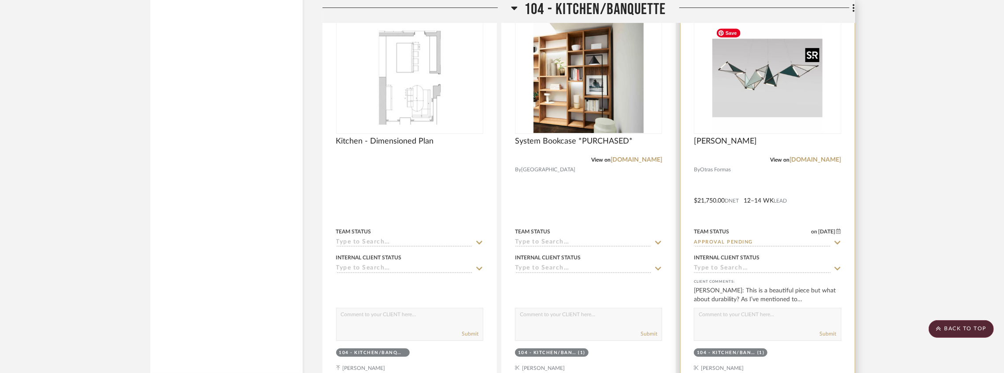
click at [762, 111] on img "0" at bounding box center [767, 78] width 110 height 110
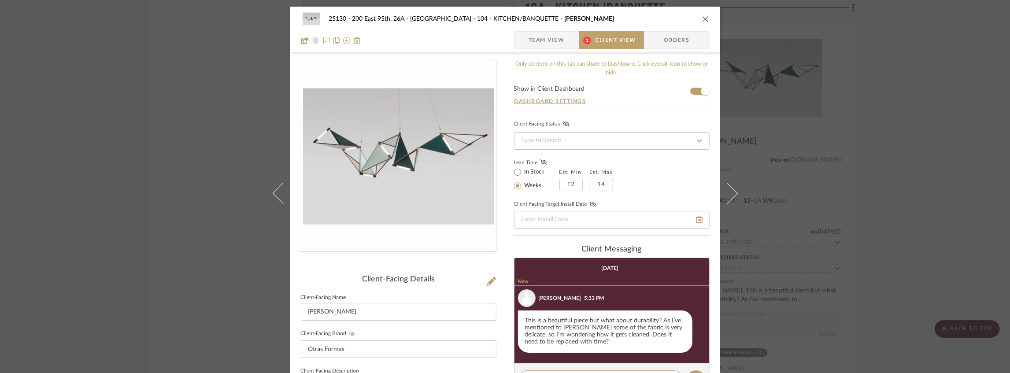
scroll to position [68, 0]
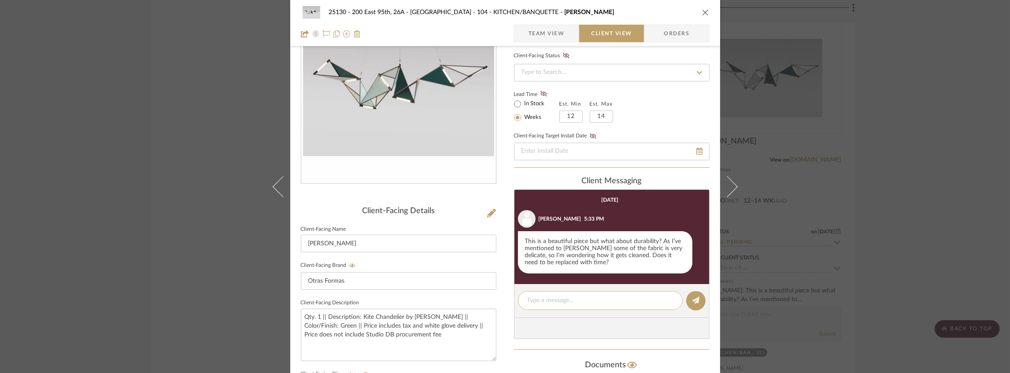
click at [584, 296] on textarea at bounding box center [600, 300] width 146 height 9
paste textarea "As far as cleaning a compressed air canister works well for the fabric portions…"
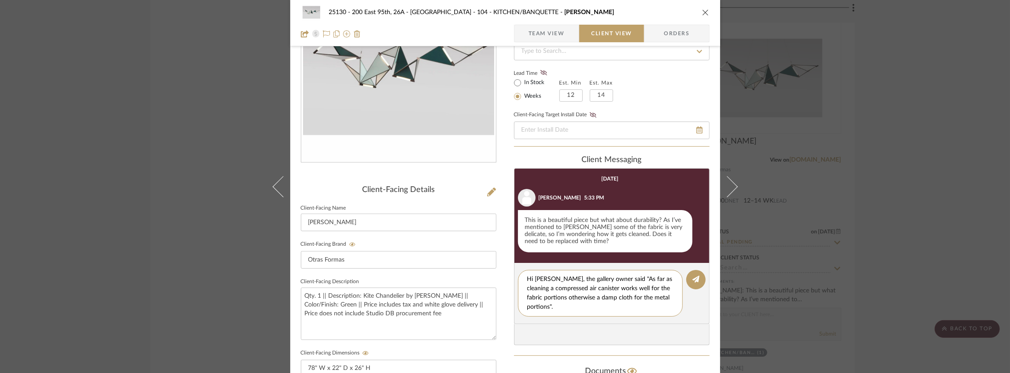
scroll to position [98, 0]
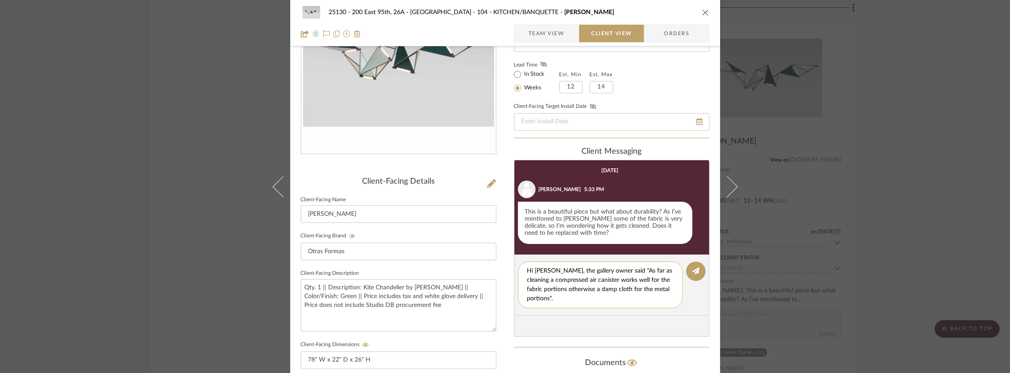
click at [587, 299] on textarea "Hi [PERSON_NAME], the gallery owner said "As far as cleaning a compressed air c…" at bounding box center [600, 284] width 146 height 37
click at [620, 307] on div "Hi [PERSON_NAME], the gallery owner said "As far as cleaning a compressed air c…" at bounding box center [600, 285] width 165 height 47
click at [620, 299] on textarea "Hi [PERSON_NAME], the gallery owner said "As far as cleaning a compressed air c…" at bounding box center [603, 284] width 153 height 37
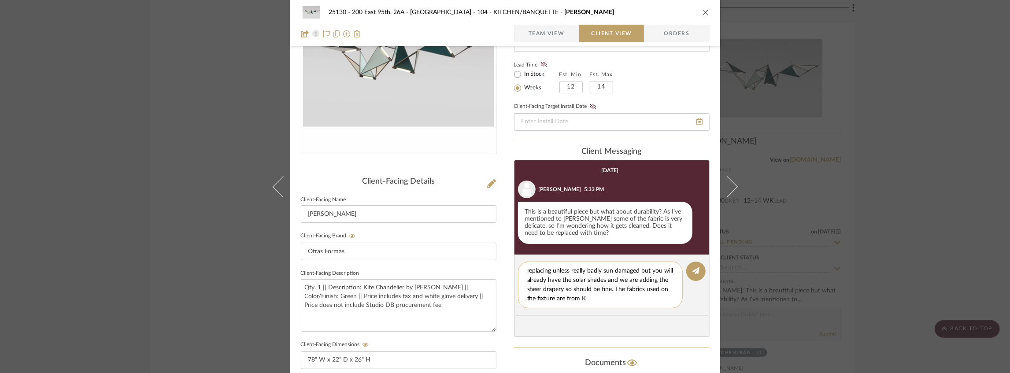
drag, startPoint x: 633, startPoint y: 301, endPoint x: 621, endPoint y: 300, distance: 12.4
click at [621, 300] on textarea "Hi [PERSON_NAME], the gallery owner said "As far as cleaning a compressed air c…" at bounding box center [603, 284] width 153 height 37
paste textarea "[DEMOGRAPHIC_DATA] and Kvadrat"
click at [618, 296] on textarea "Hi [PERSON_NAME], the gallery owner said "As far as cleaning a compressed air c…" at bounding box center [603, 284] width 153 height 37
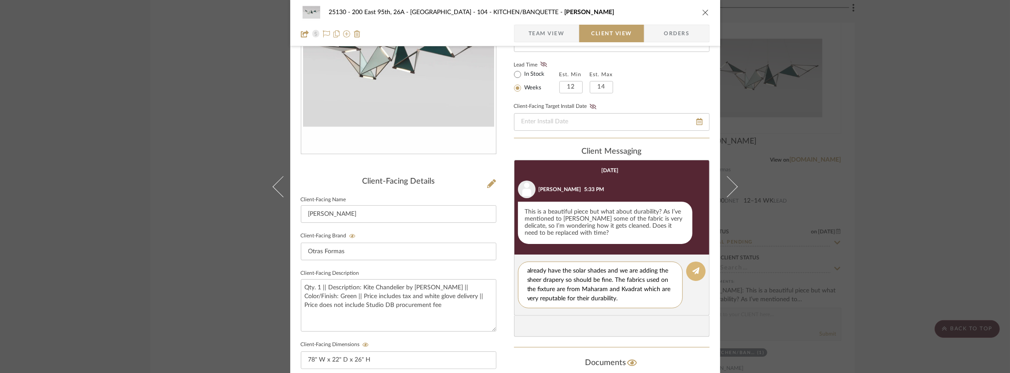
type textarea "Hi [PERSON_NAME], the gallery owner said "As far as cleaning a compressed air c…"
click at [698, 272] on button at bounding box center [695, 271] width 19 height 19
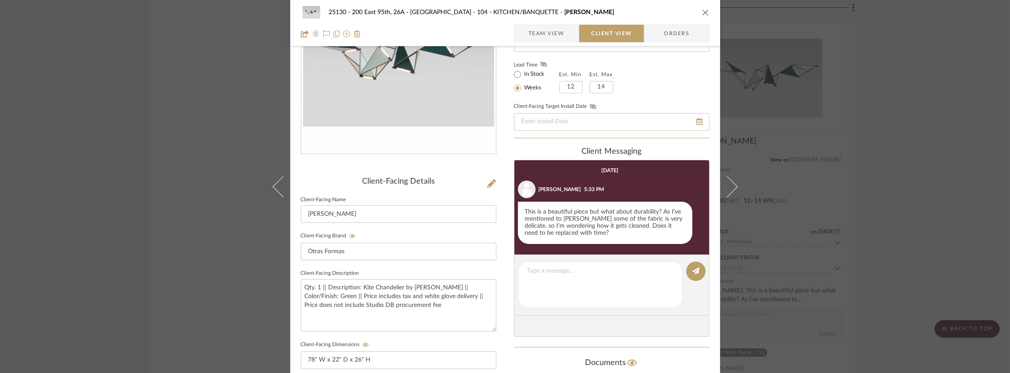
scroll to position [13, 0]
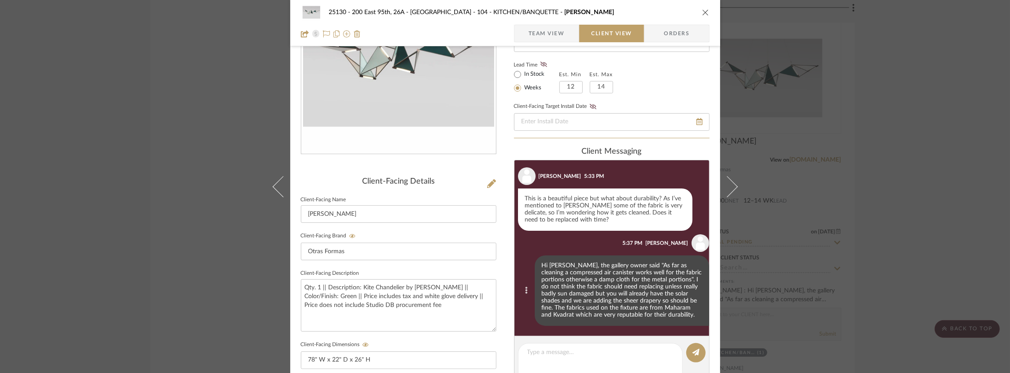
click at [525, 291] on icon at bounding box center [526, 290] width 2 height 7
click at [485, 281] on span "Edit Message" at bounding box center [478, 278] width 36 height 7
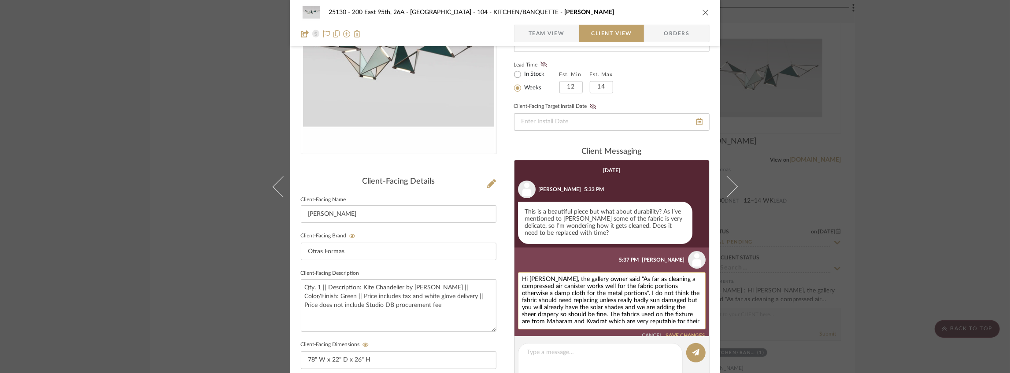
scroll to position [17, 0]
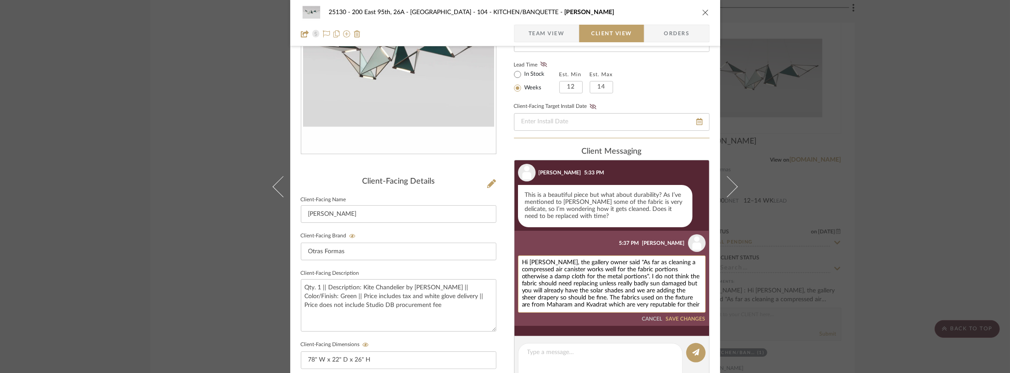
click at [662, 262] on textarea "Hi [PERSON_NAME], the gallery owner said "As far as cleaning a compressed air c…" at bounding box center [612, 283] width 180 height 49
click at [663, 262] on textarea "Hi [PERSON_NAME], the gallery owner said "As far as cleaning a compressed air c…" at bounding box center [612, 283] width 180 height 49
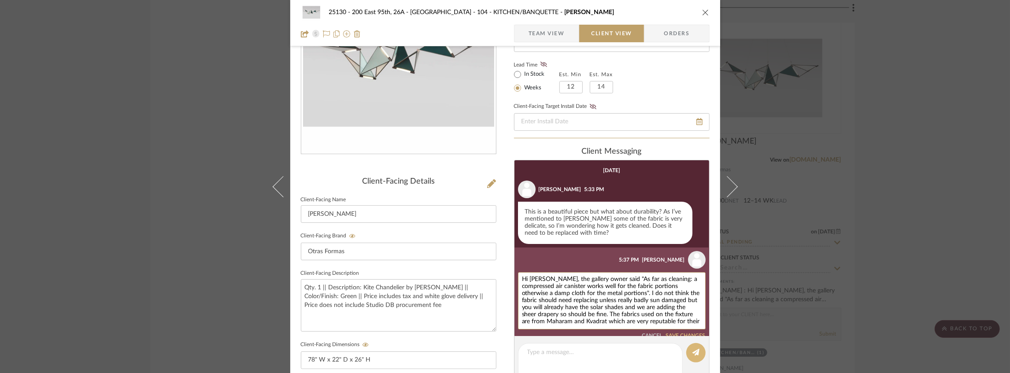
type textarea "Hi [PERSON_NAME], the gallery owner said "As far as cleaning: a compressed air …"
click at [693, 344] on button at bounding box center [695, 352] width 19 height 19
click at [687, 335] on button "SAVE CHANGES" at bounding box center [686, 336] width 40 height 6
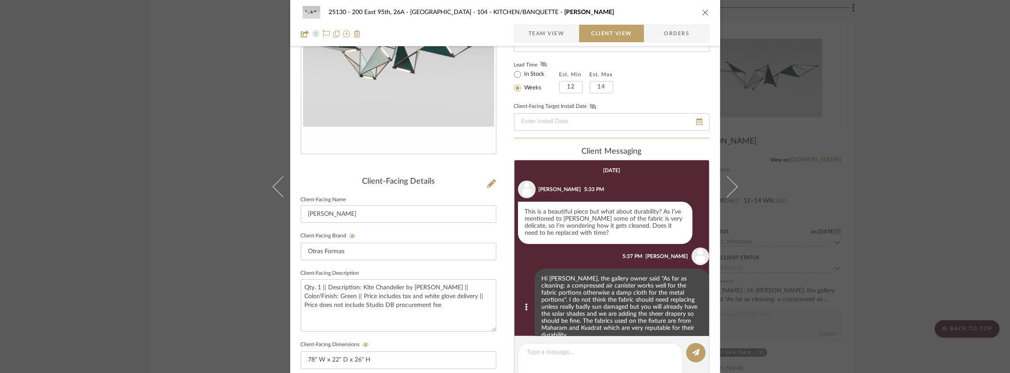
scroll to position [13, 0]
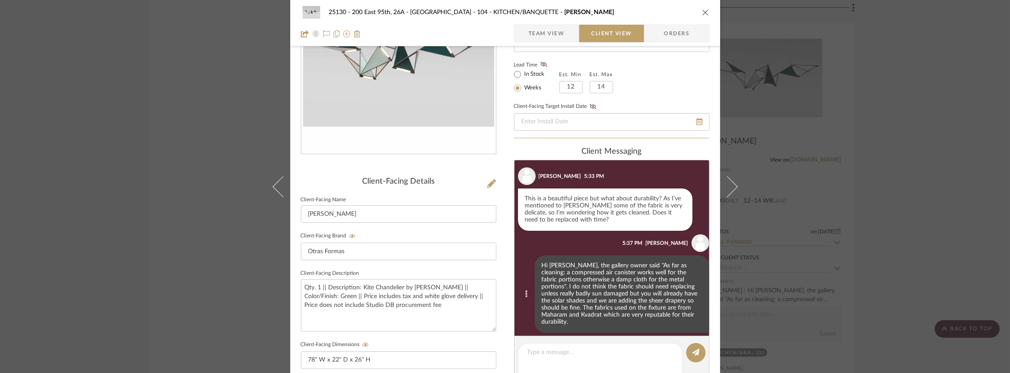
click at [521, 289] on button at bounding box center [526, 294] width 11 height 11
click at [482, 279] on span "Edit Message" at bounding box center [478, 278] width 36 height 7
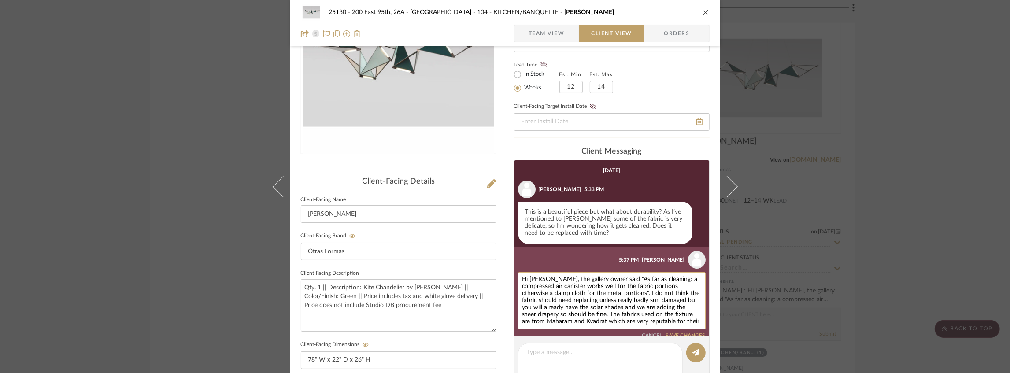
scroll to position [17, 0]
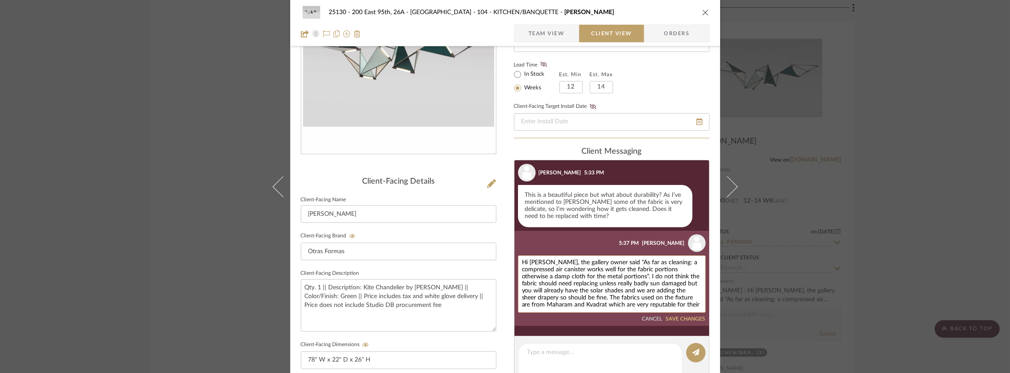
drag, startPoint x: 576, startPoint y: 289, endPoint x: 562, endPoint y: 290, distance: 13.2
click at [562, 290] on textarea "Hi [PERSON_NAME], the gallery owner said "As far as cleaning: a compressed air …" at bounding box center [612, 283] width 180 height 49
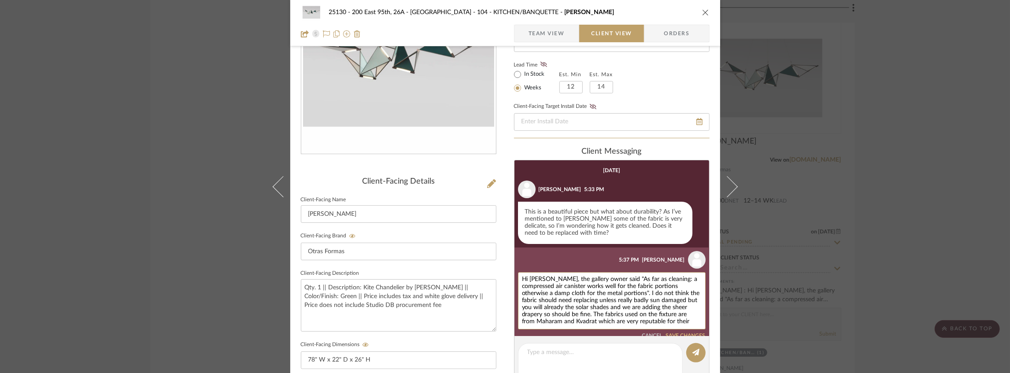
type textarea "Hi [PERSON_NAME], the gallery owner said "As far as cleaning: a compressed air …"
click at [674, 331] on div "Hi [PERSON_NAME], the gallery owner said "As far as cleaning: a compressed air …" at bounding box center [612, 305] width 188 height 67
click at [675, 333] on button "SAVE CHANGES" at bounding box center [686, 336] width 40 height 6
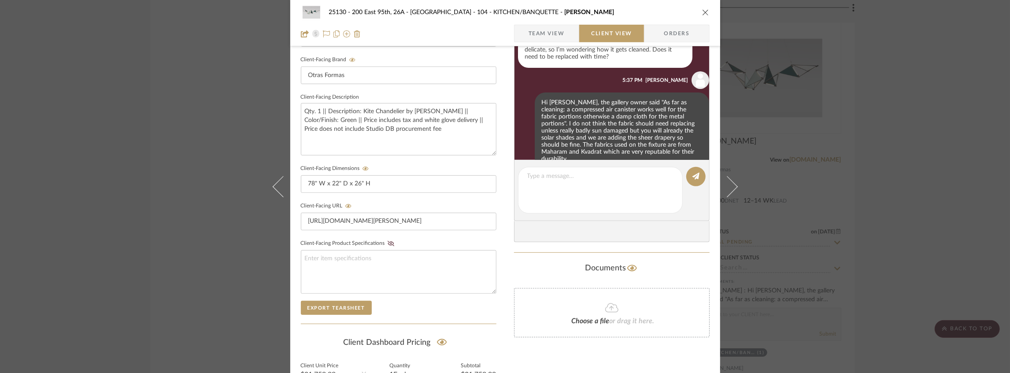
click at [257, 157] on div "25130 - 200 East 95th, 26A - Kosheleva 104 - KITCHEN/BANQUETTE Kite Chandelier …" at bounding box center [505, 186] width 1010 height 373
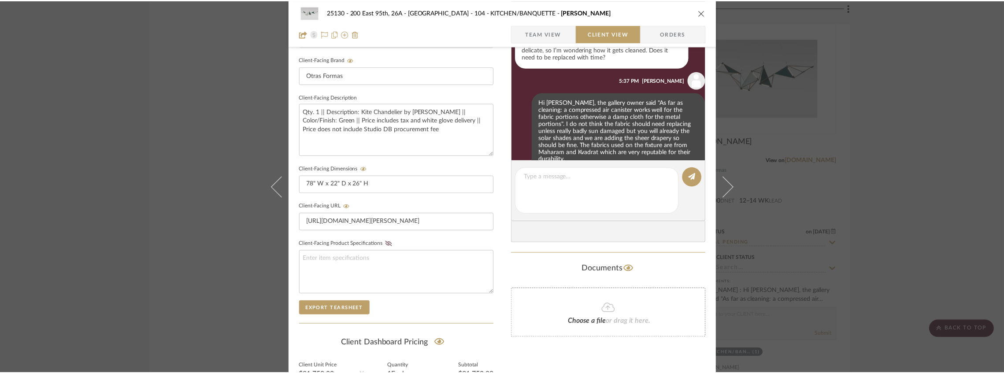
scroll to position [2883, 0]
